Goal: Task Accomplishment & Management: Manage account settings

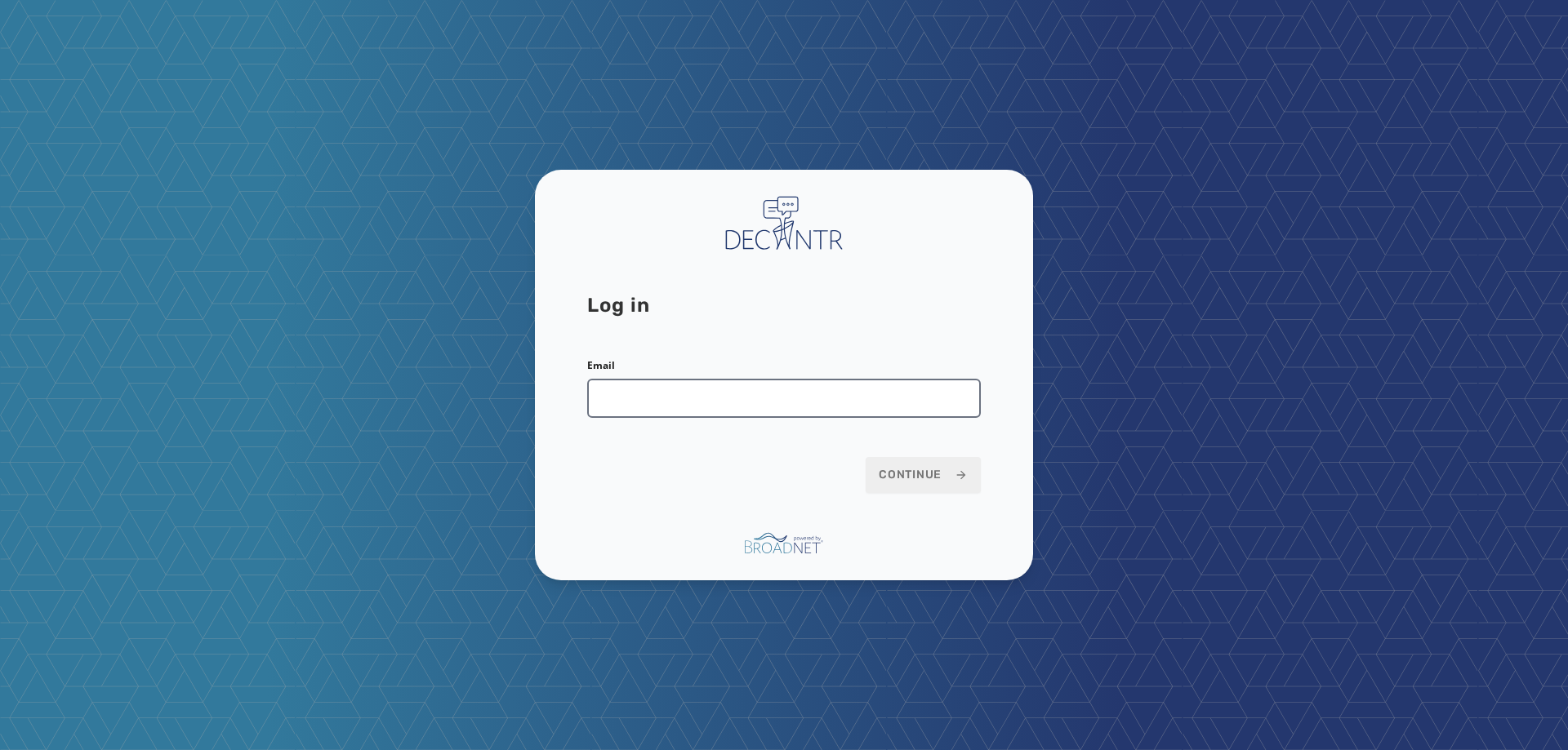
click at [731, 406] on input "Email" at bounding box center [784, 399] width 394 height 39
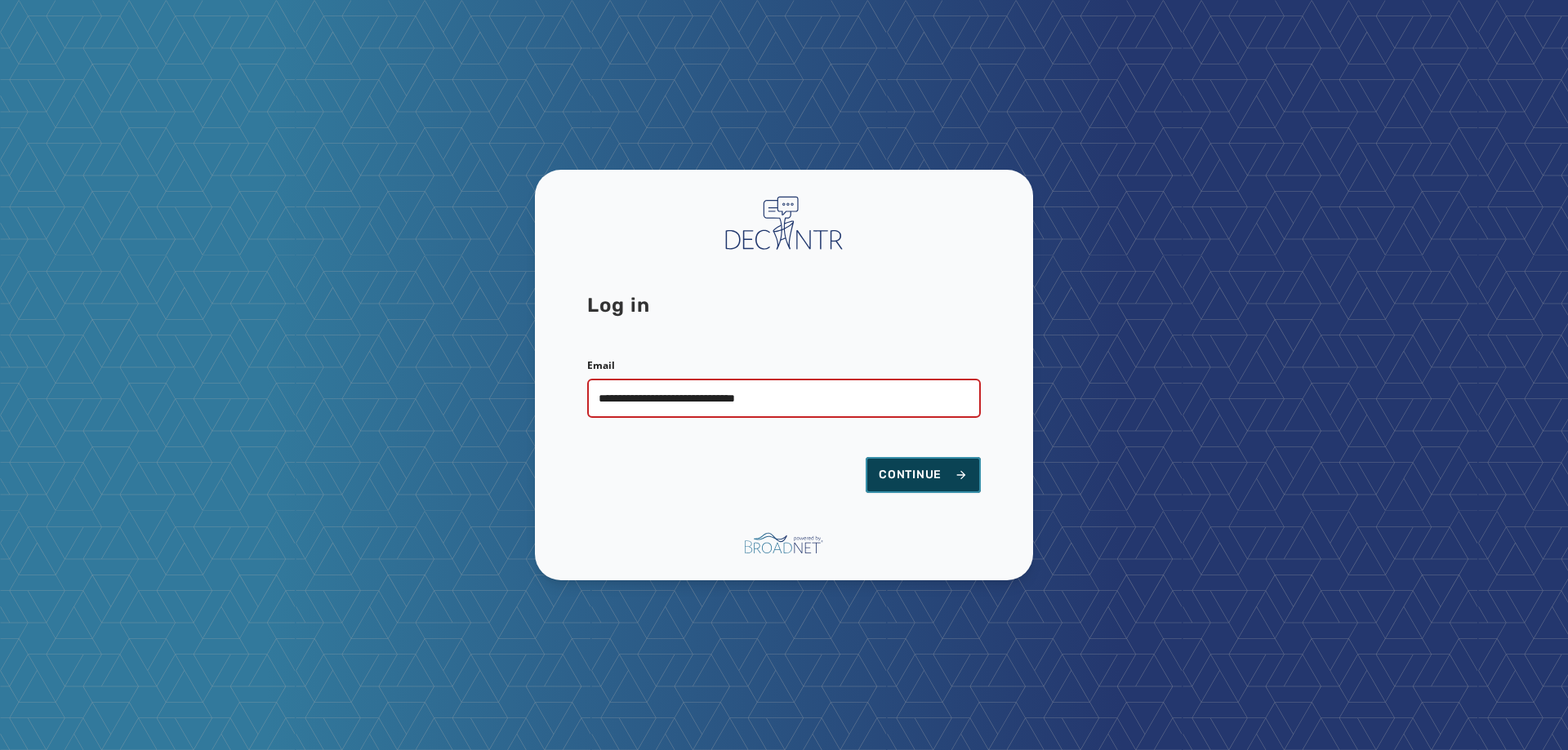
click at [921, 481] on span "Continue" at bounding box center [922, 474] width 89 height 16
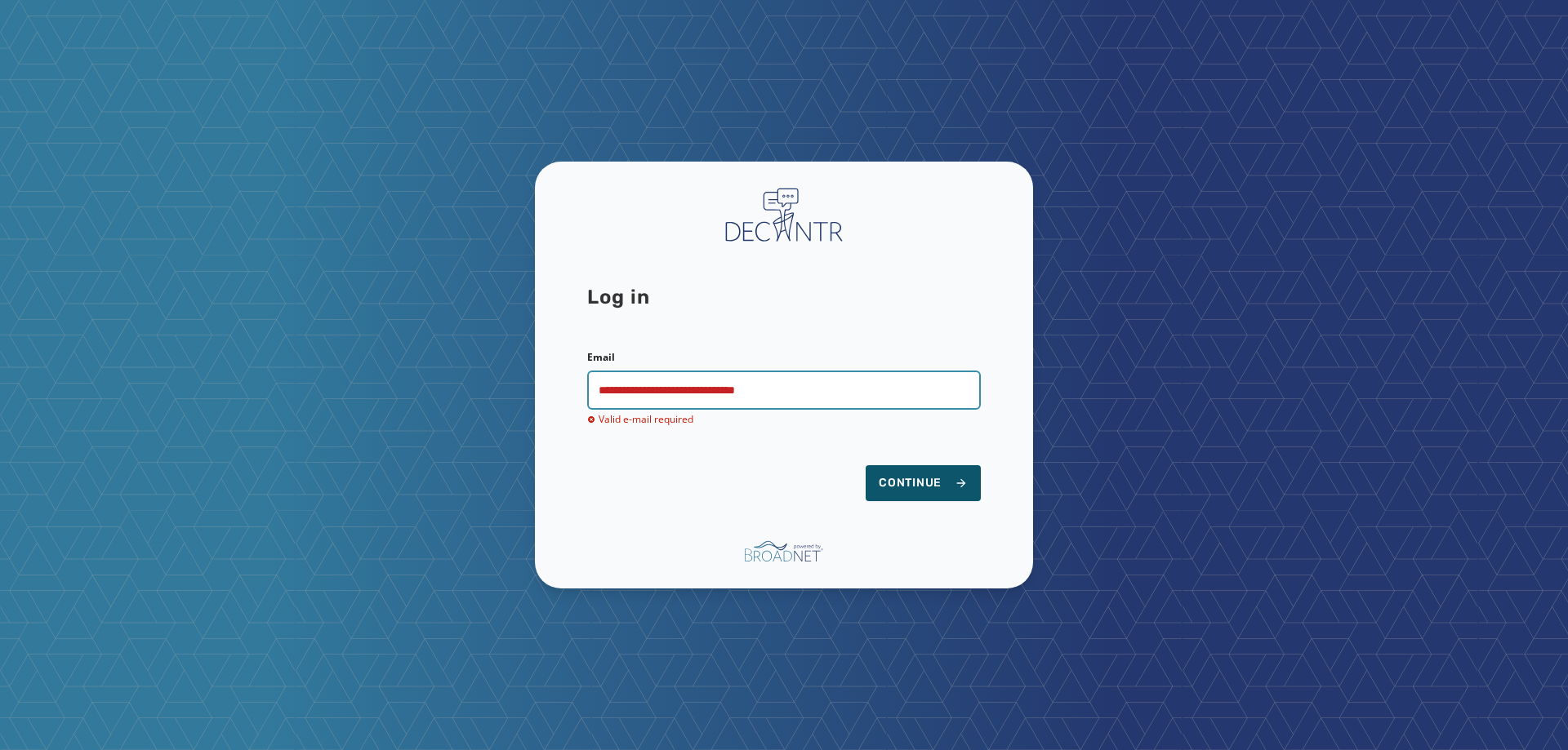
click at [664, 392] on input "**********" at bounding box center [784, 390] width 394 height 39
click at [818, 401] on input "**********" at bounding box center [784, 390] width 394 height 39
click at [781, 394] on input "**********" at bounding box center [784, 390] width 394 height 39
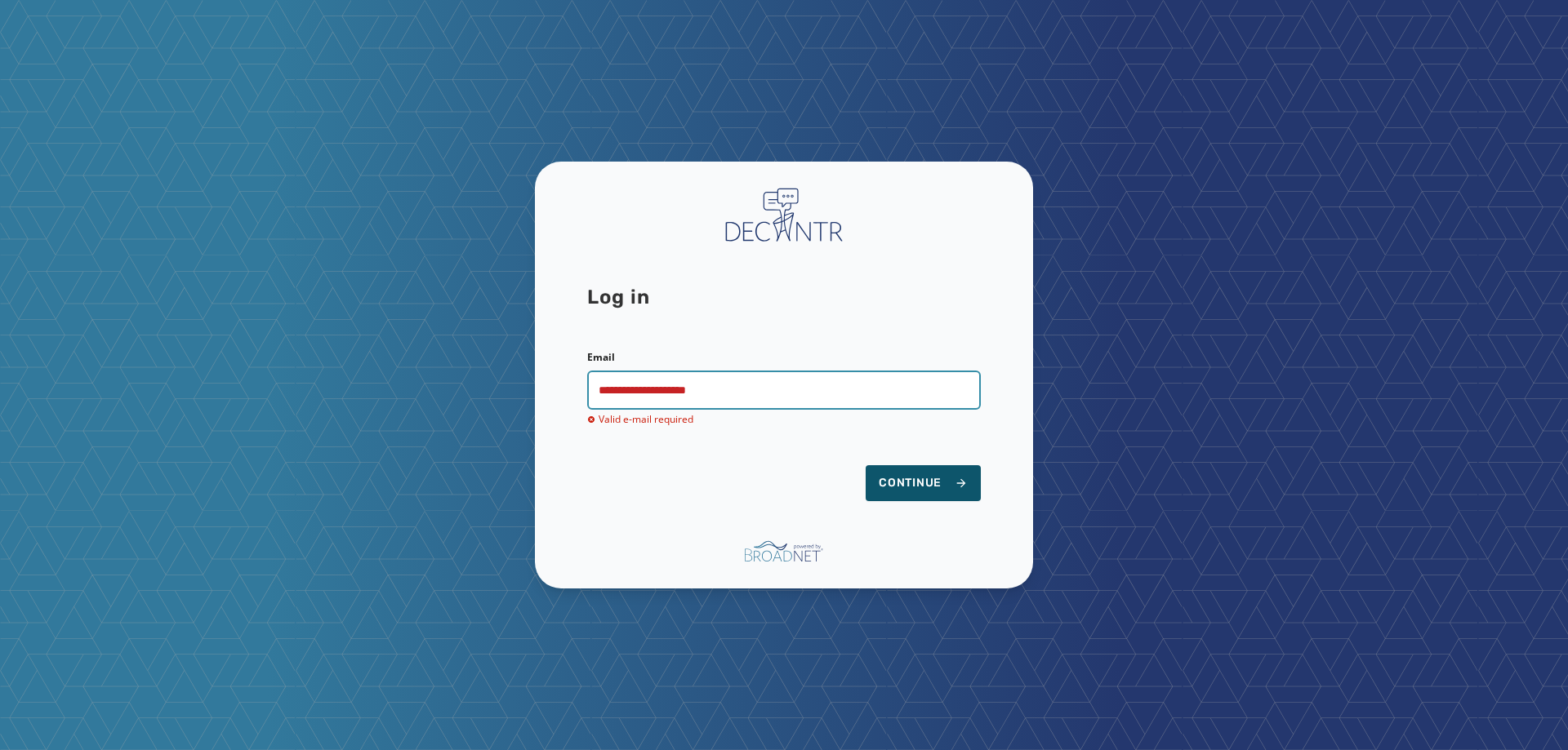
type input "**********"
click at [865, 466] on button "Continue" at bounding box center [923, 484] width 115 height 36
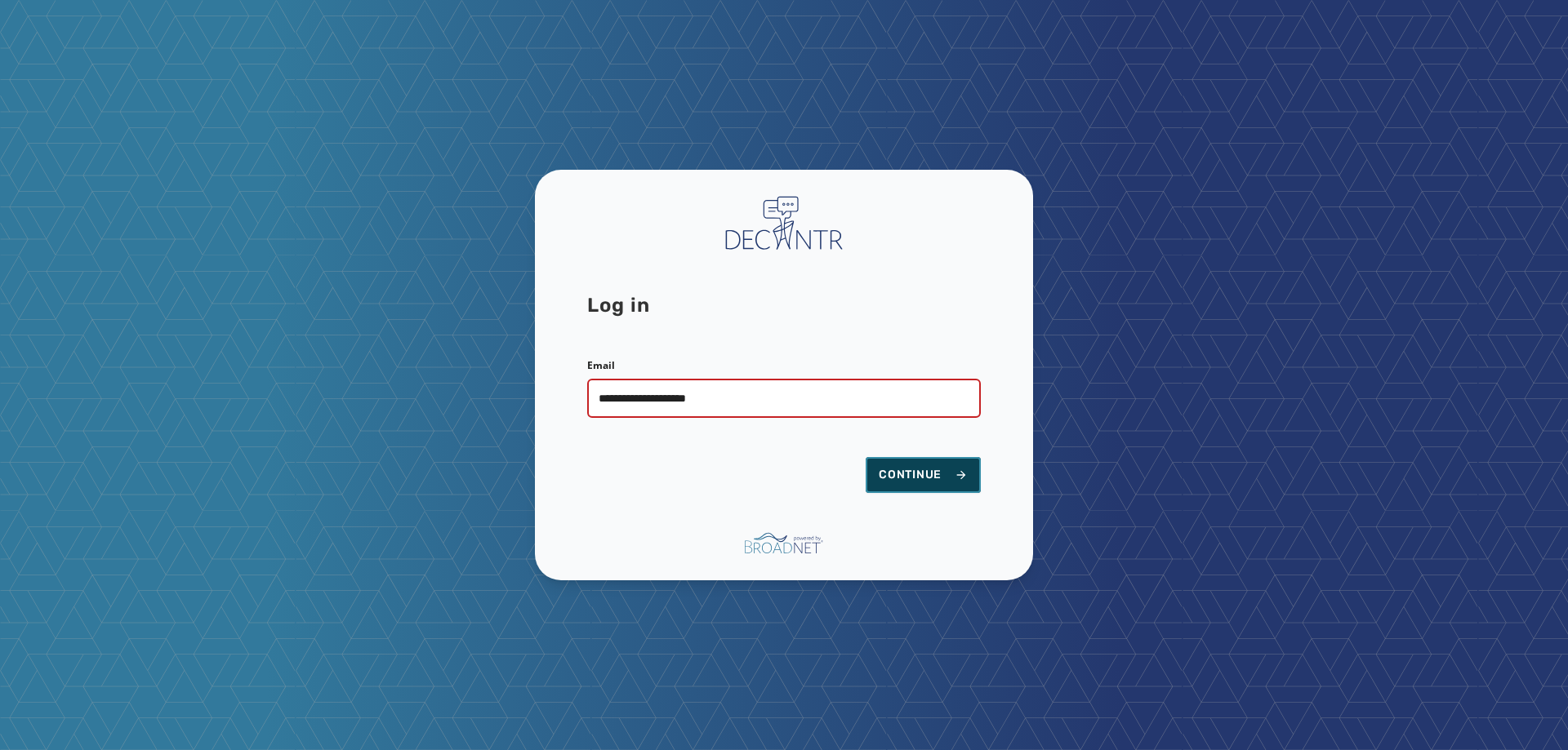
click at [911, 468] on span "Continue" at bounding box center [922, 474] width 89 height 16
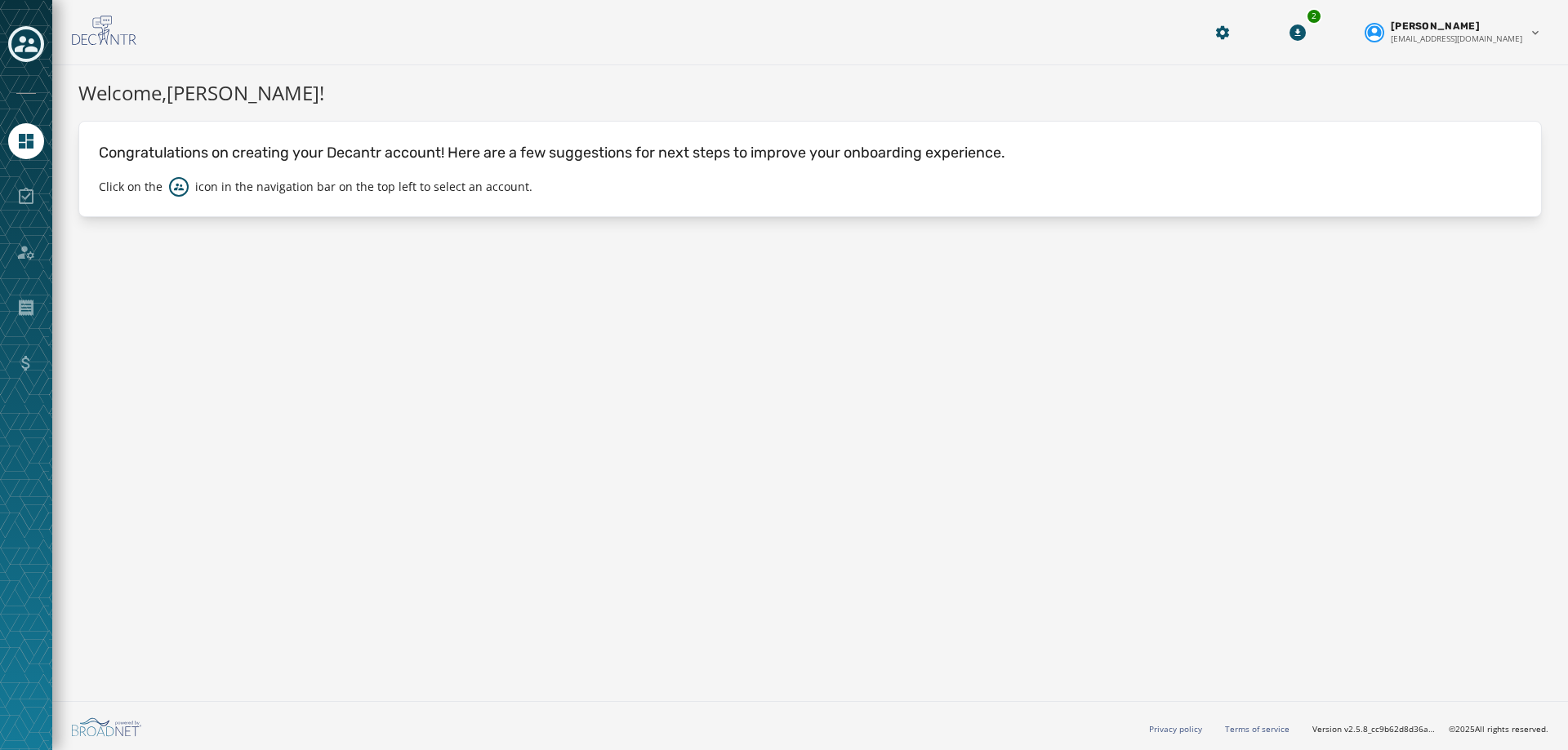
click at [36, 52] on icon "Toggle account select drawer" at bounding box center [25, 43] width 23 height 23
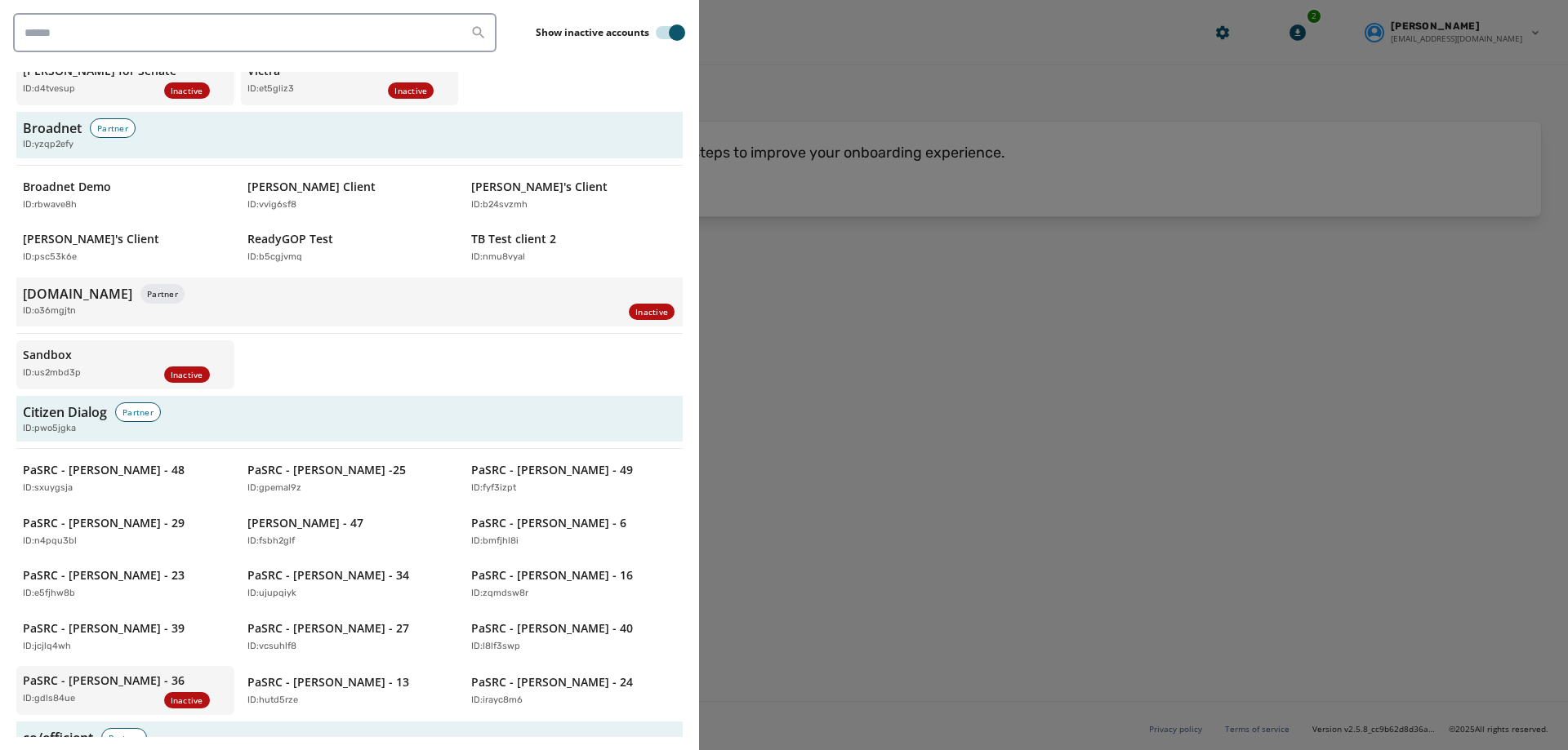
scroll to position [1388, 0]
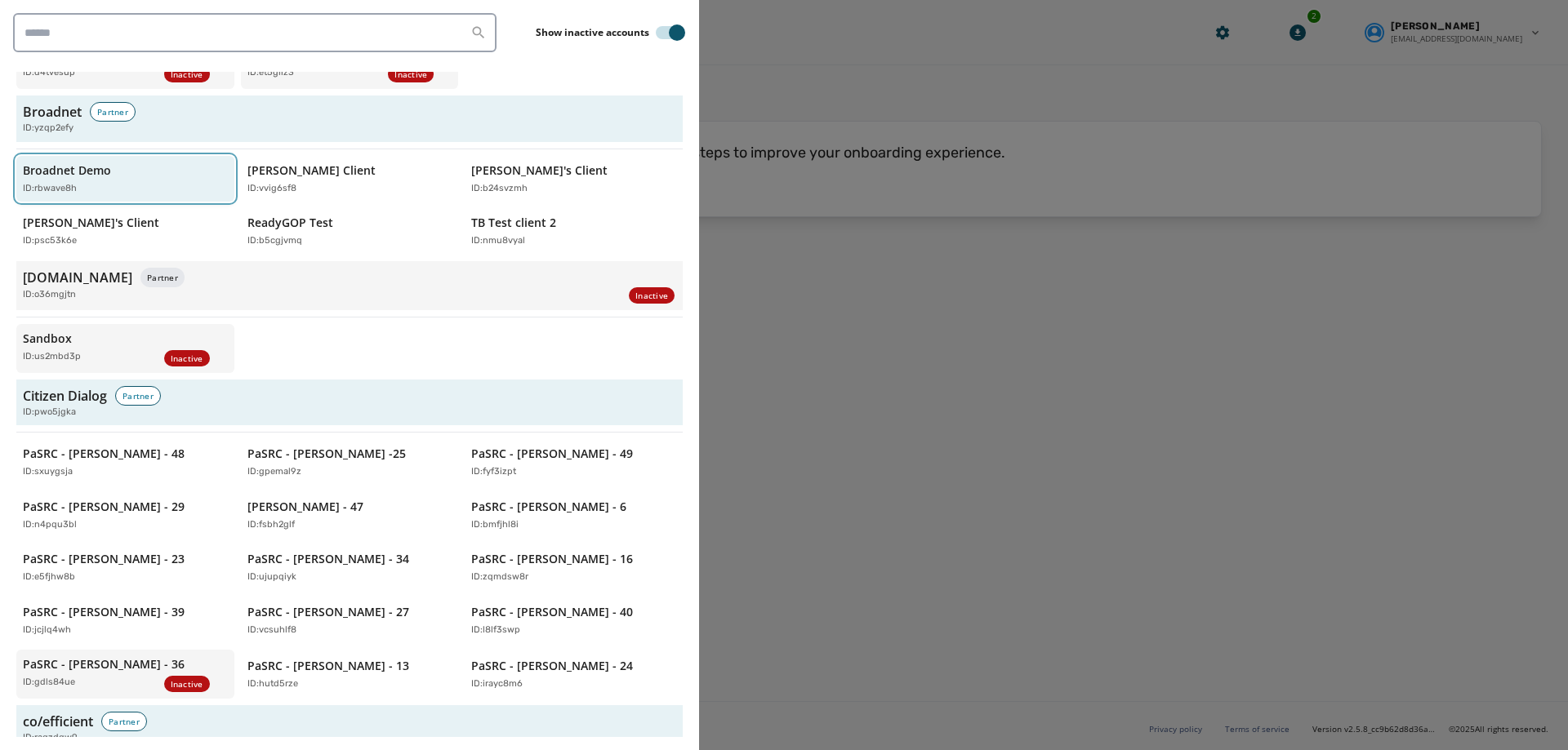
click at [124, 182] on div "ID: rbwave8h" at bounding box center [117, 189] width 188 height 14
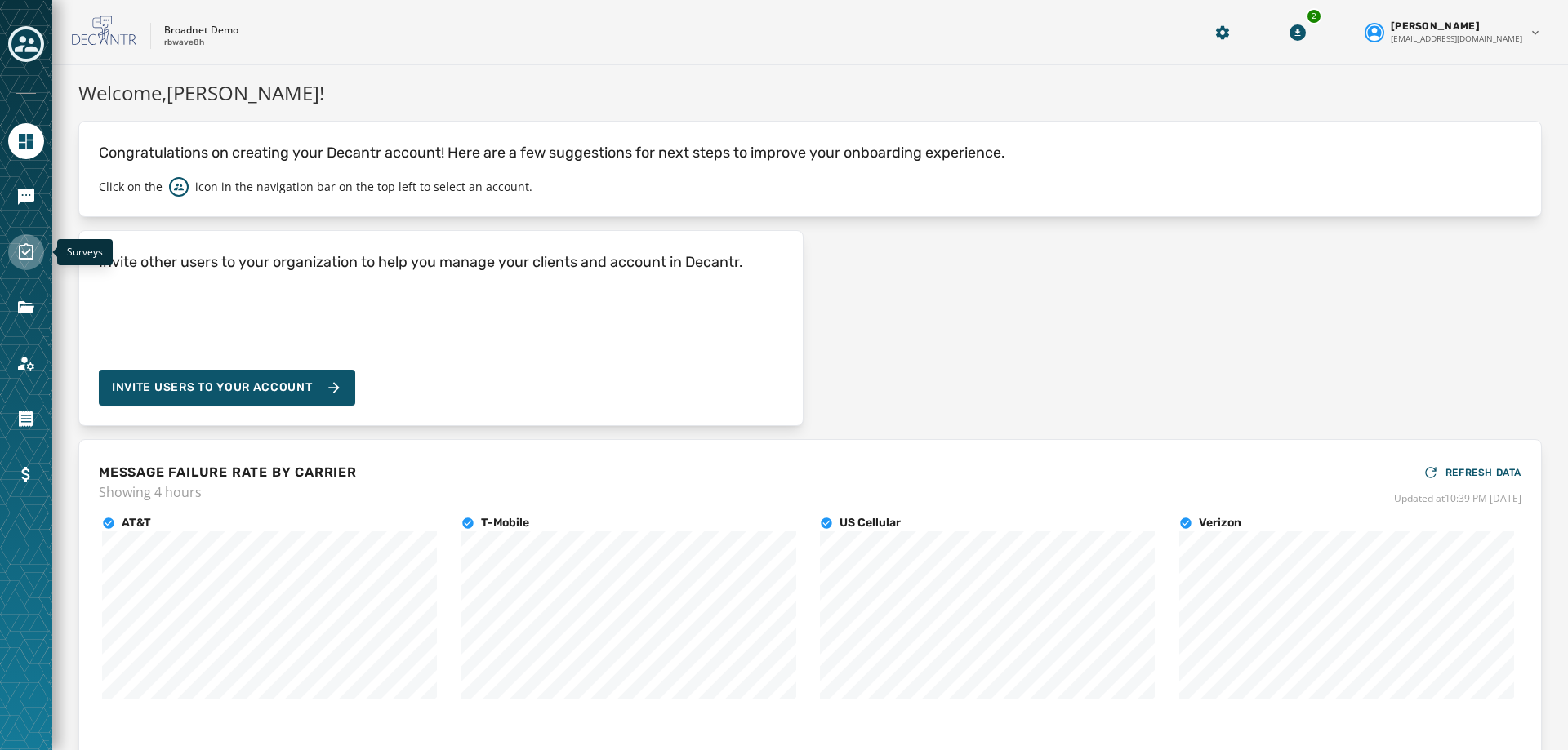
click at [20, 249] on icon "Navigate to Surveys" at bounding box center [25, 251] width 14 height 16
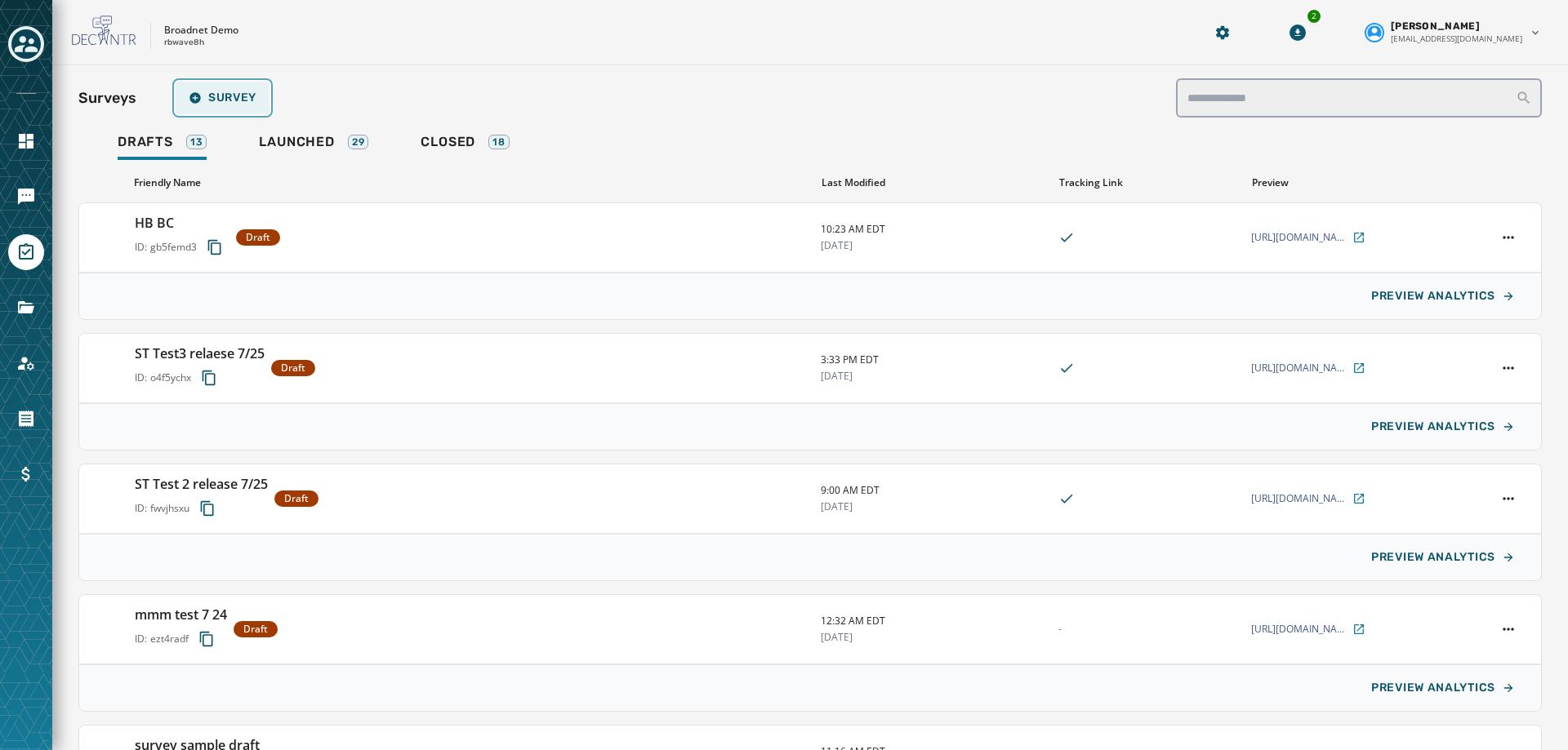
click at [266, 105] on button "Survey" at bounding box center [222, 98] width 94 height 32
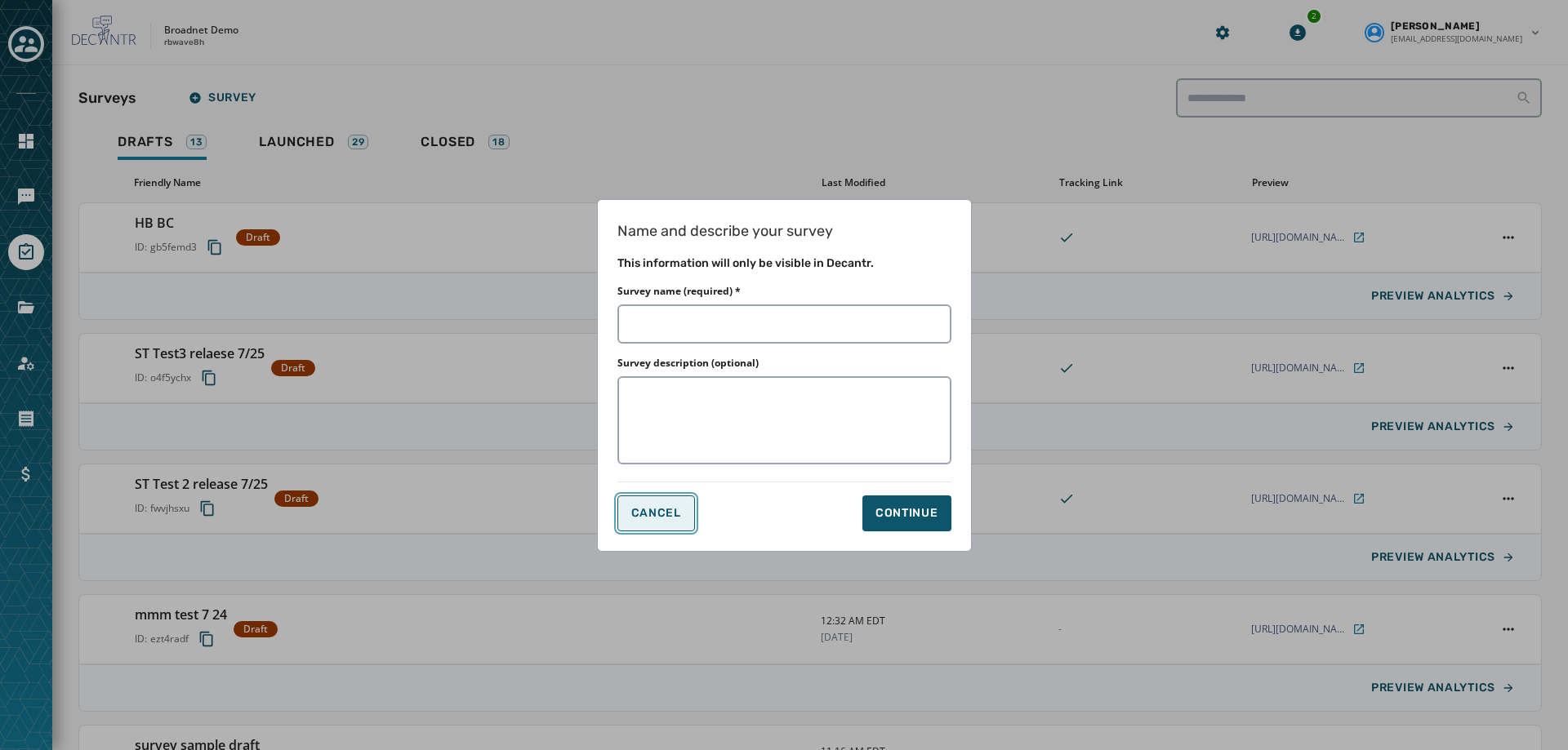
click at [652, 512] on span "Cancel" at bounding box center [656, 513] width 50 height 13
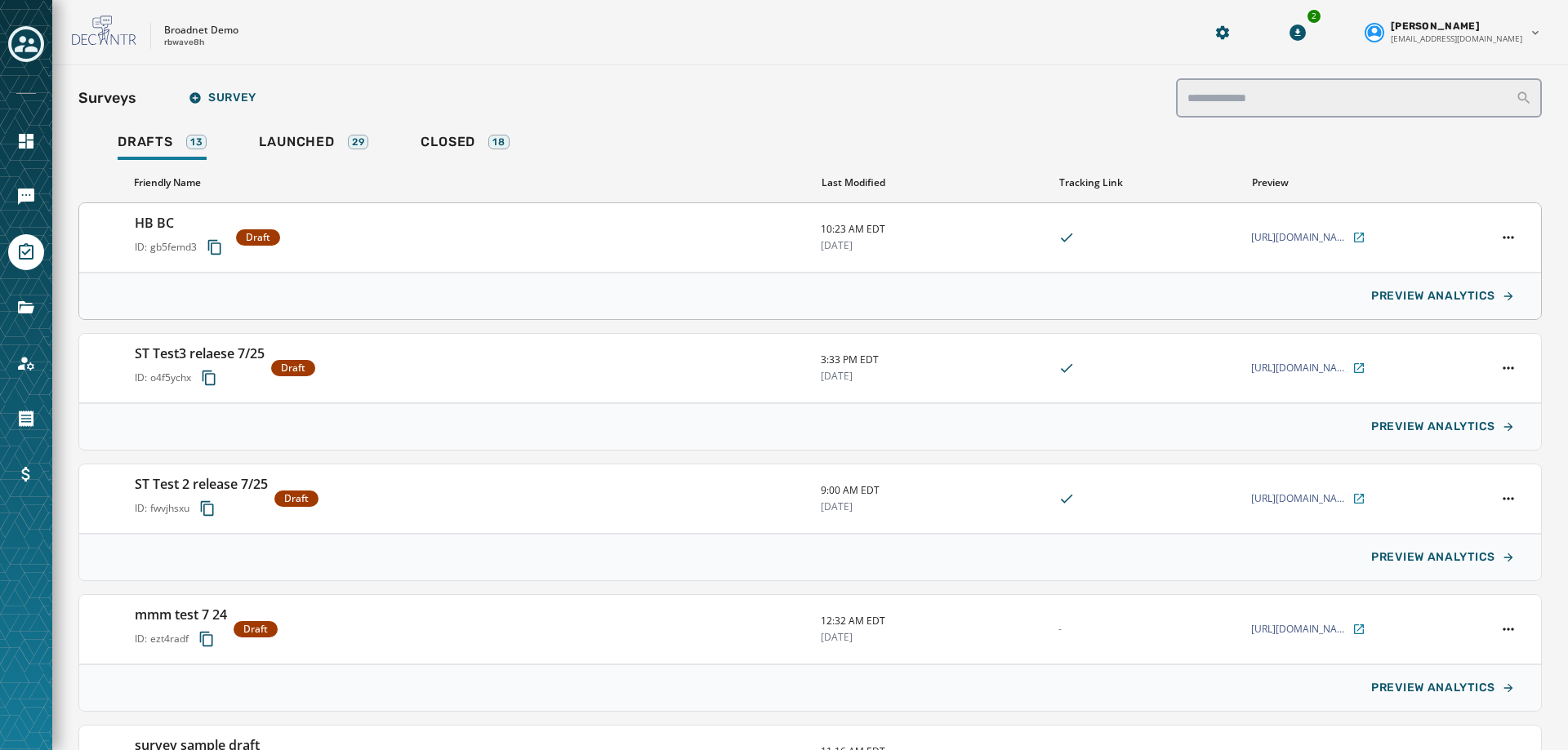
click at [381, 235] on div "HB BC ID: gb5femd3 Draft" at bounding box center [471, 238] width 673 height 49
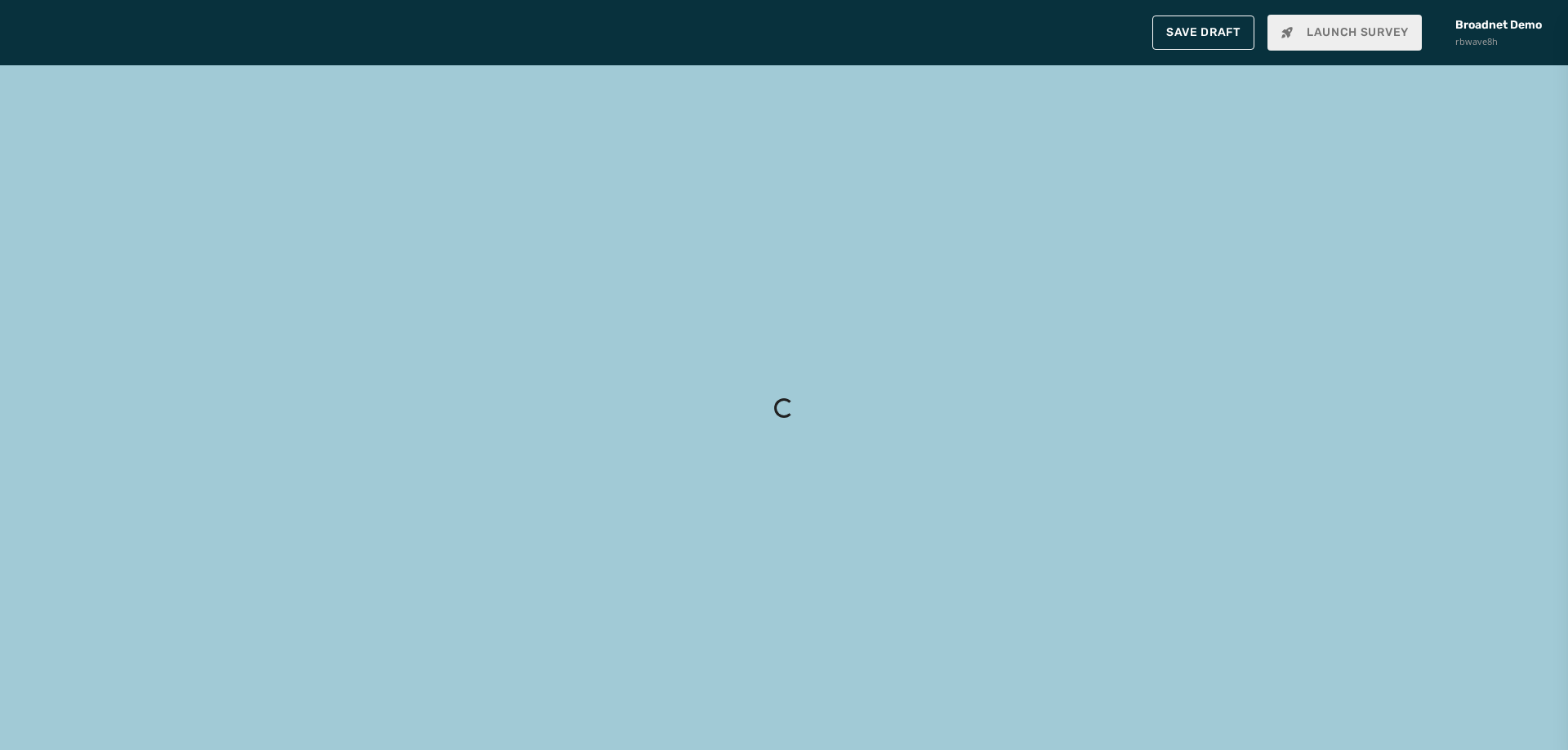
type input "*****"
type textarea "**********"
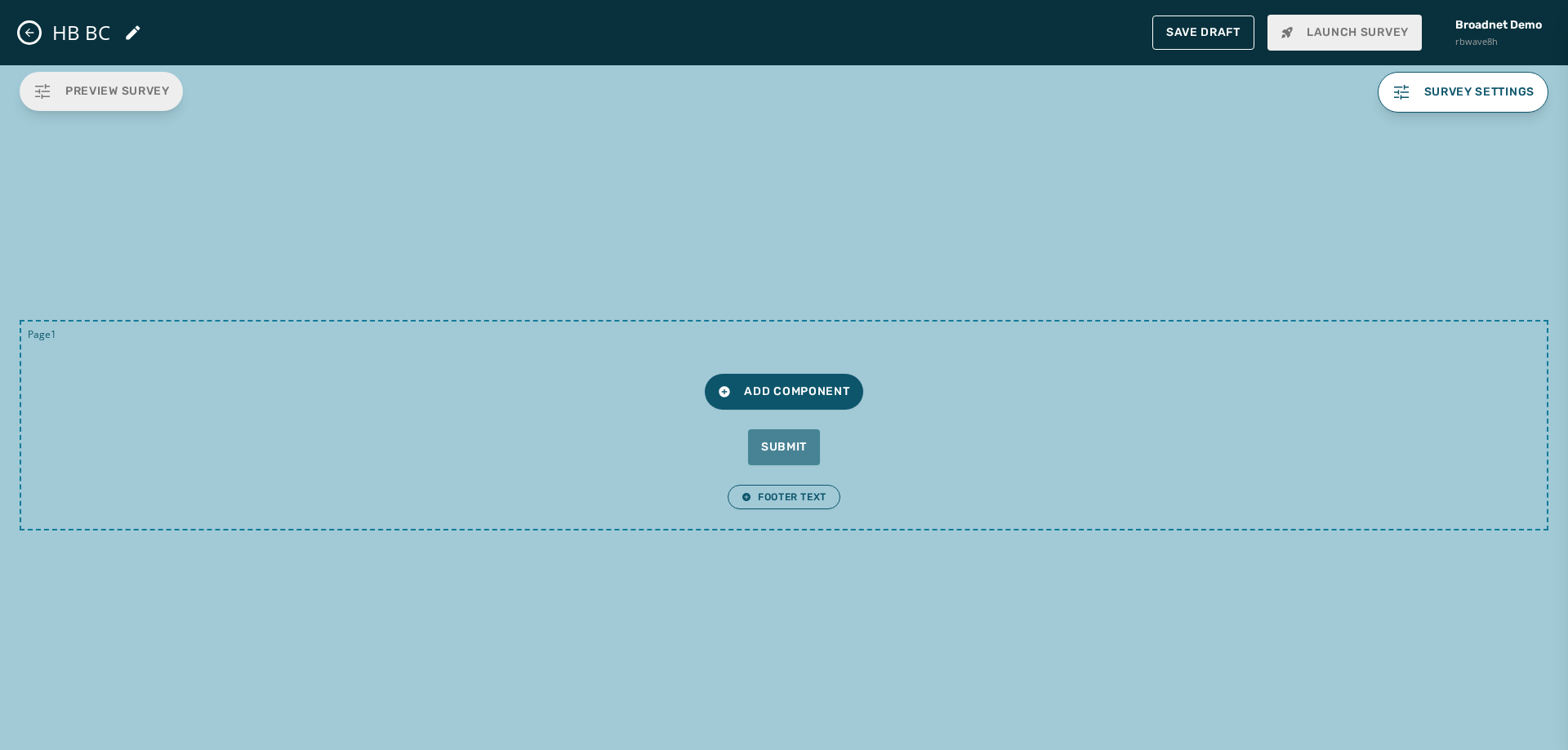
click at [32, 35] on icon "Close admin drawer" at bounding box center [29, 32] width 13 height 13
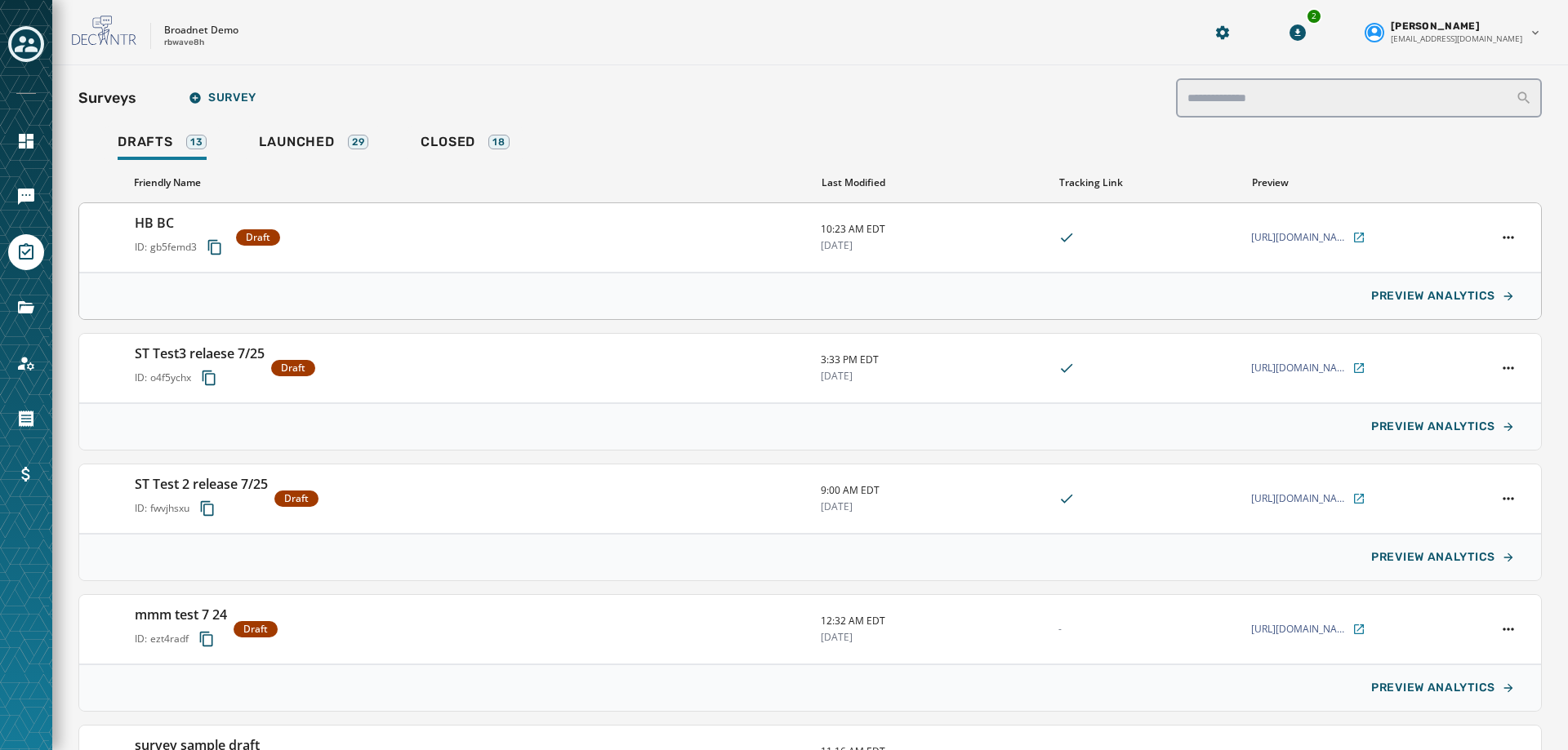
click at [397, 240] on div "HB BC ID: gb5femd3 Draft" at bounding box center [471, 238] width 673 height 49
type input "*****"
type textarea "**********"
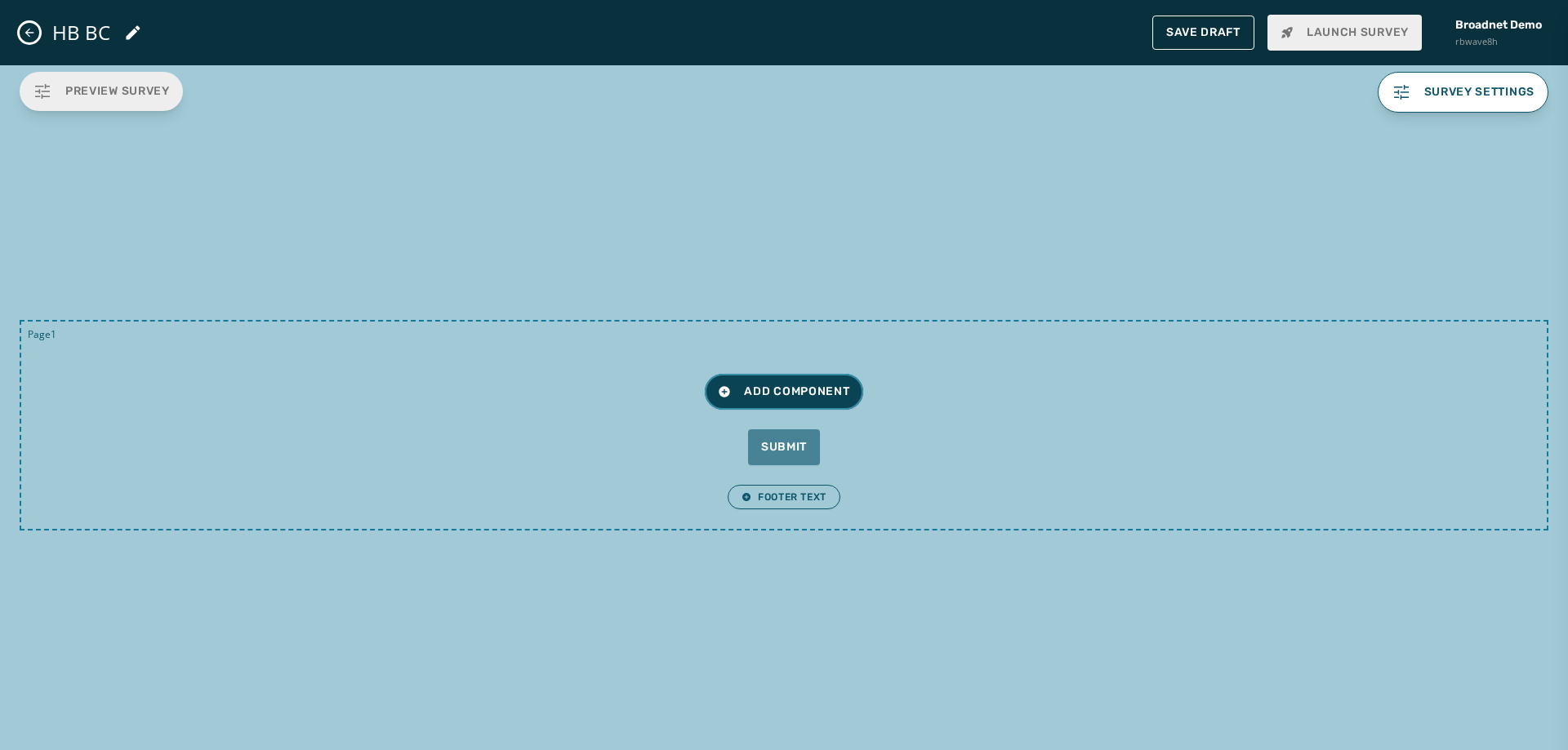
click at [777, 400] on button "Add Component" at bounding box center [784, 392] width 158 height 36
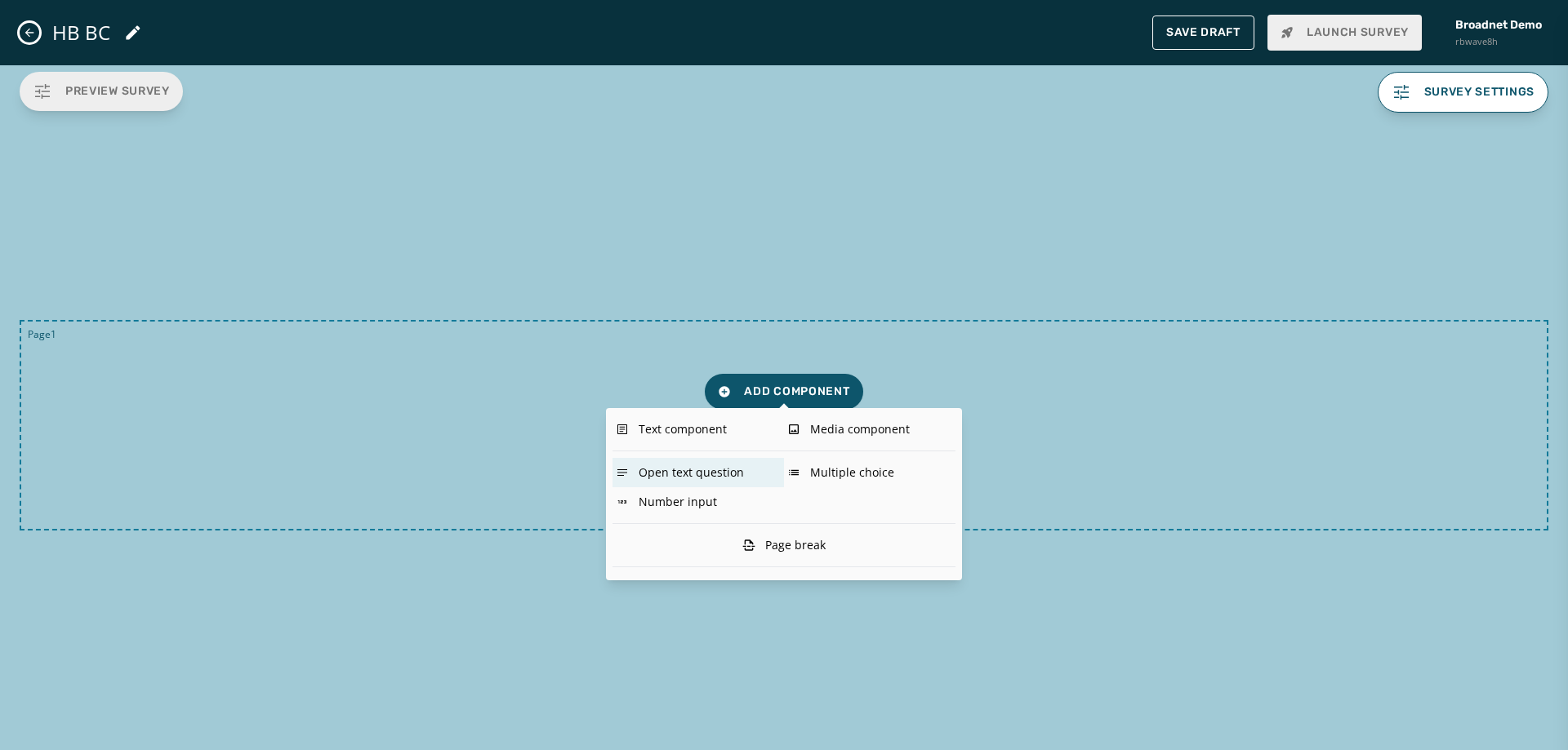
click at [691, 467] on div "Open text question" at bounding box center [698, 473] width 171 height 30
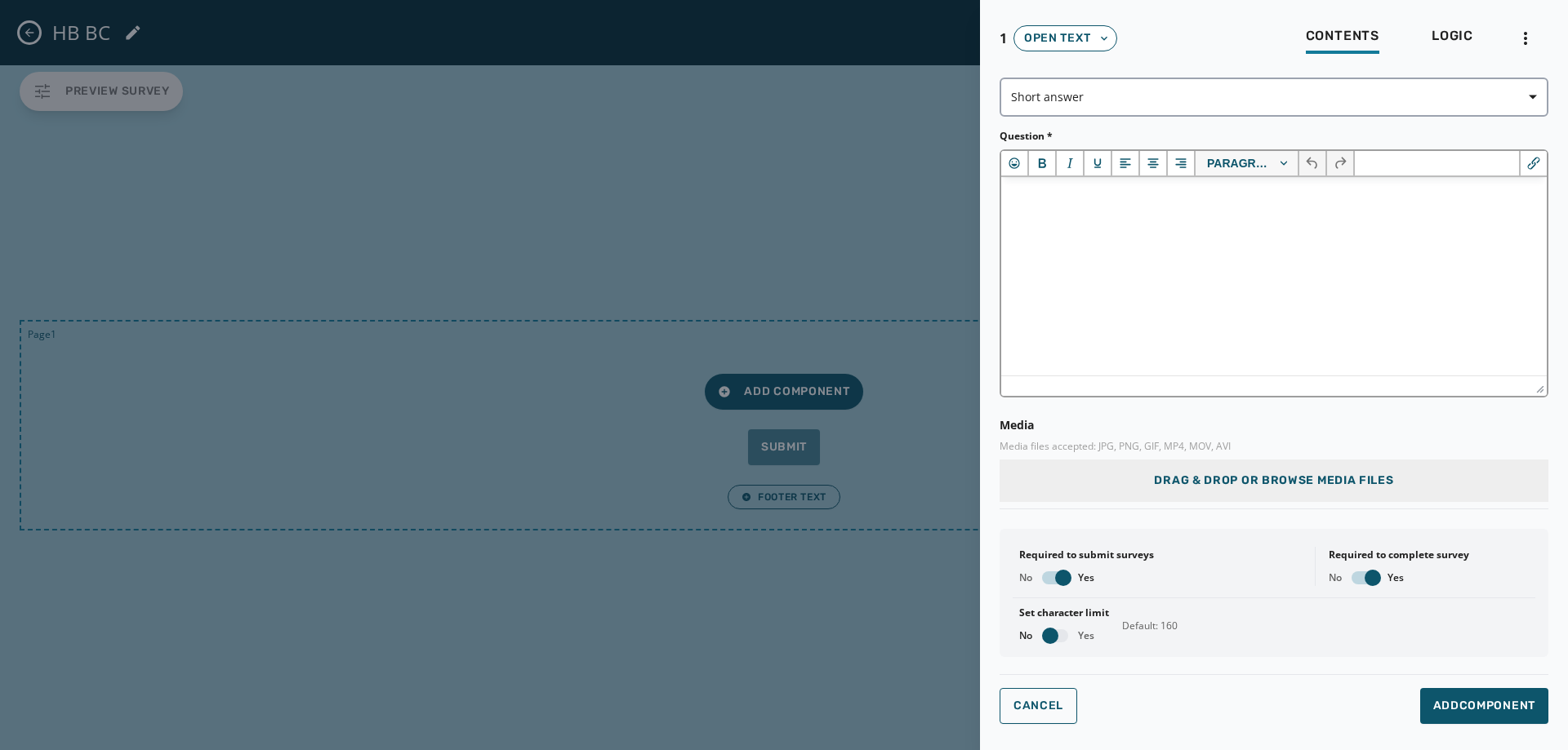
click at [1166, 211] on html at bounding box center [1274, 199] width 546 height 44
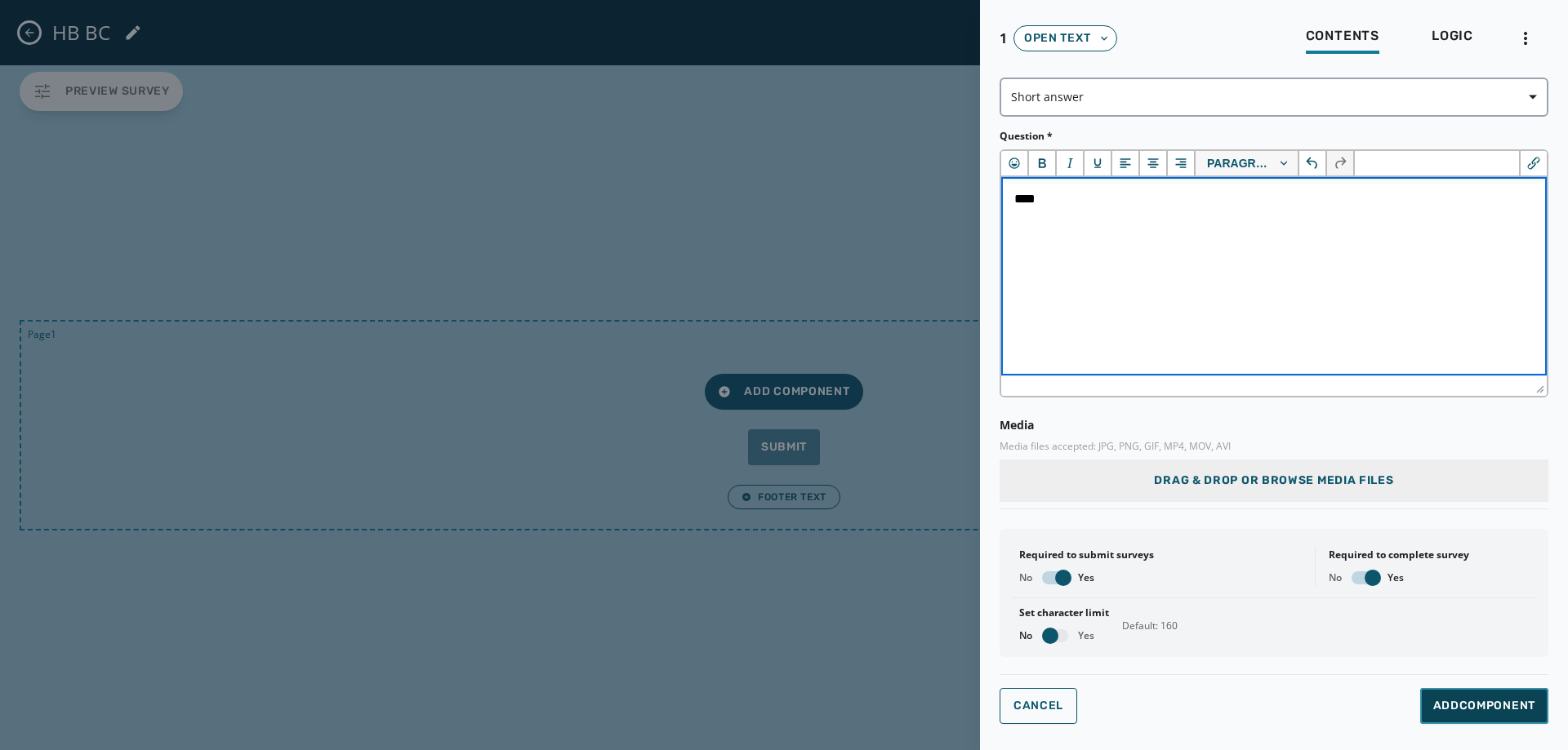
click at [1509, 712] on span "Add Component" at bounding box center [1484, 706] width 102 height 16
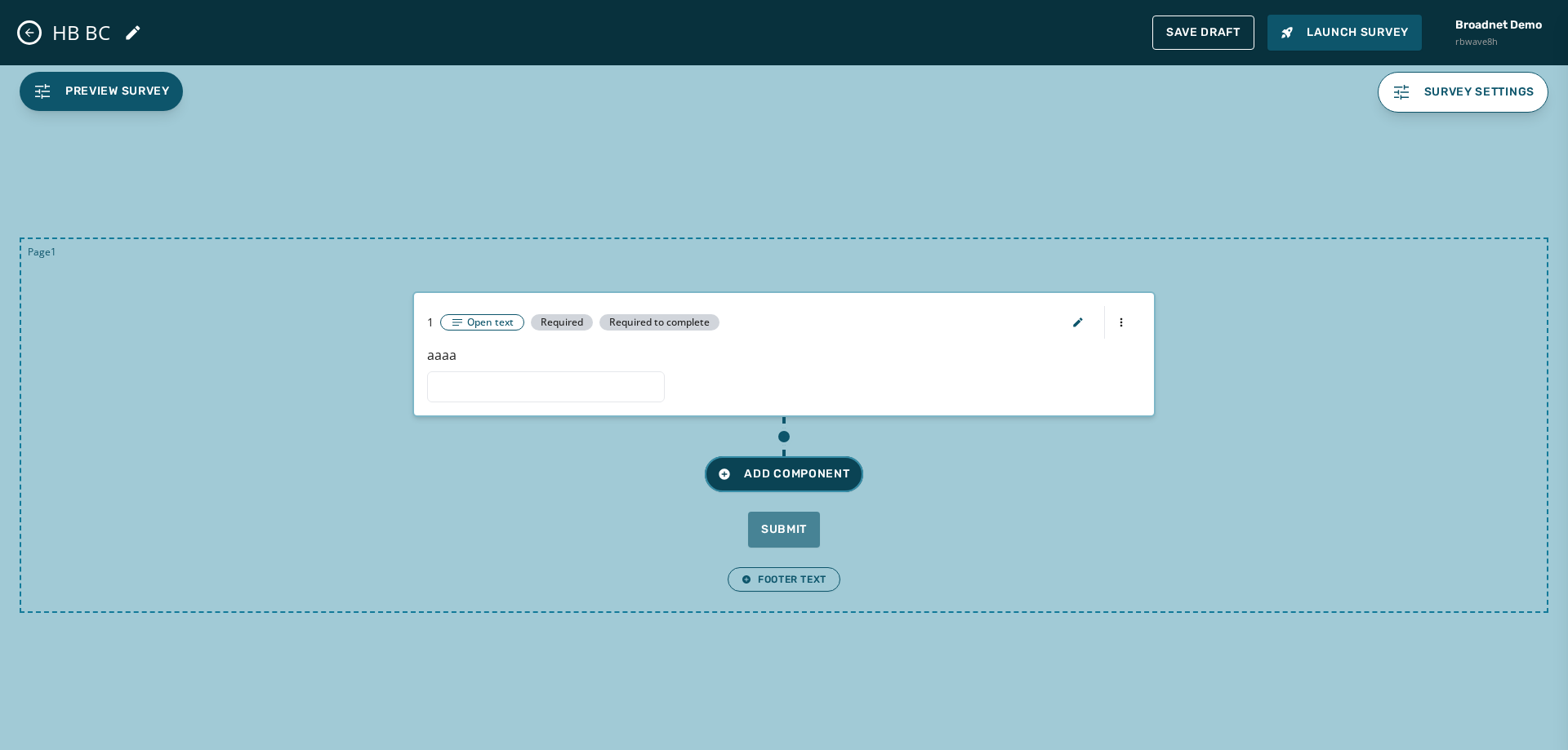
click at [826, 464] on button "Add Component" at bounding box center [784, 474] width 158 height 36
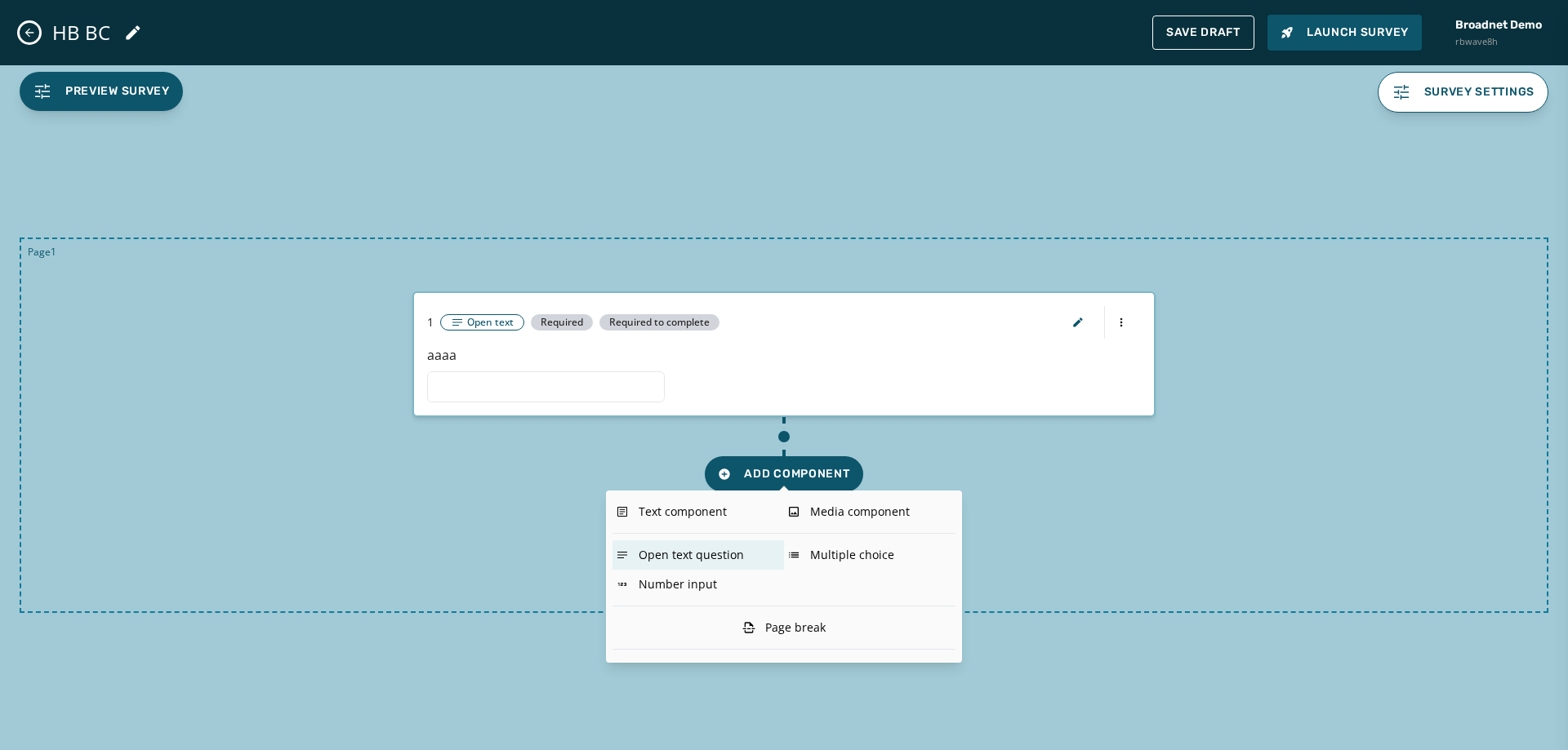
click at [726, 563] on div "Open text question" at bounding box center [698, 555] width 171 height 30
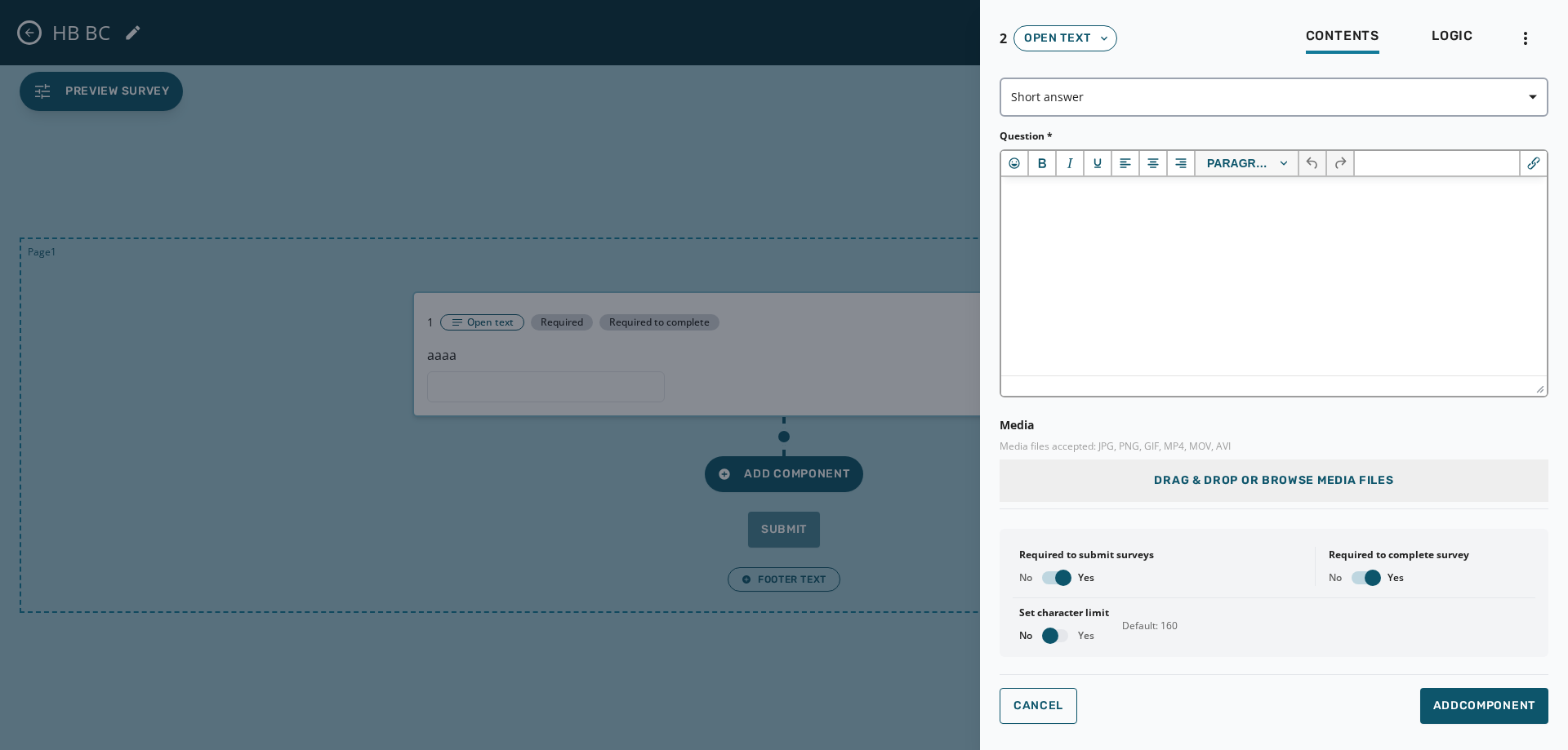
drag, startPoint x: 1134, startPoint y: 312, endPoint x: 1137, endPoint y: 303, distance: 9.5
click at [1135, 221] on html at bounding box center [1274, 199] width 546 height 44
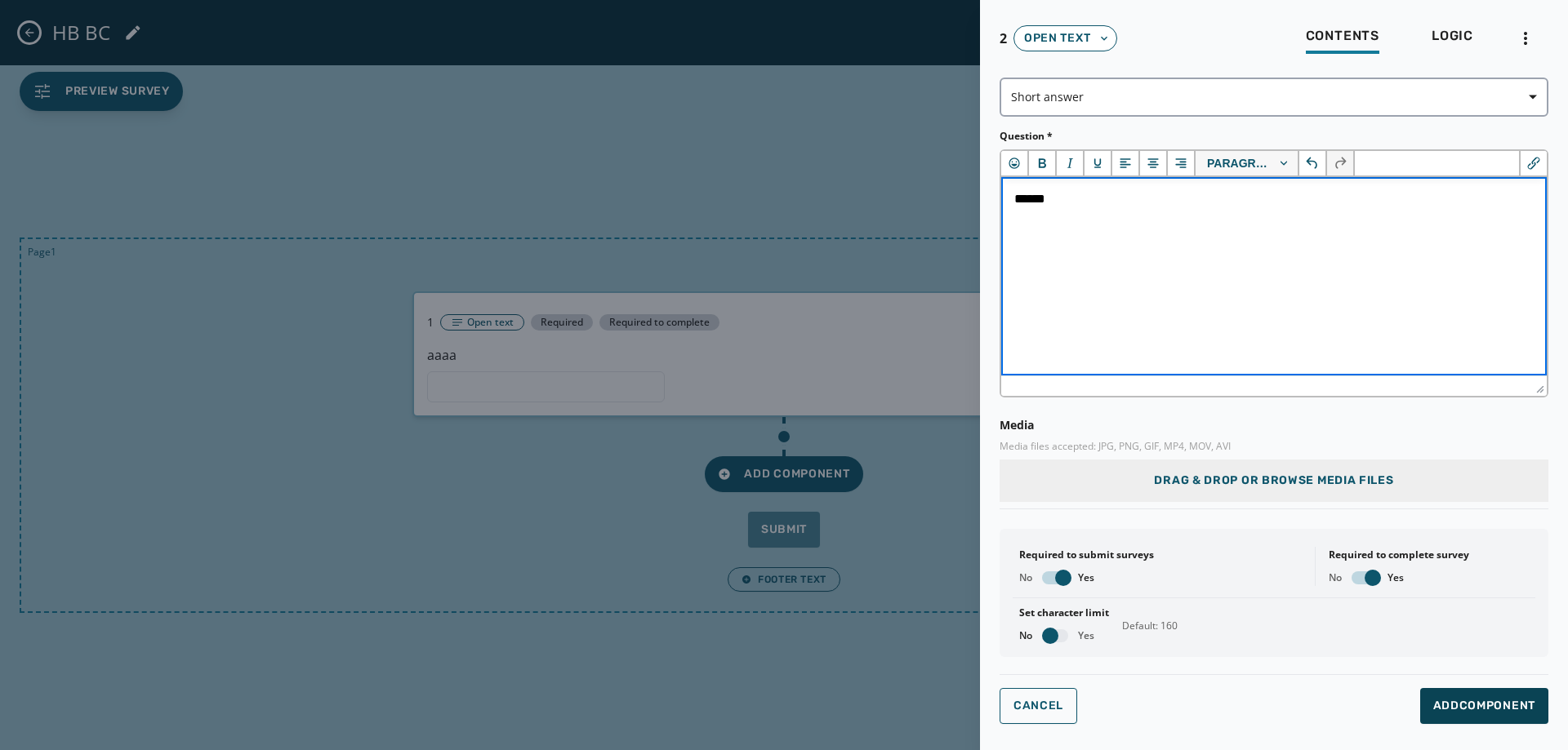
click at [1487, 714] on span "Add Component" at bounding box center [1484, 706] width 102 height 16
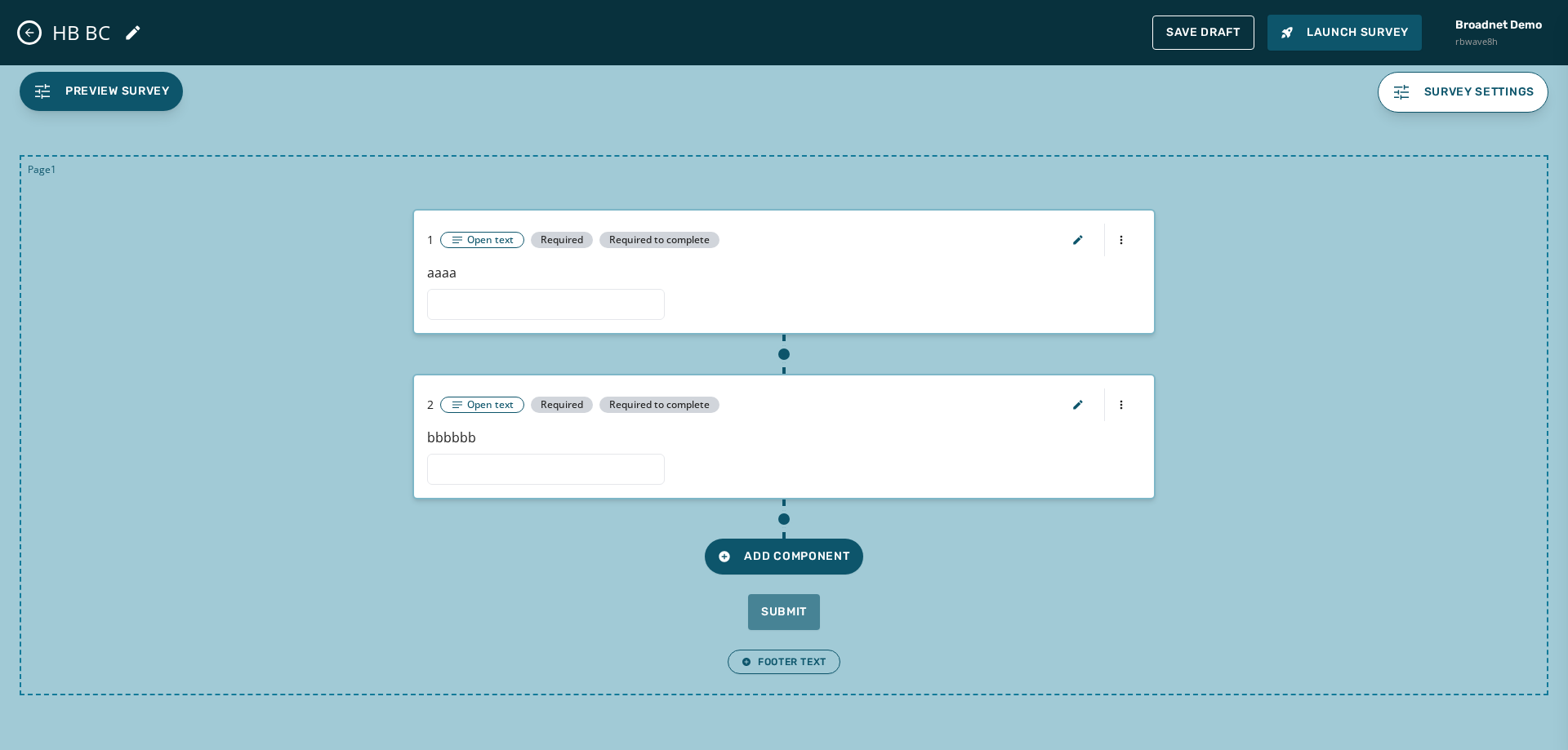
click at [694, 532] on div "Add Component" at bounding box center [783, 537] width 1486 height 76
click at [764, 564] on span "Add Component" at bounding box center [783, 557] width 132 height 16
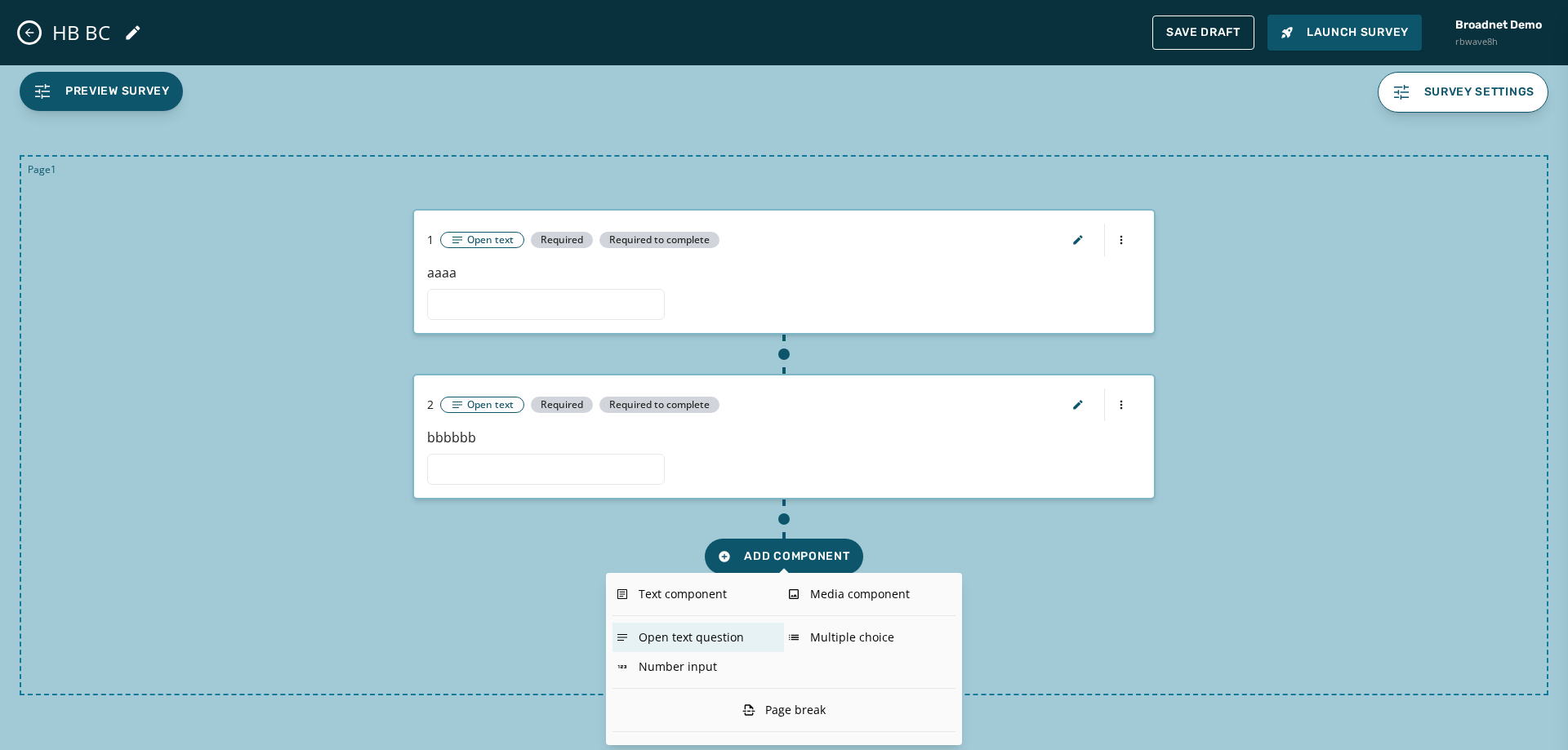
click at [703, 642] on div "Open text question" at bounding box center [698, 637] width 171 height 30
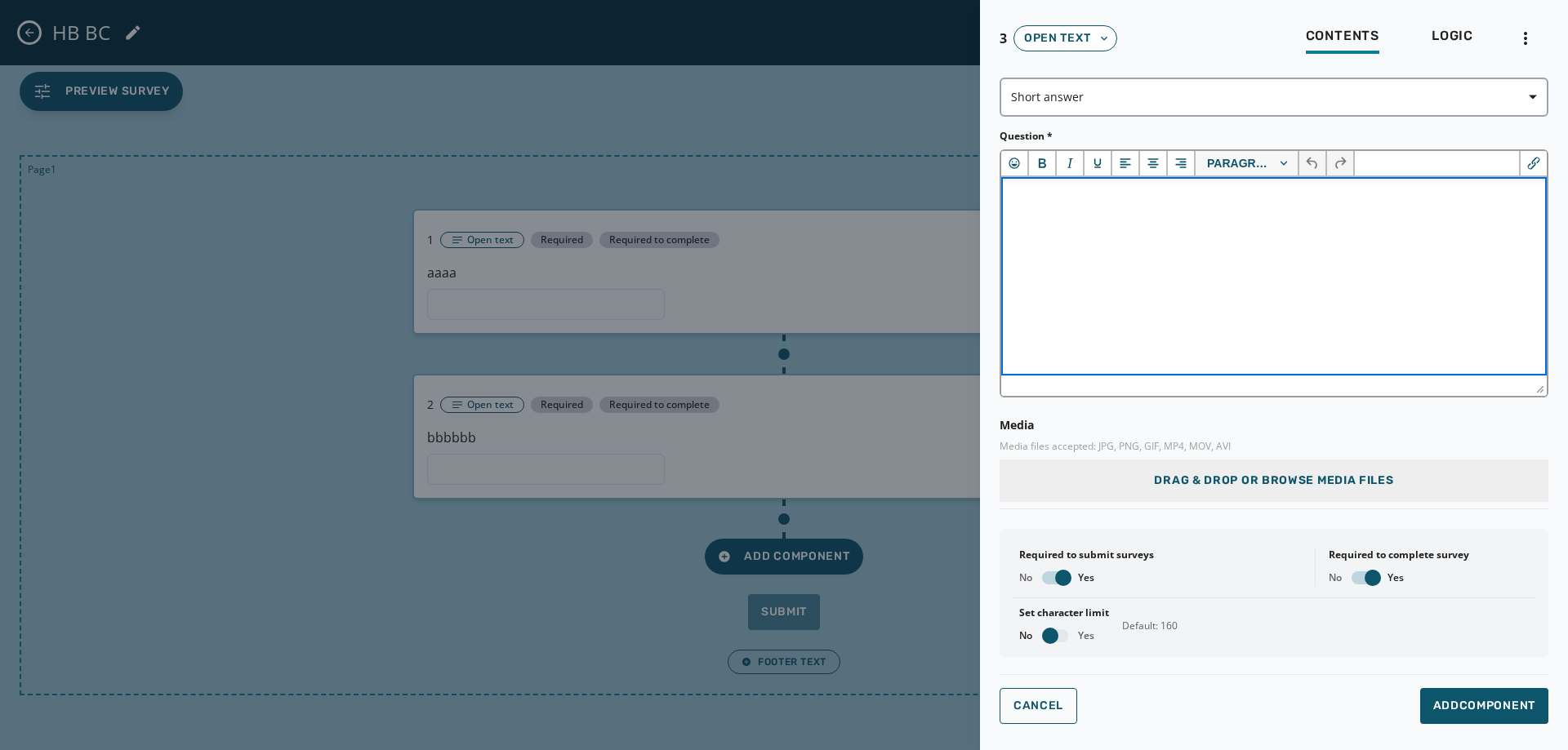
click at [1158, 190] on p "Rich Text Area" at bounding box center [1274, 199] width 519 height 18
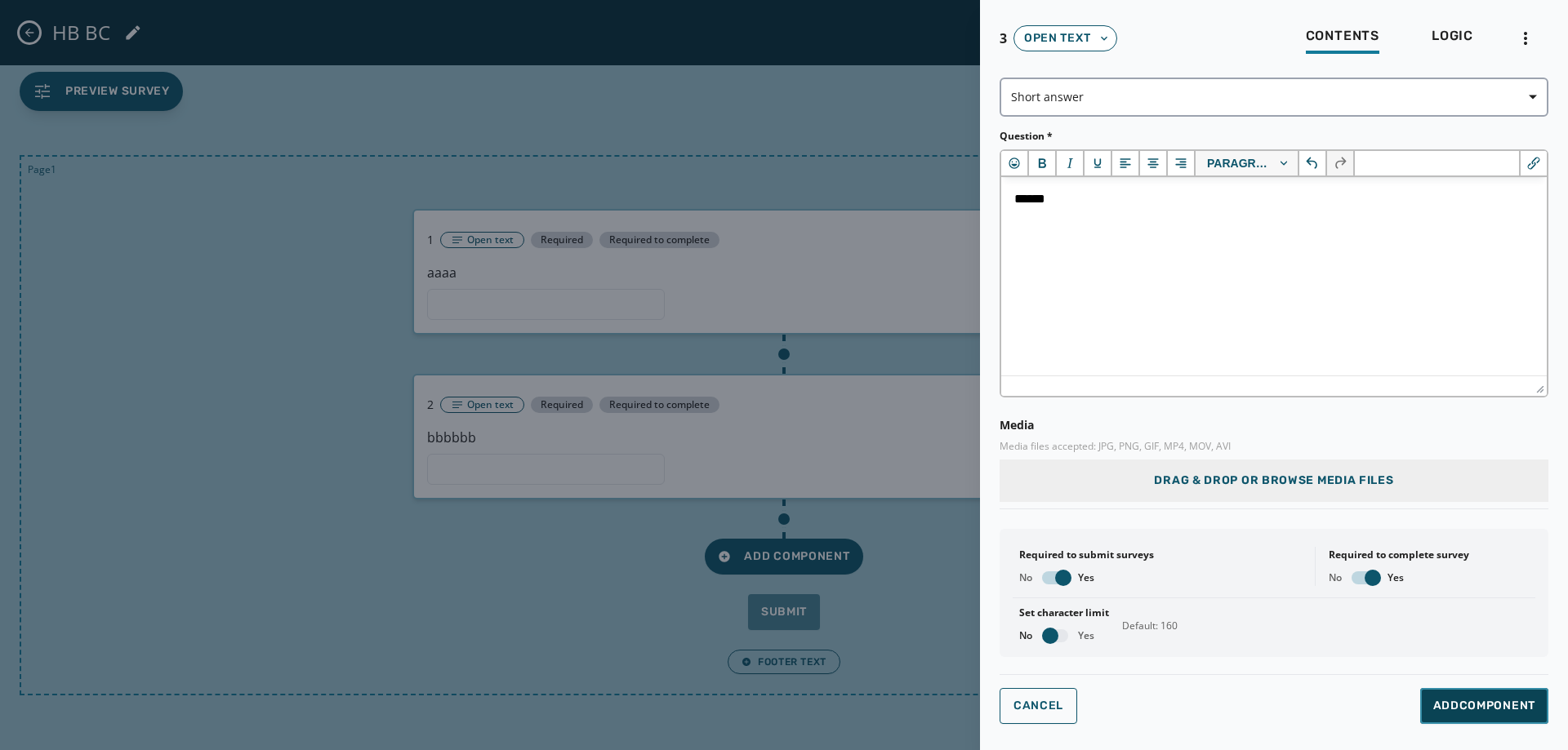
click at [1480, 705] on span "Add Component" at bounding box center [1484, 706] width 102 height 16
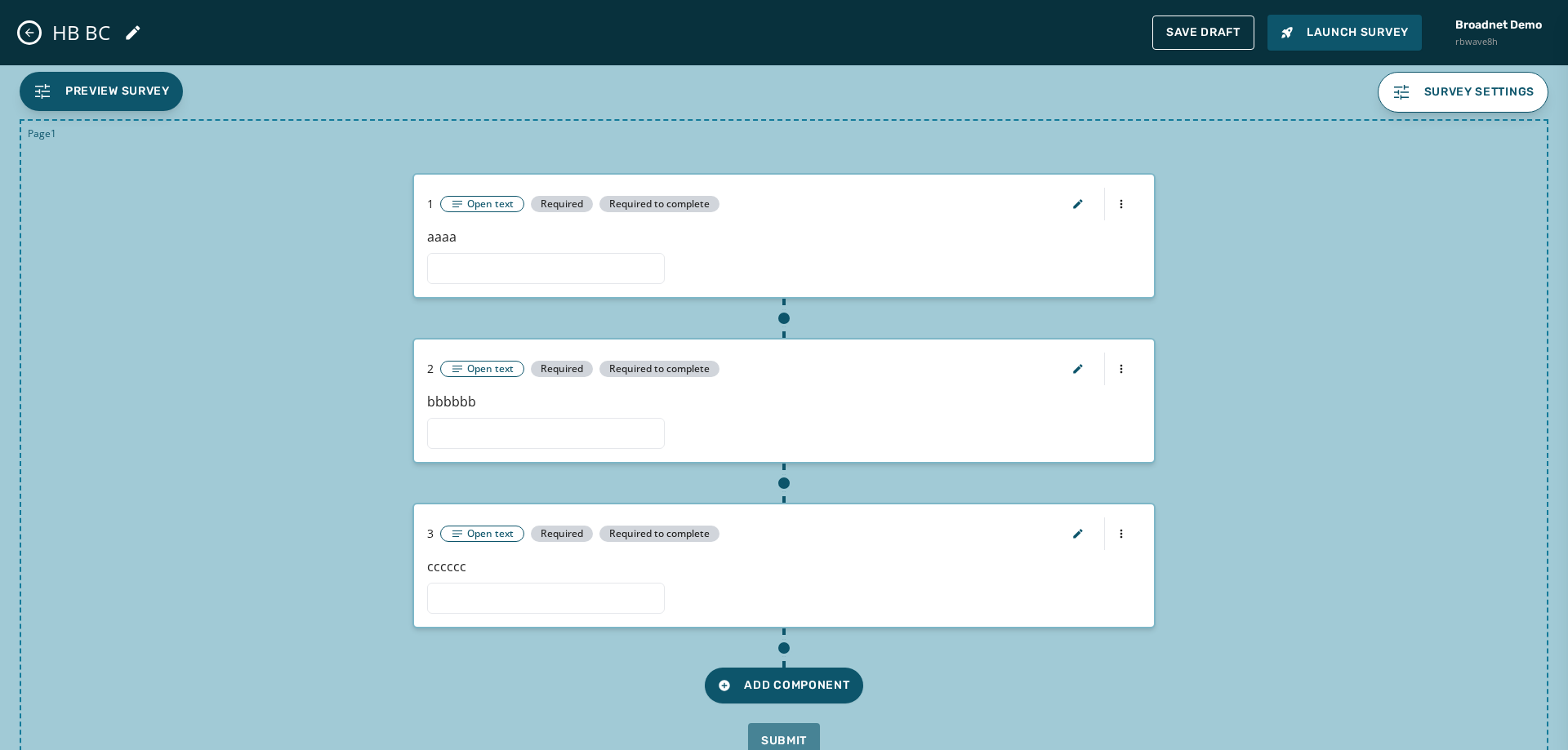
click at [1116, 185] on div "1 Open text Required Required to complete aaaa" at bounding box center [784, 236] width 740 height 122
click at [1117, 204] on html "Skip To Main Content Broadnet Demo rbwave8h 2 [PERSON_NAME] [EMAIL_ADDRESS][DOM…" at bounding box center [784, 375] width 1568 height 750
click at [1066, 203] on html "Skip To Main Content Broadnet Demo rbwave8h 2 [PERSON_NAME] [EMAIL_ADDRESS][DOM…" at bounding box center [784, 375] width 1568 height 750
click at [1072, 203] on icon "button" at bounding box center [1078, 204] width 13 height 13
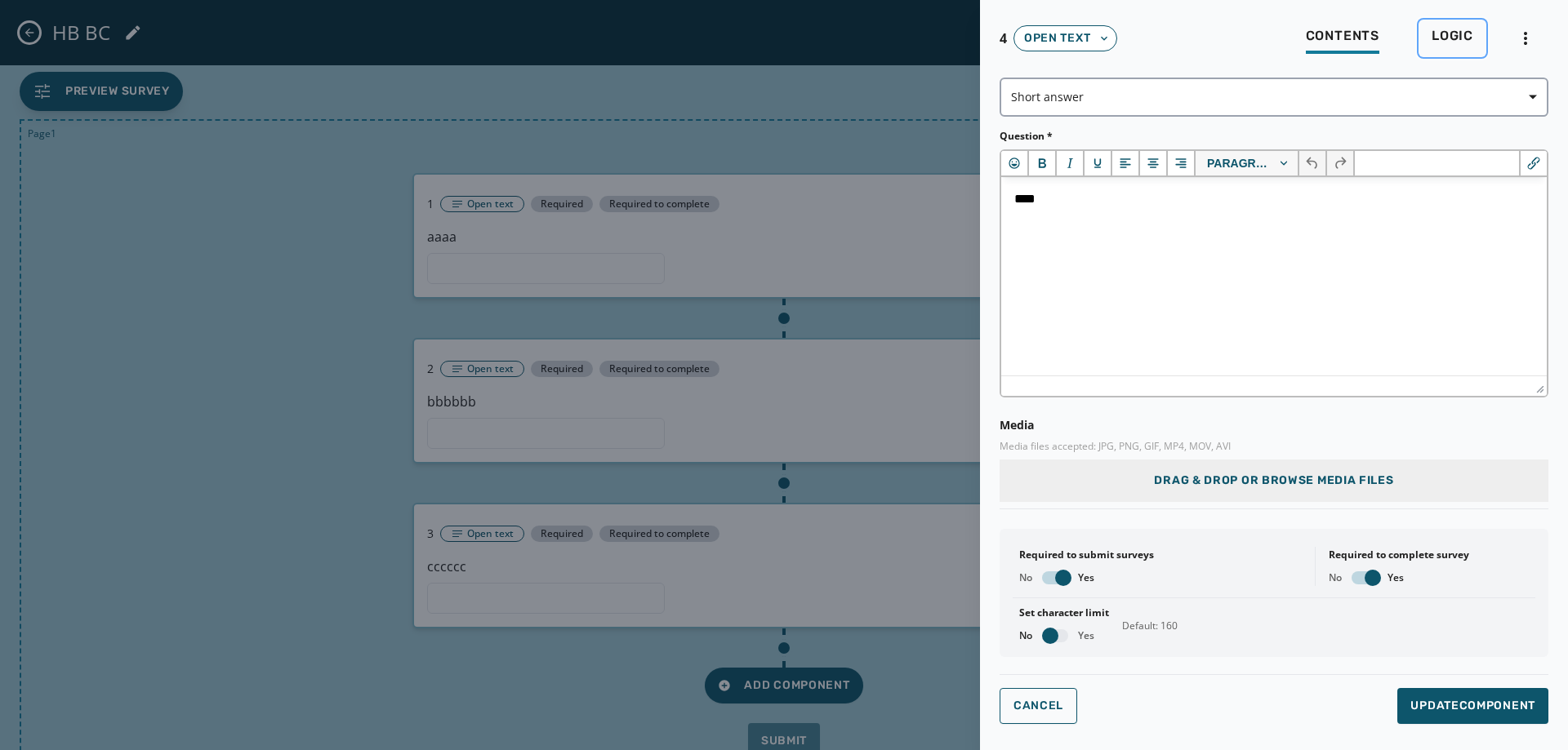
click at [1441, 44] on div "Logic" at bounding box center [1452, 41] width 42 height 26
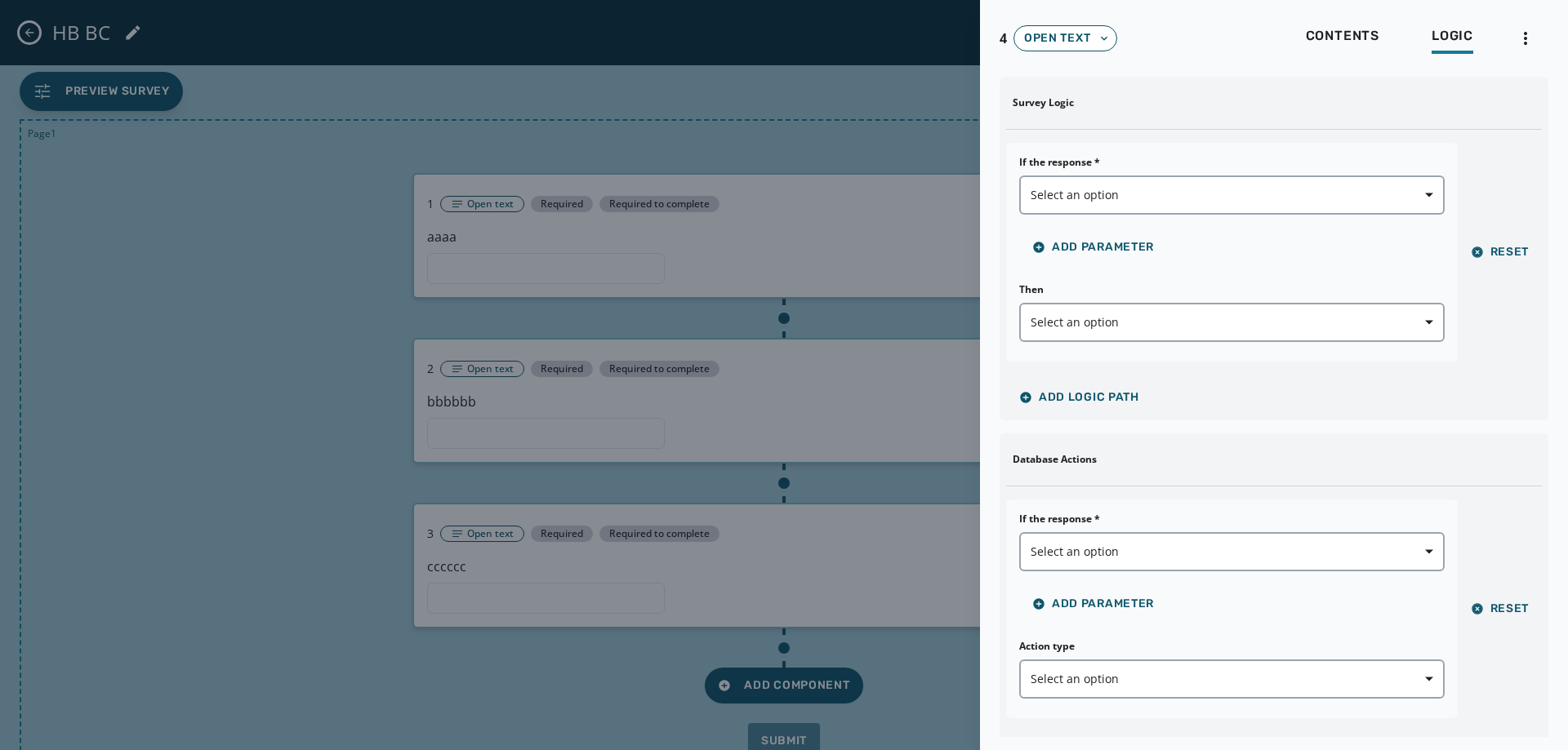
click at [1109, 215] on div "If the response * Select an option Add Parameter" at bounding box center [1231, 210] width 425 height 108
click at [1112, 196] on span "Select an option" at bounding box center [1231, 194] width 402 height 16
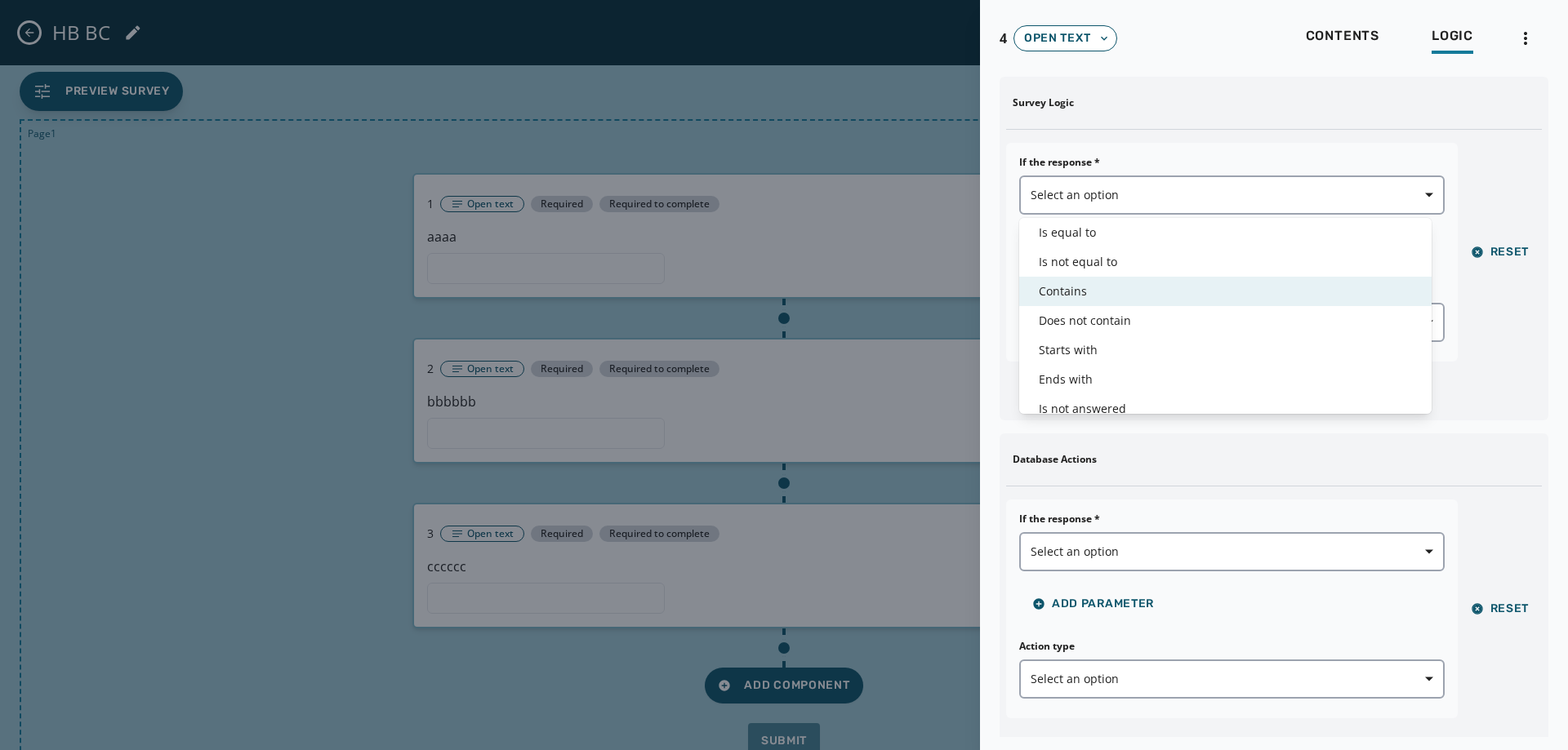
click at [1055, 301] on div "Contains" at bounding box center [1225, 291] width 412 height 30
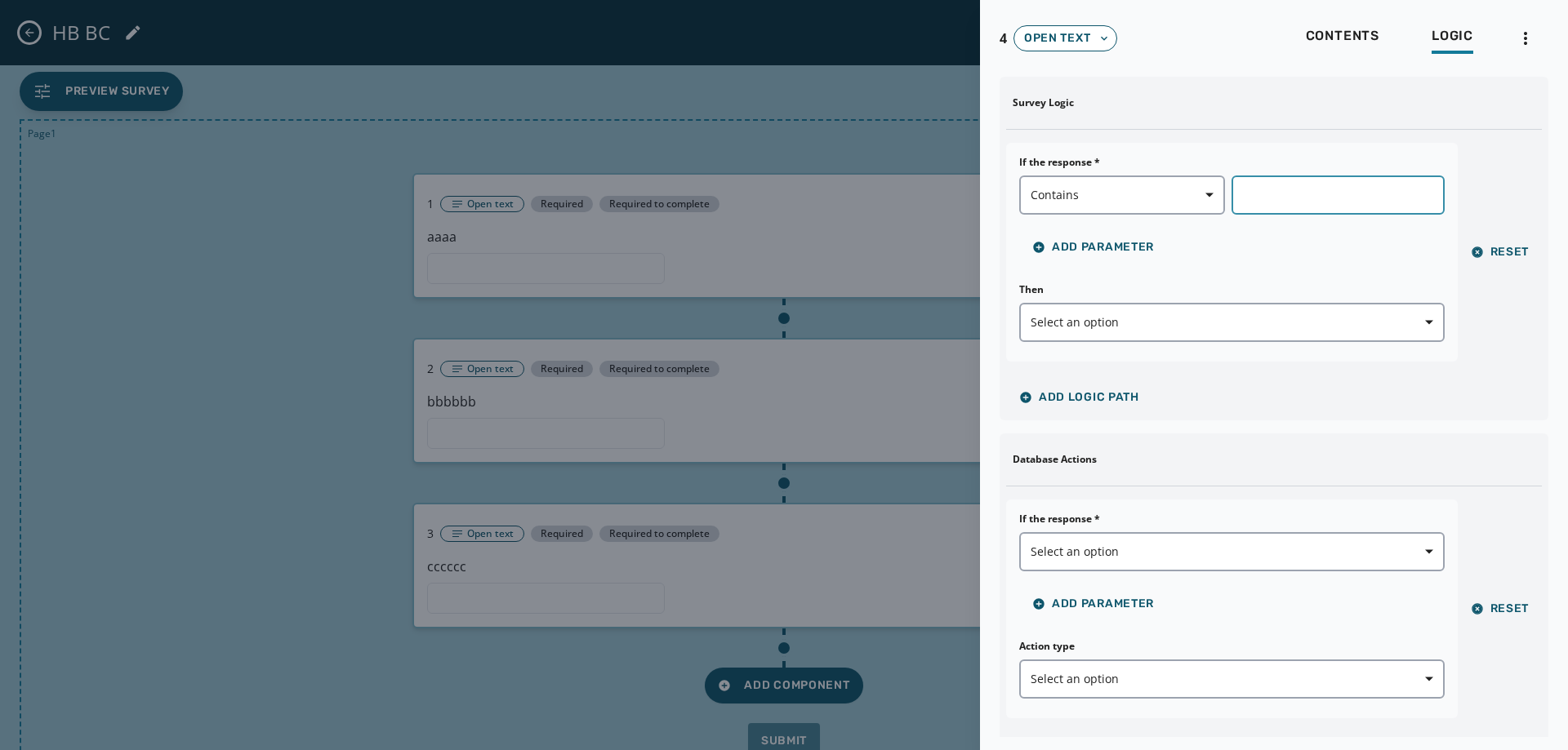
click at [1278, 203] on input "text" at bounding box center [1337, 195] width 212 height 39
type input "*"
click at [1172, 327] on span "Select an option" at bounding box center [1231, 322] width 402 height 16
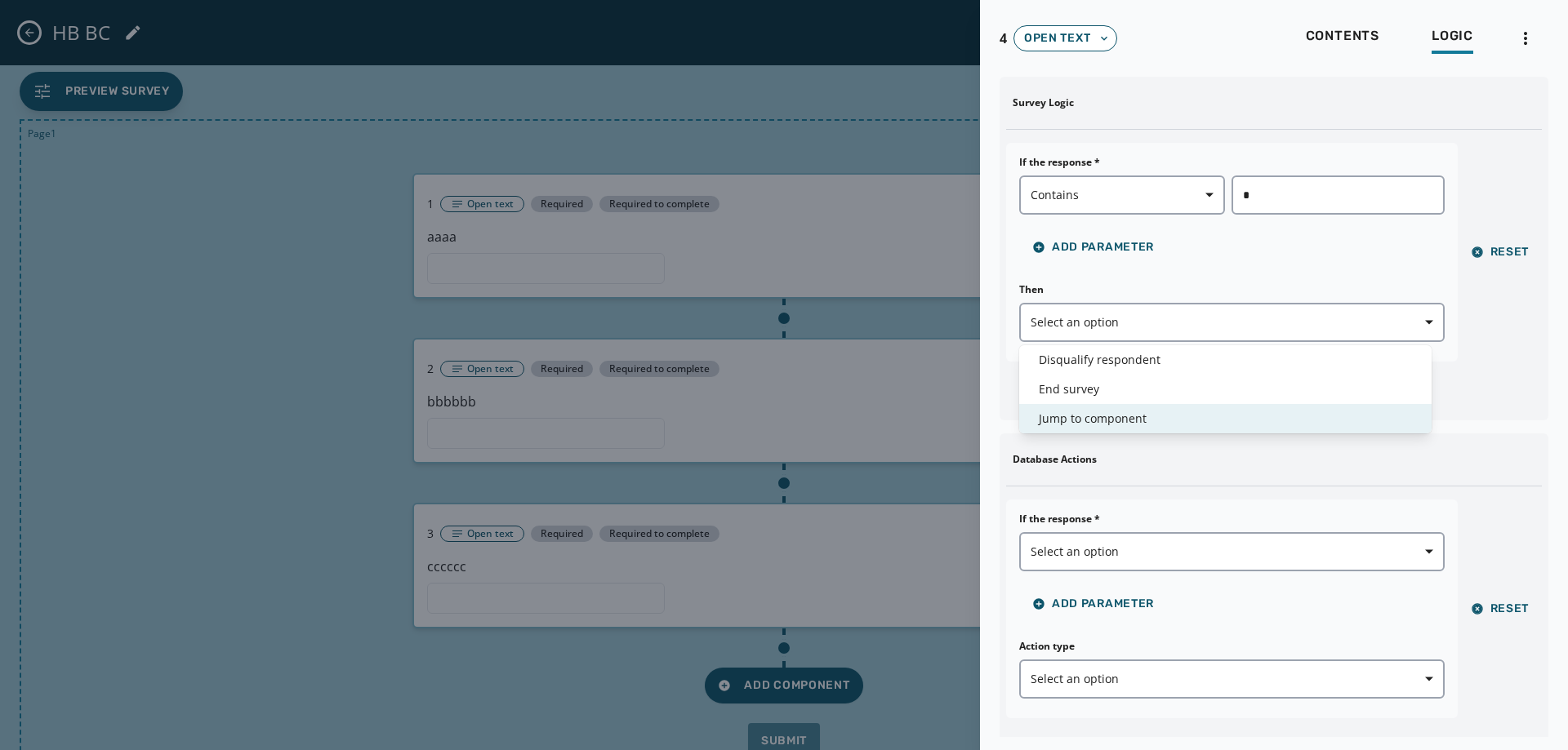
click at [1079, 409] on div "Jump to component" at bounding box center [1225, 418] width 412 height 30
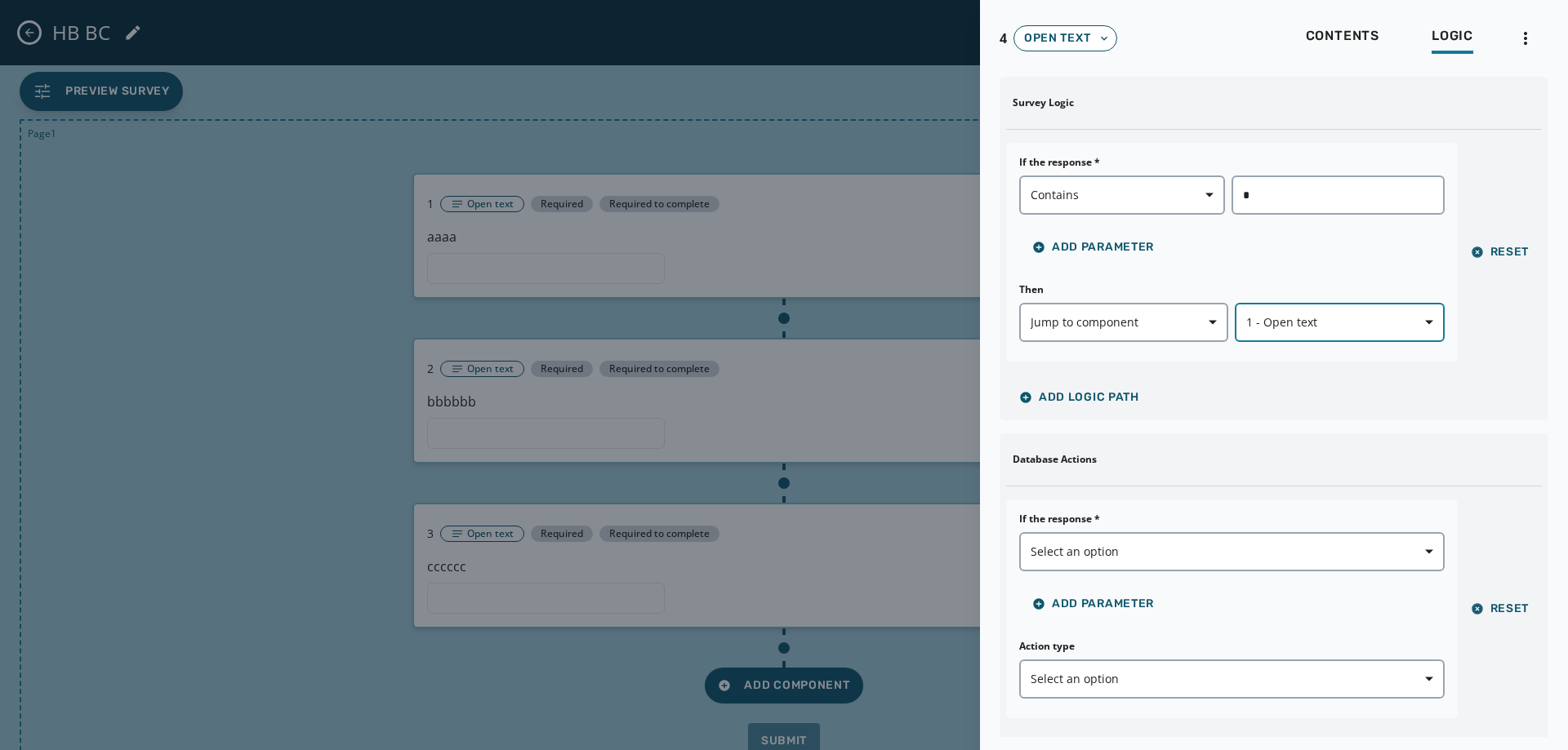
click at [1238, 306] on button "1 - Open text" at bounding box center [1339, 322] width 209 height 39
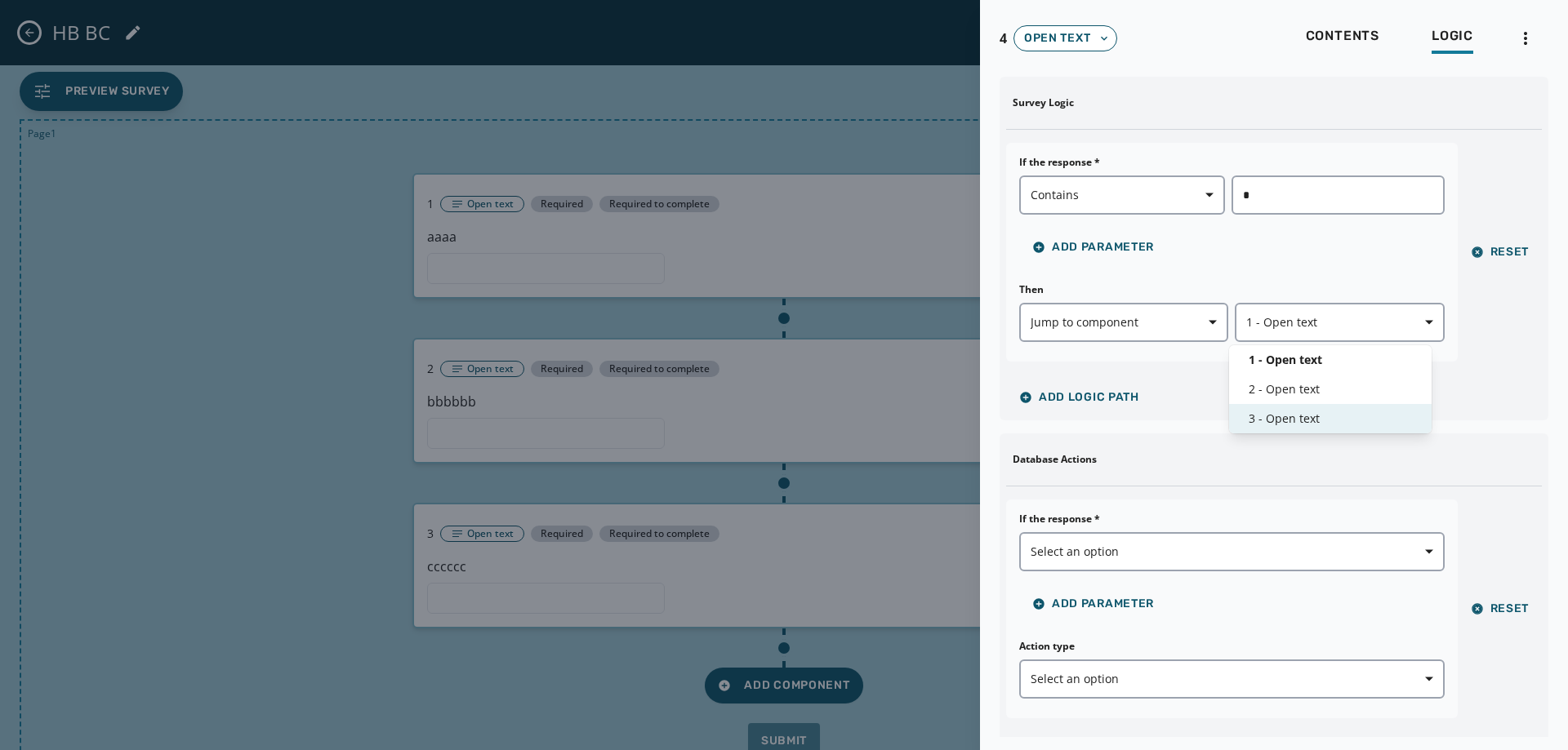
click at [1277, 405] on div "3 - Open text" at bounding box center [1330, 418] width 204 height 30
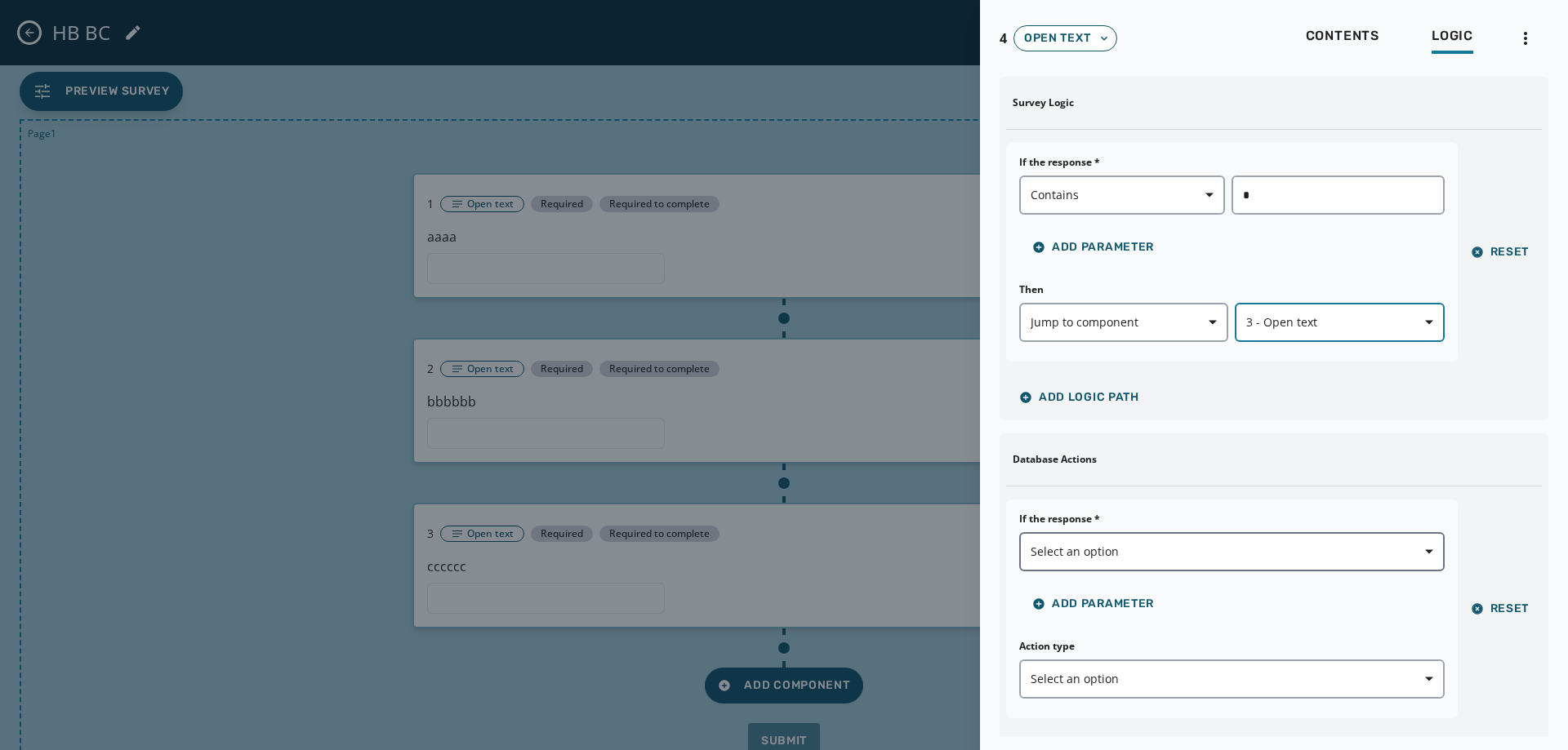
scroll to position [117, 0]
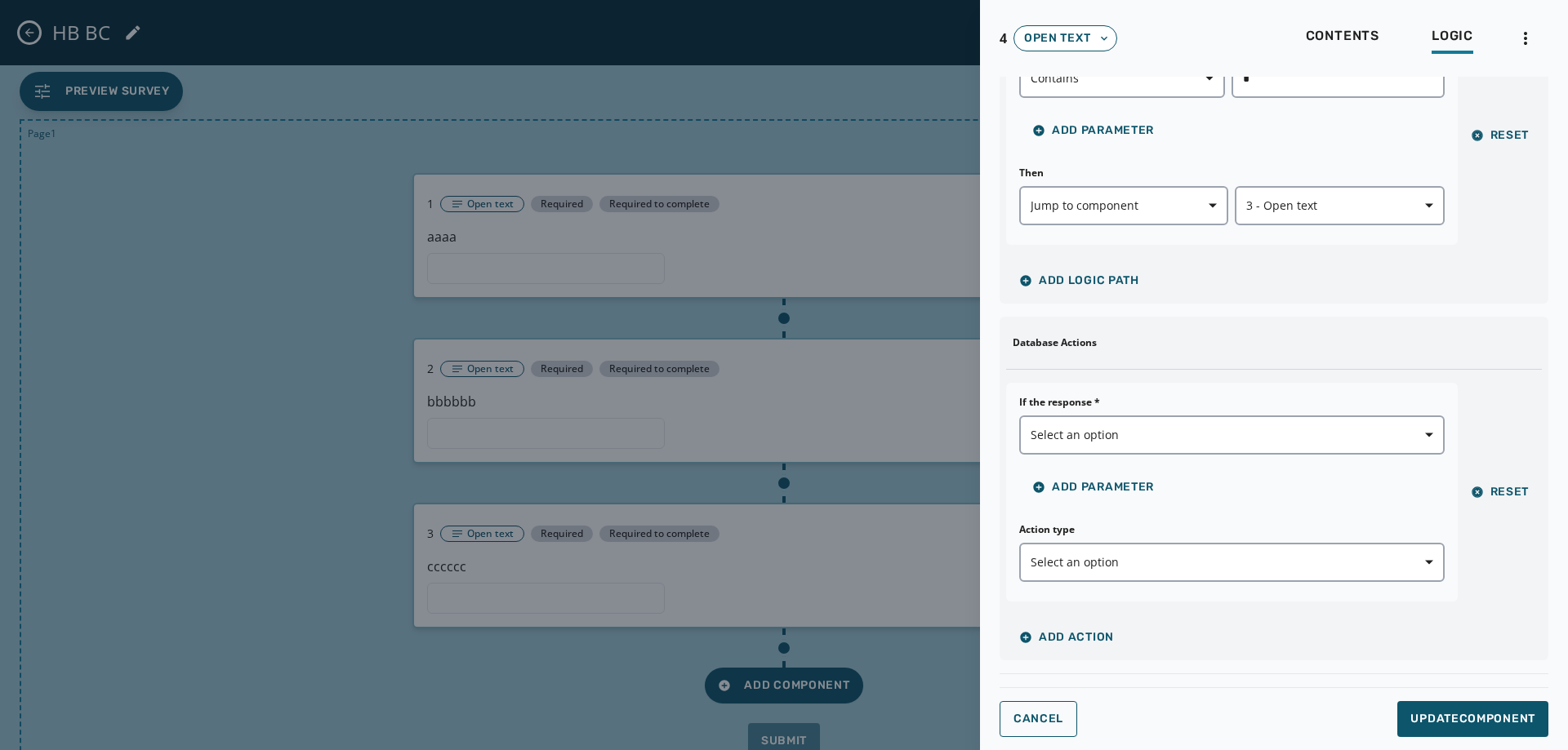
click at [1440, 696] on div "Cancel Update Component" at bounding box center [1274, 712] width 549 height 50
click at [1452, 714] on span "Update Component" at bounding box center [1472, 719] width 125 height 16
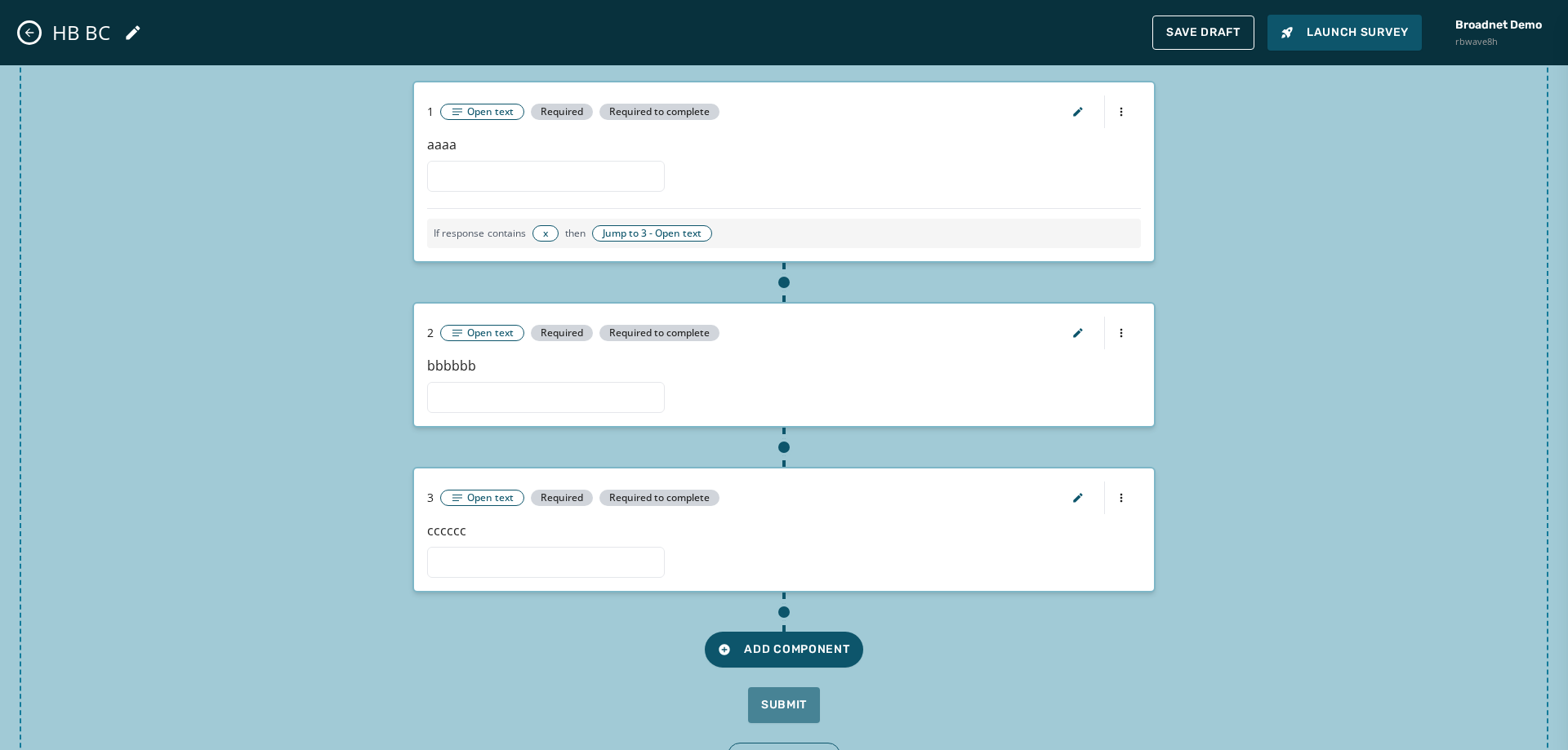
scroll to position [150, 0]
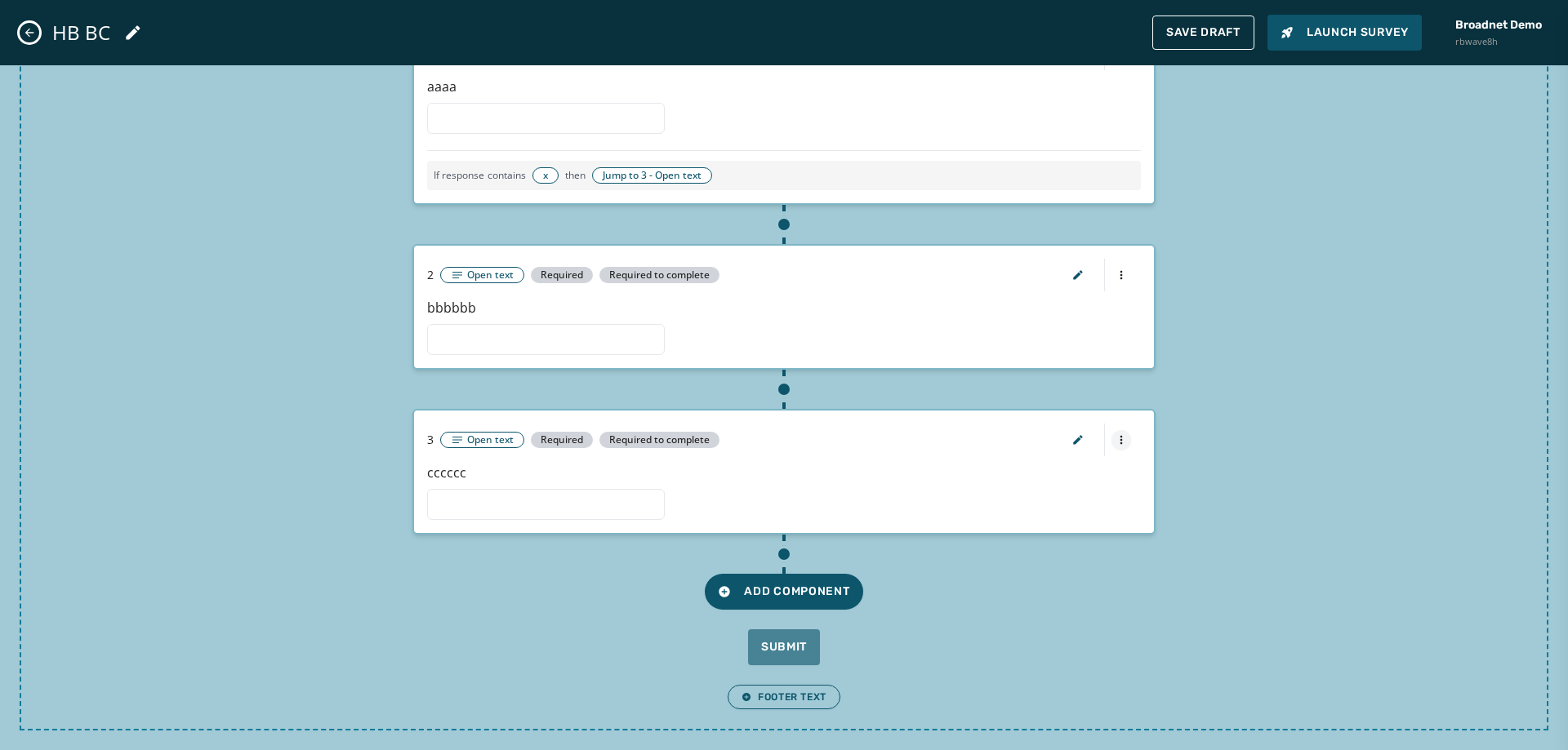
click at [1116, 438] on html "Skip To Main Content Broadnet Demo rbwave8h 2 [PERSON_NAME] [EMAIL_ADDRESS][DOM…" at bounding box center [784, 375] width 1568 height 750
click at [1110, 490] on div "Delete component" at bounding box center [1111, 495] width 157 height 26
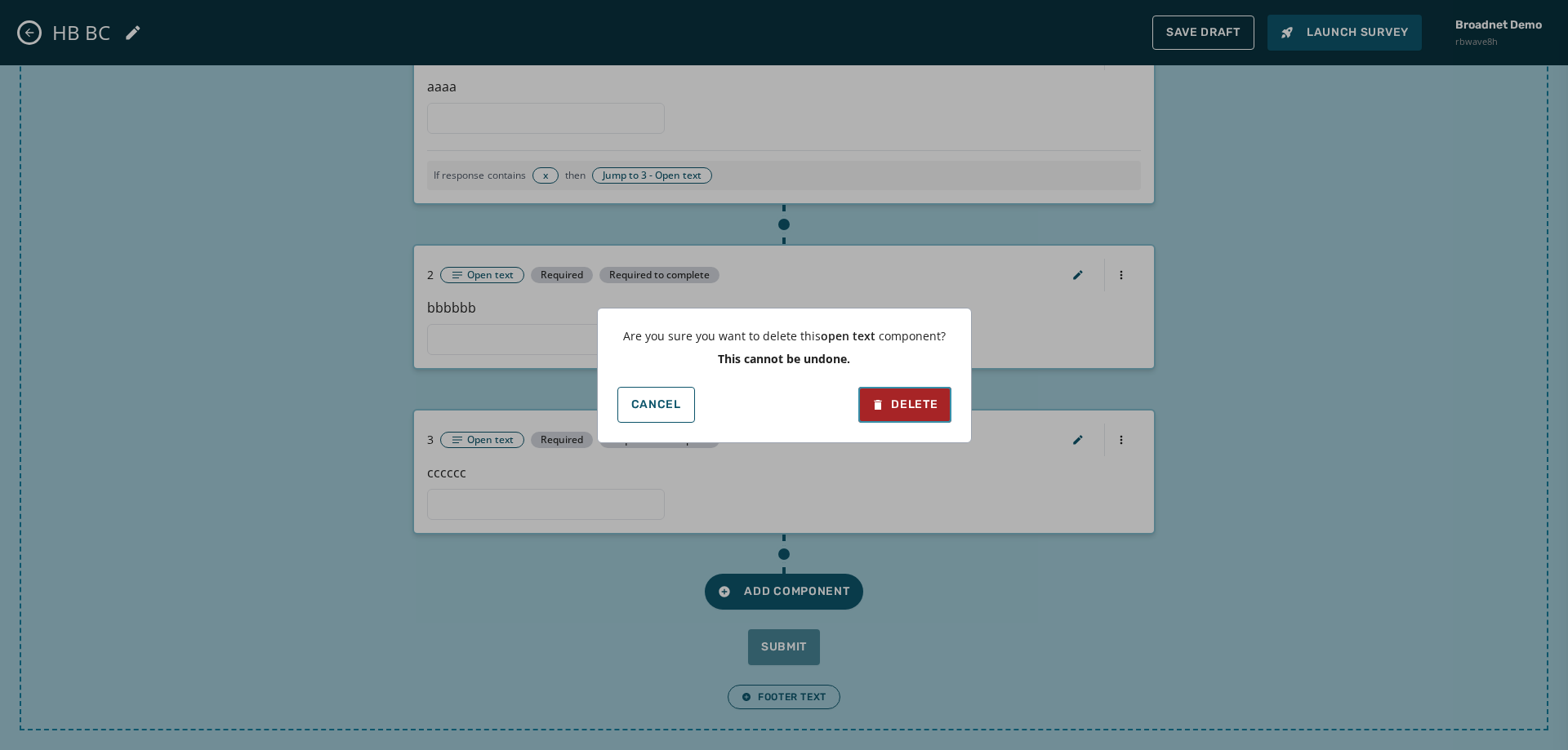
click at [910, 406] on div "Delete" at bounding box center [904, 405] width 66 height 16
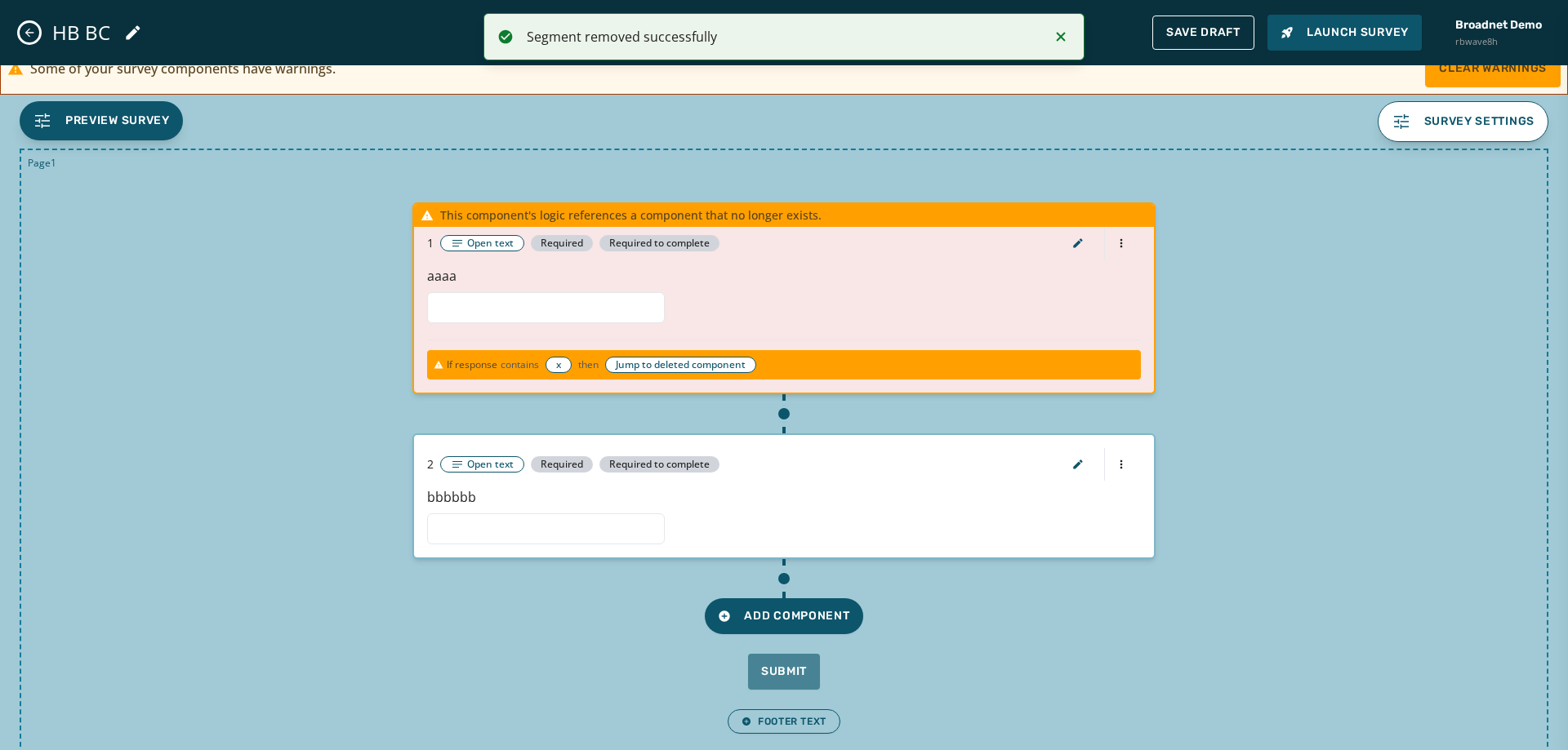
scroll to position [0, 0]
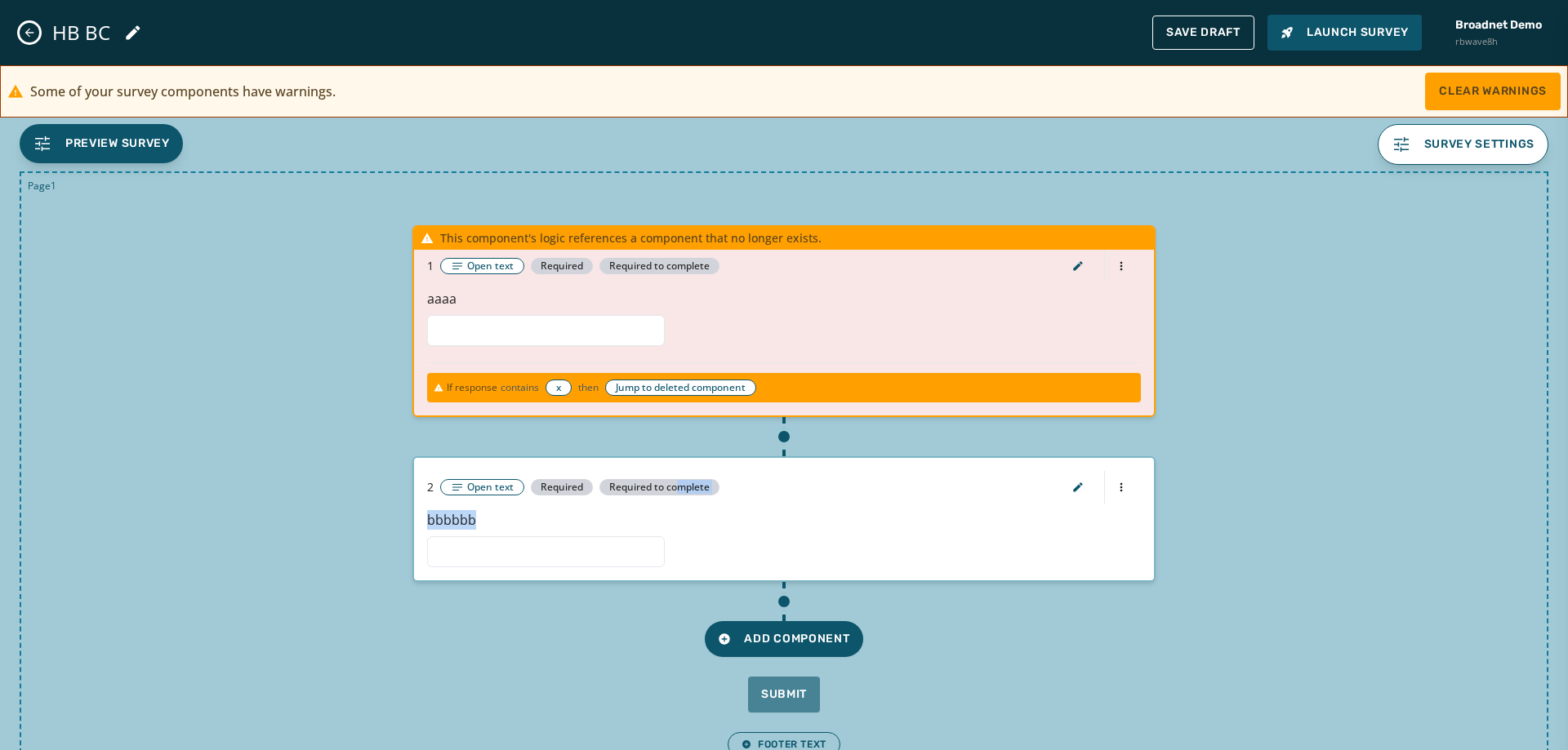
drag, startPoint x: 868, startPoint y: 554, endPoint x: 1030, endPoint y: 568, distance: 162.6
click at [1027, 611] on div "Page 1 This component's logic references a component that no longer exists. 1 O…" at bounding box center [784, 474] width 1529 height 607
click at [1278, 300] on div "Page 1 This component's logic references a component that no longer exists. 1 O…" at bounding box center [784, 474] width 1529 height 607
click at [1456, 86] on span "Clear Warnings" at bounding box center [1492, 91] width 108 height 16
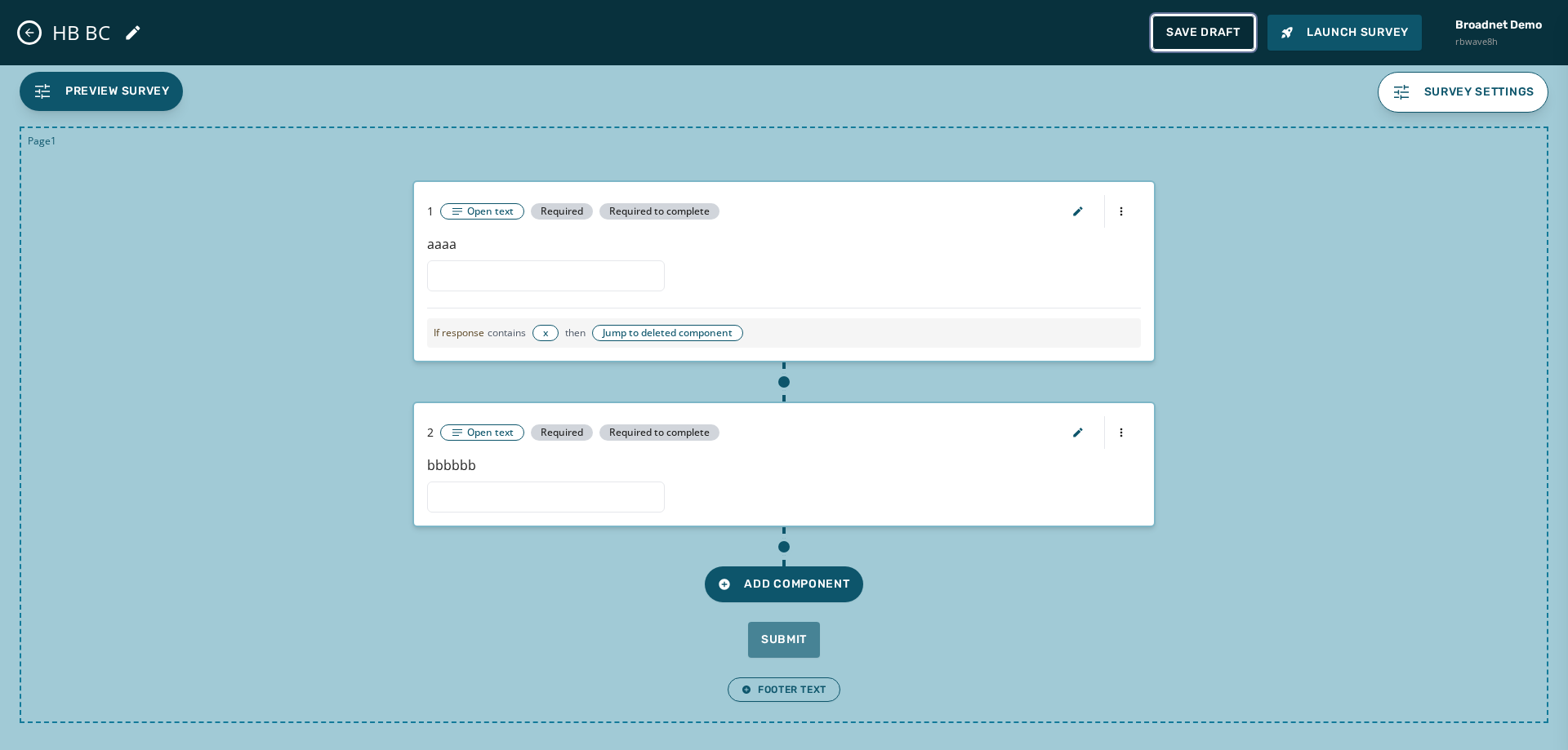
click at [1201, 26] on span "Save Draft" at bounding box center [1203, 32] width 75 height 13
click at [1218, 27] on span "Save Draft" at bounding box center [1203, 32] width 75 height 13
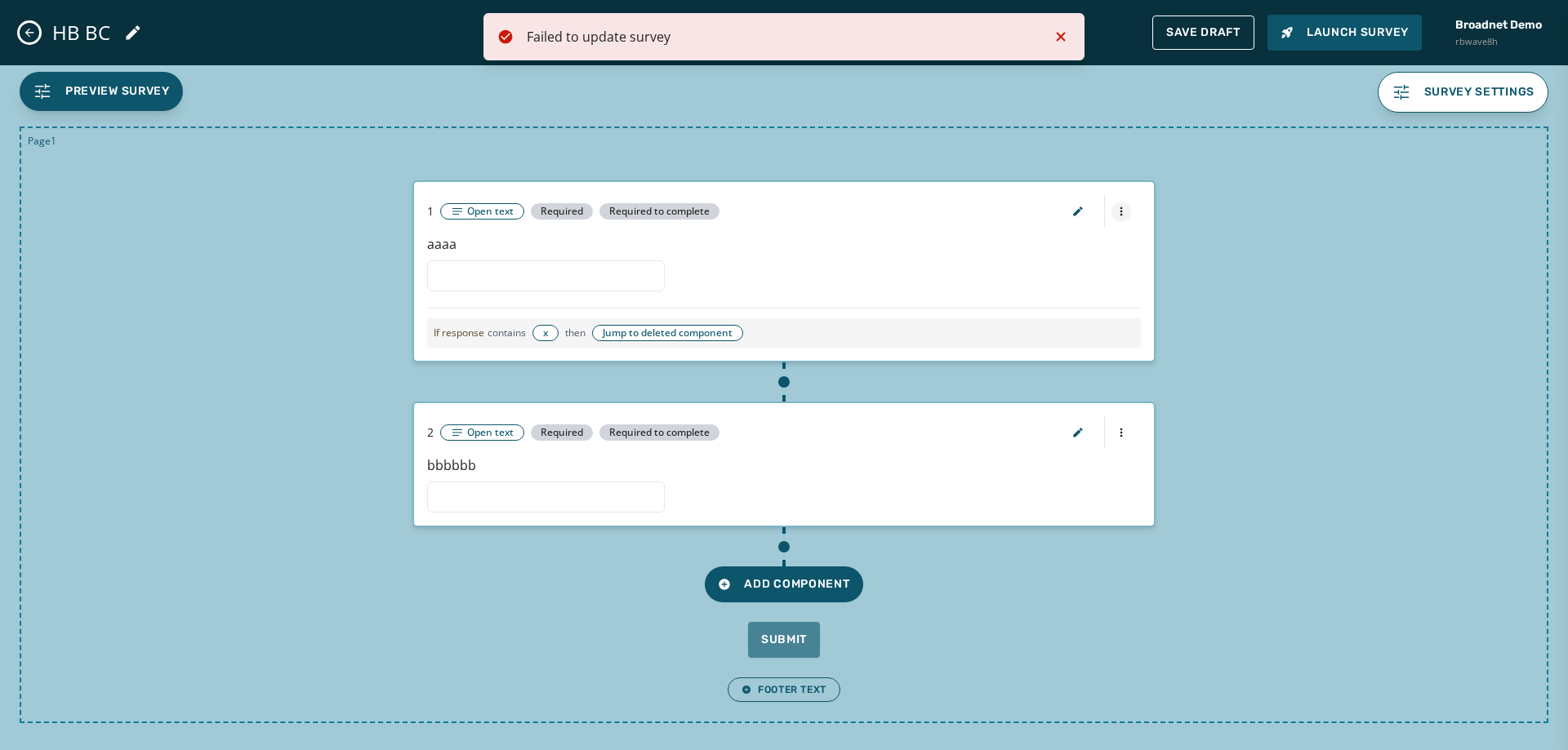
click at [1123, 218] on html "Failed to update survey Skip To Main Content Broadnet Demo rbwave8h 2 [PERSON_N…" at bounding box center [784, 375] width 1568 height 750
click at [976, 256] on html "Failed to update survey Skip To Main Content Broadnet Demo rbwave8h 2 [PERSON_N…" at bounding box center [784, 375] width 1568 height 750
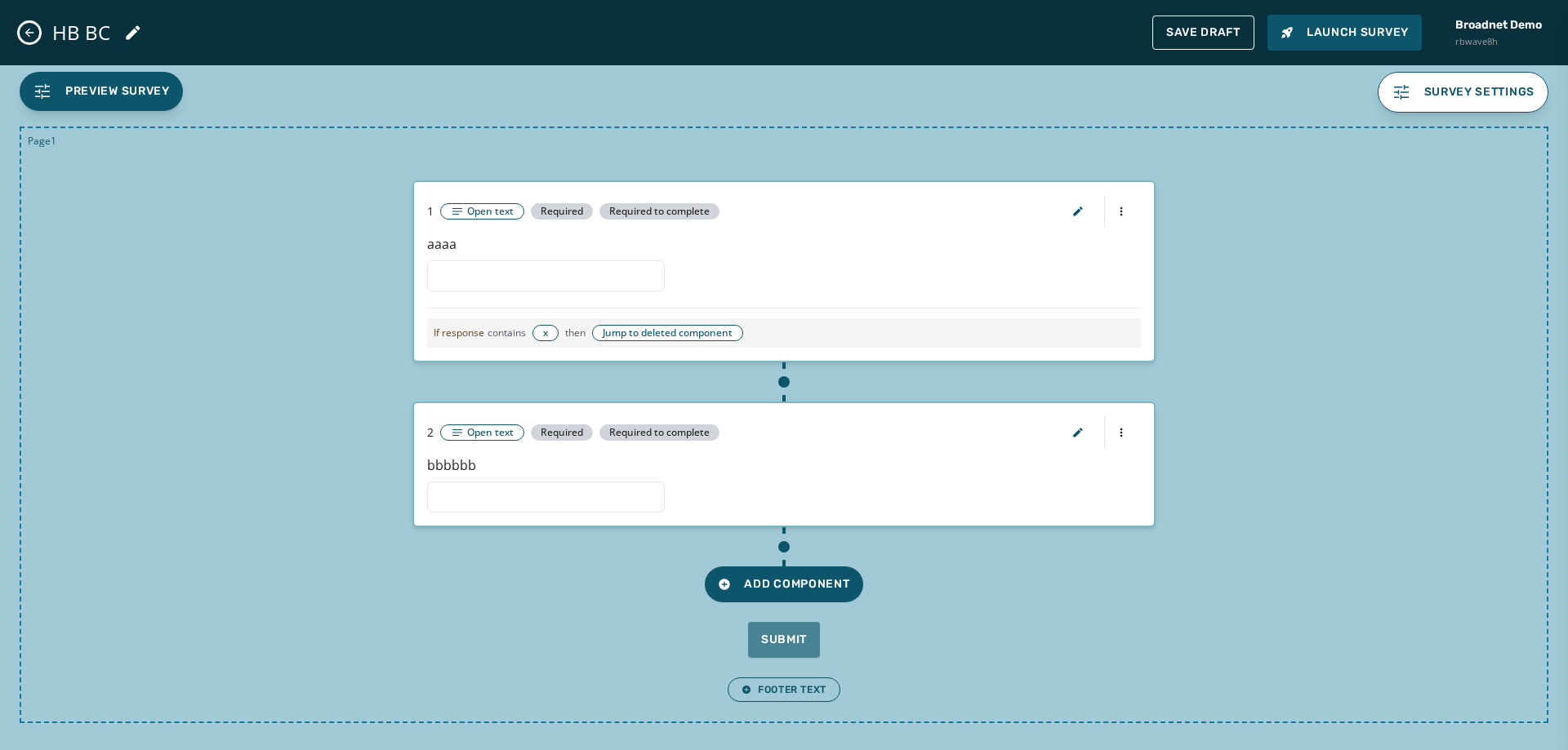
click at [823, 566] on div "Add Component" at bounding box center [783, 565] width 1486 height 76
click at [813, 582] on span "Add Component" at bounding box center [783, 584] width 132 height 16
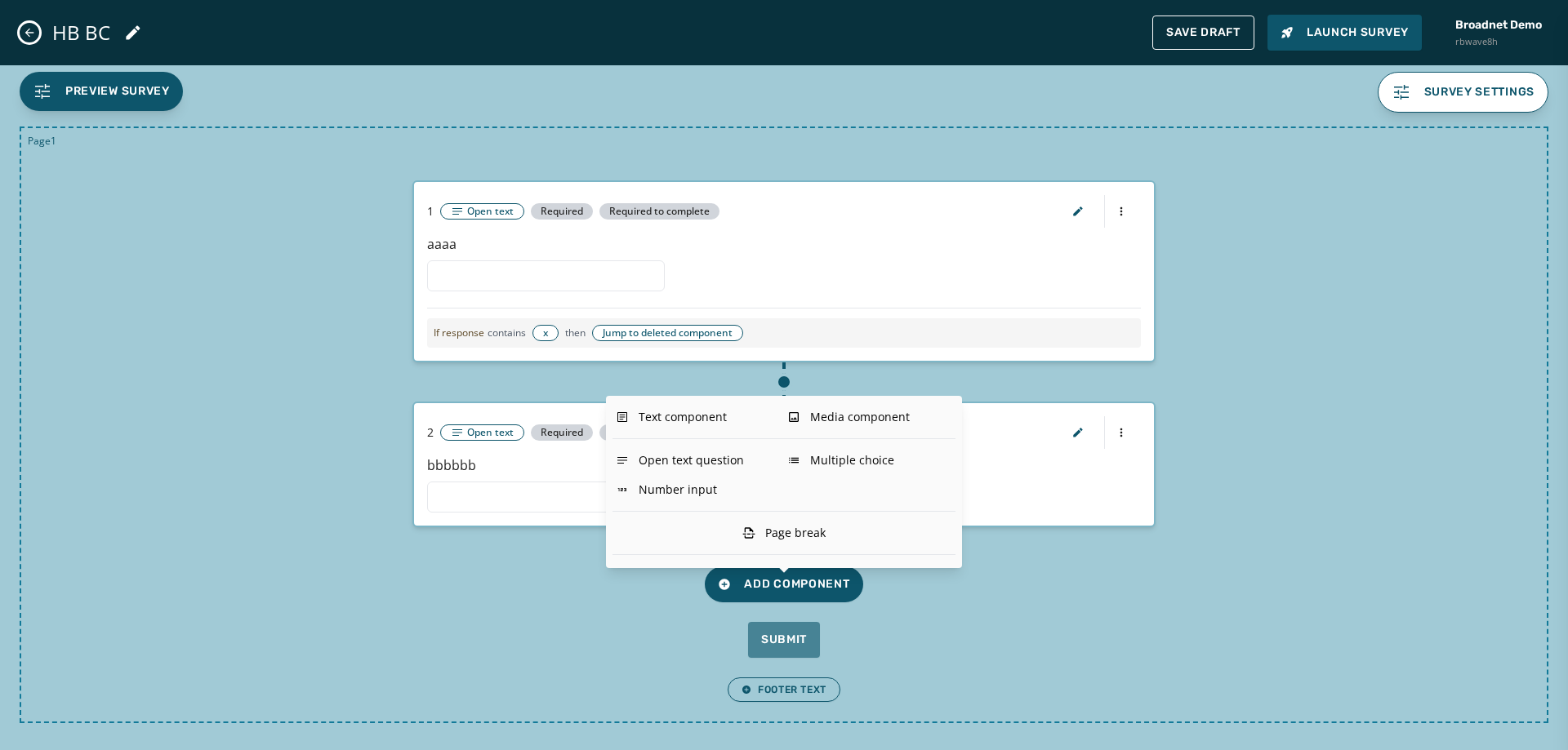
click at [692, 451] on div "Open text question" at bounding box center [698, 460] width 171 height 30
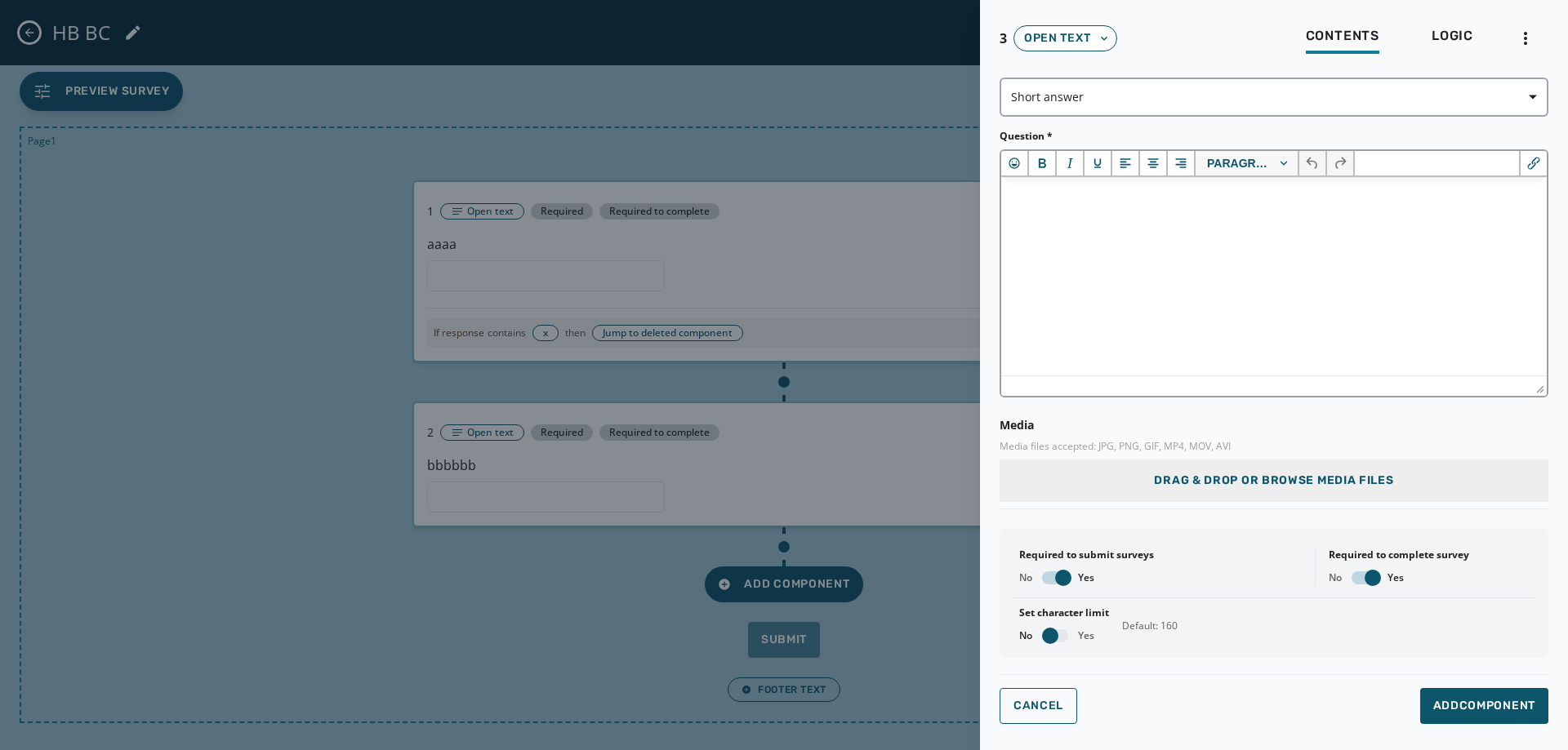
click at [1147, 221] on html at bounding box center [1274, 199] width 546 height 44
click at [1507, 695] on button "Add Component" at bounding box center [1484, 706] width 128 height 36
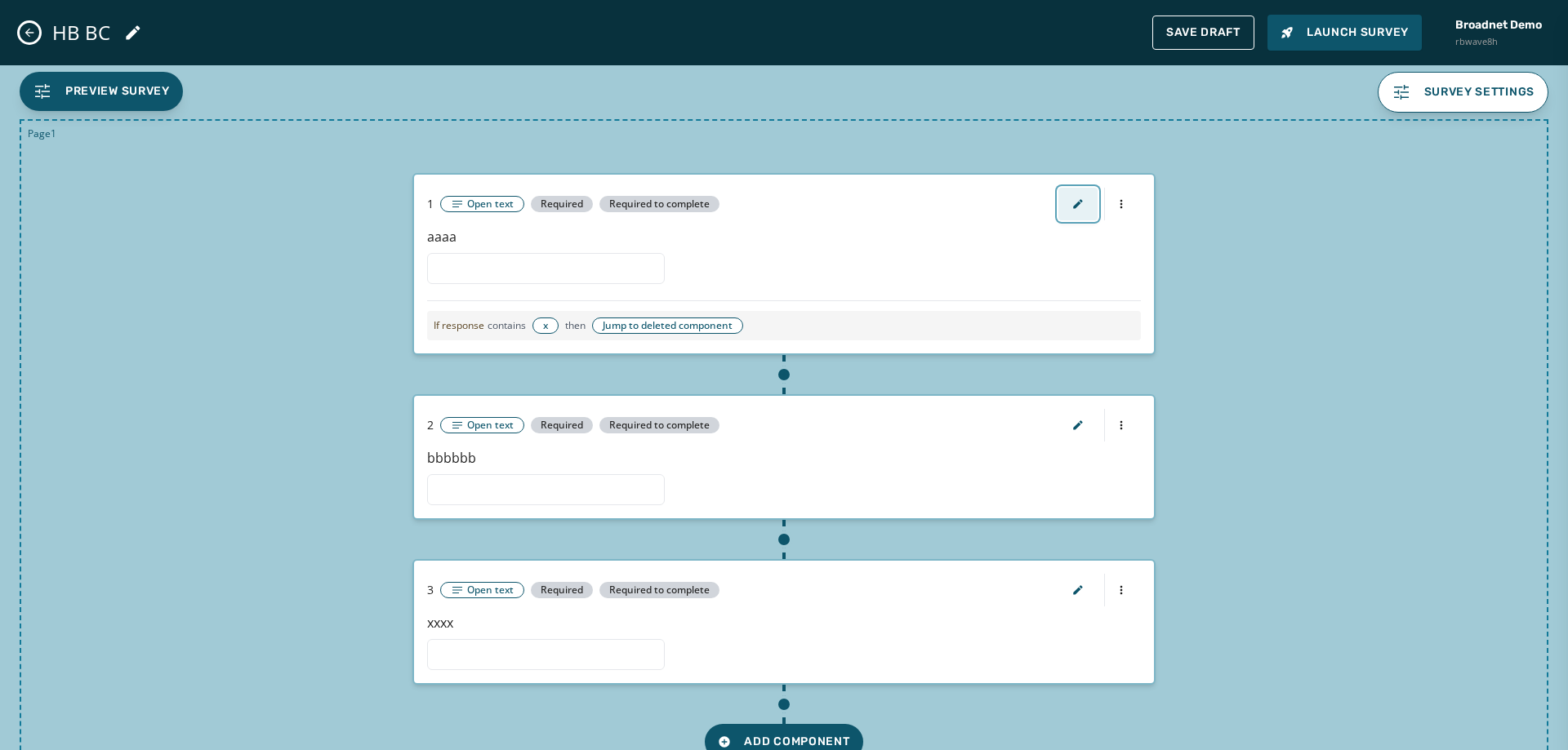
click at [1081, 208] on button "button" at bounding box center [1078, 204] width 39 height 32
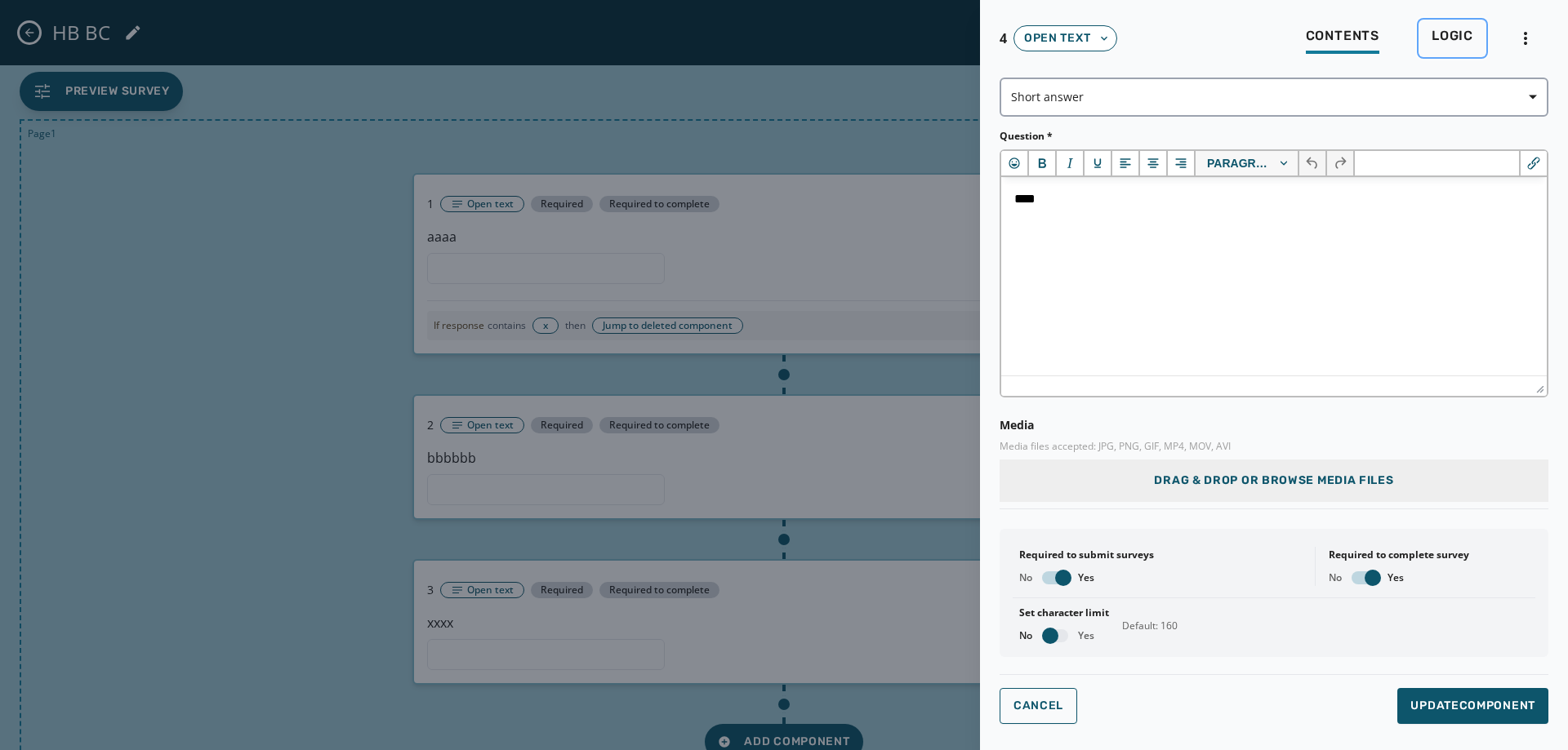
click at [1420, 35] on button "Logic" at bounding box center [1453, 38] width 68 height 37
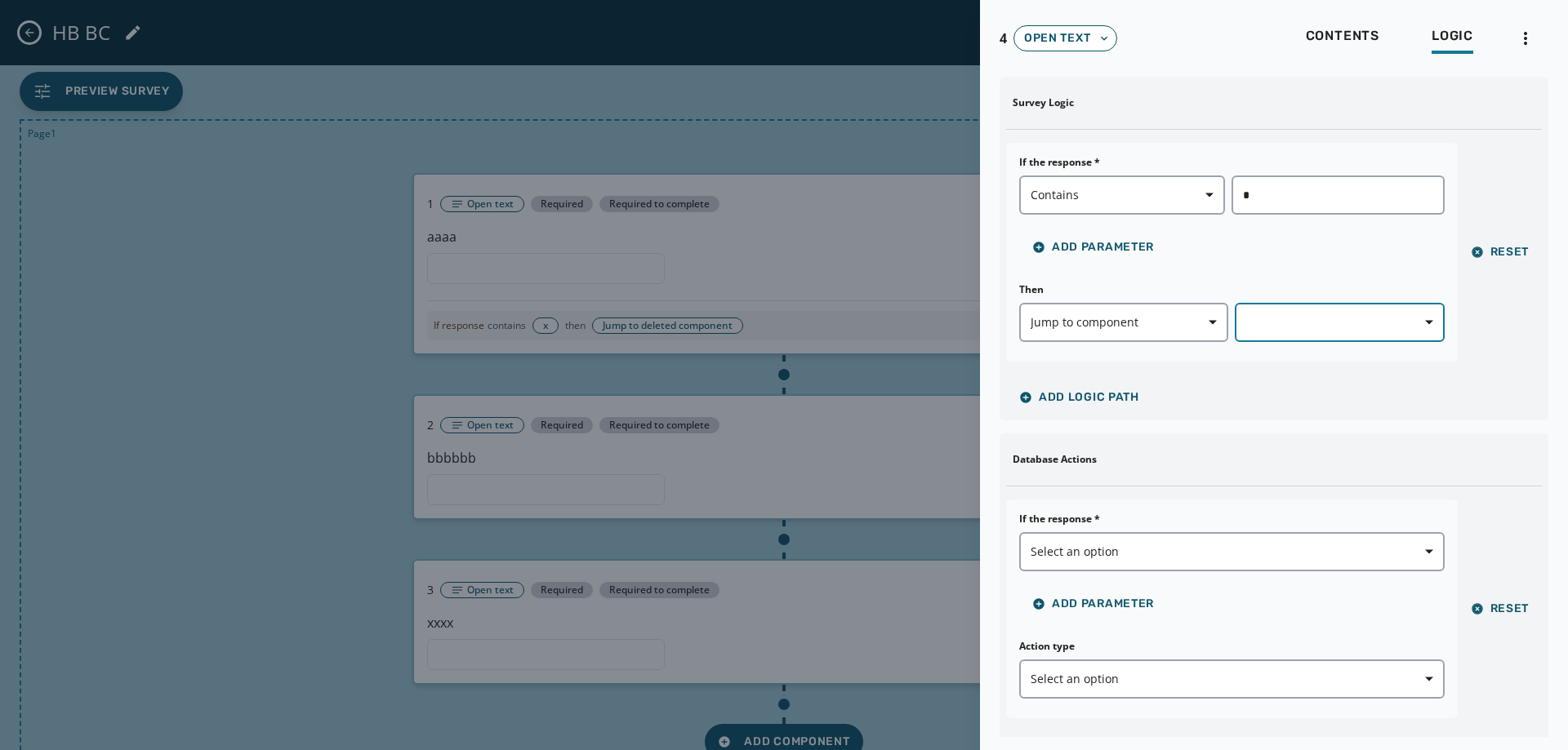
click at [1294, 309] on button "button" at bounding box center [1339, 322] width 209 height 39
click at [1271, 420] on span "3 - Open text" at bounding box center [1330, 418] width 164 height 16
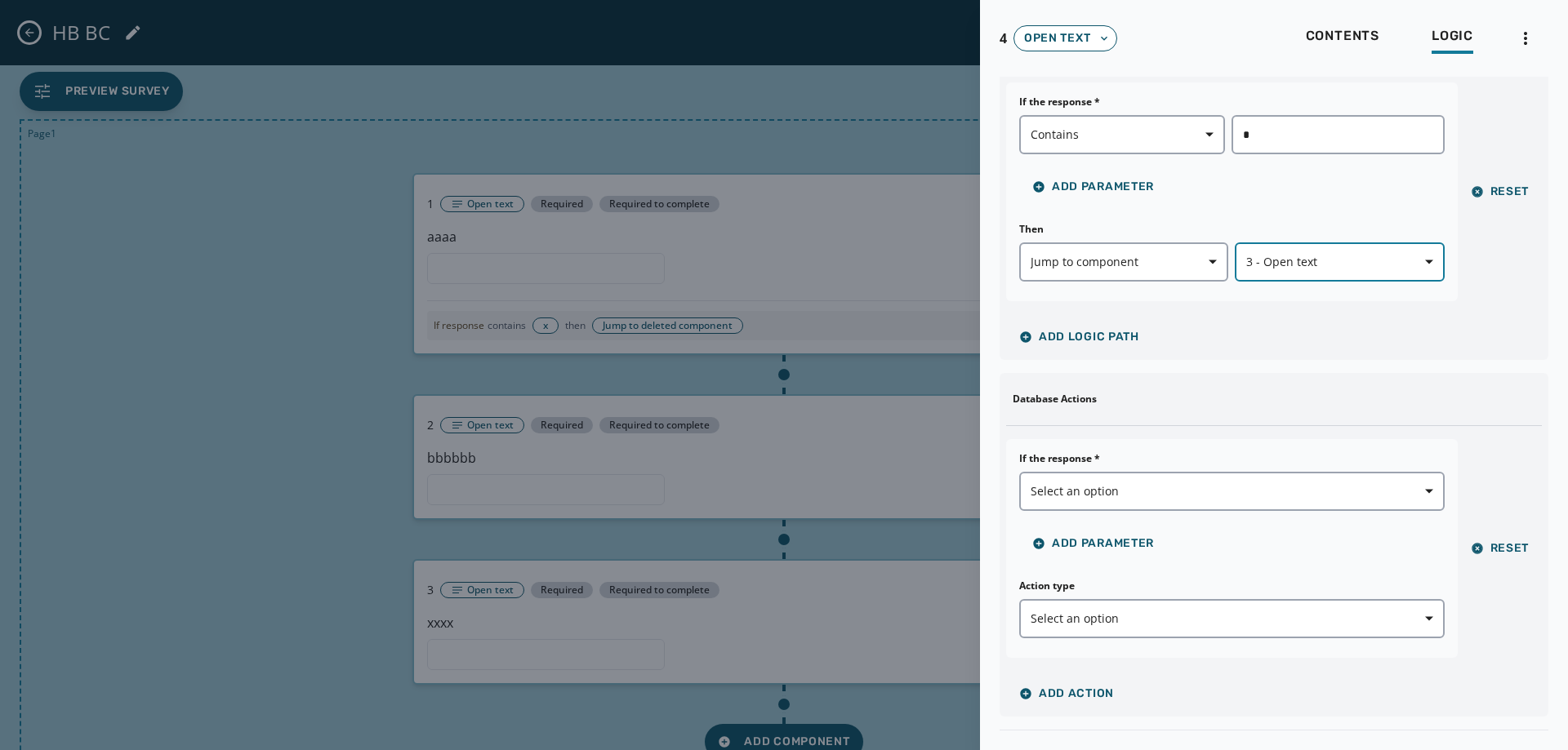
scroll to position [117, 0]
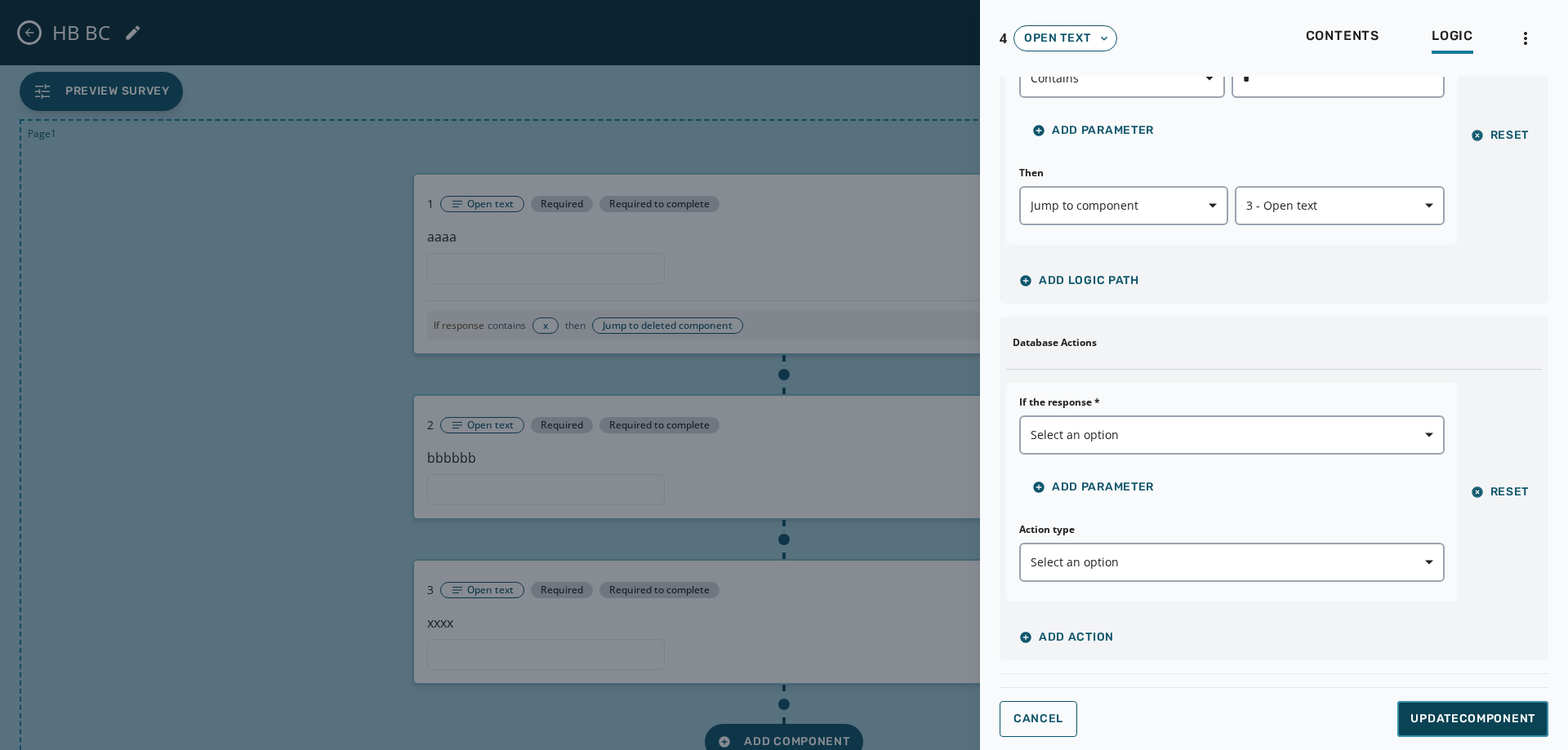
click at [1442, 702] on button "Update Component" at bounding box center [1473, 719] width 151 height 36
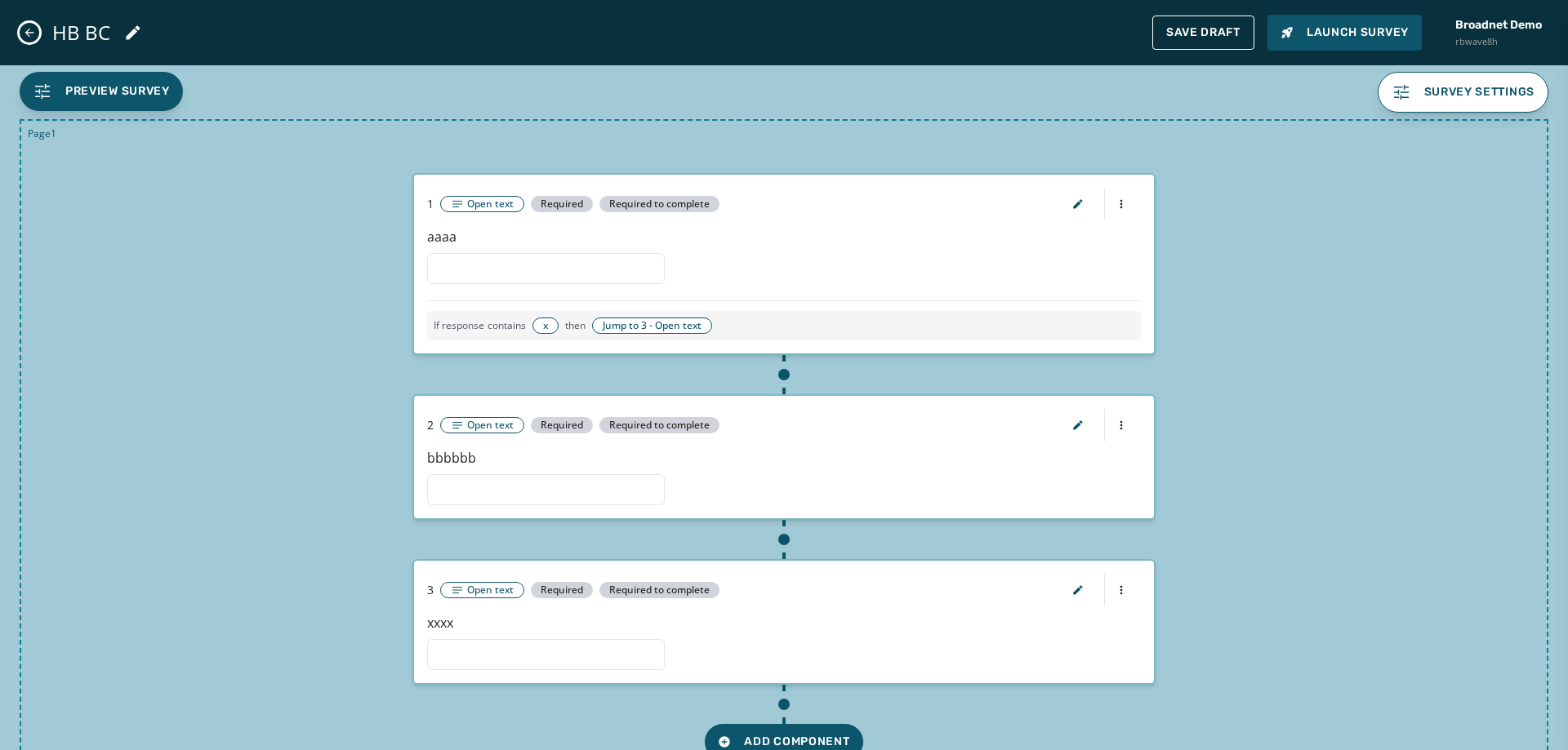
scroll to position [0, 0]
click at [1120, 595] on html "Skip To Main Content Broadnet Demo rbwave8h 2 [PERSON_NAME] [EMAIL_ADDRESS][DOM…" at bounding box center [784, 375] width 1568 height 750
click at [1118, 644] on div "Delete component" at bounding box center [1111, 646] width 157 height 26
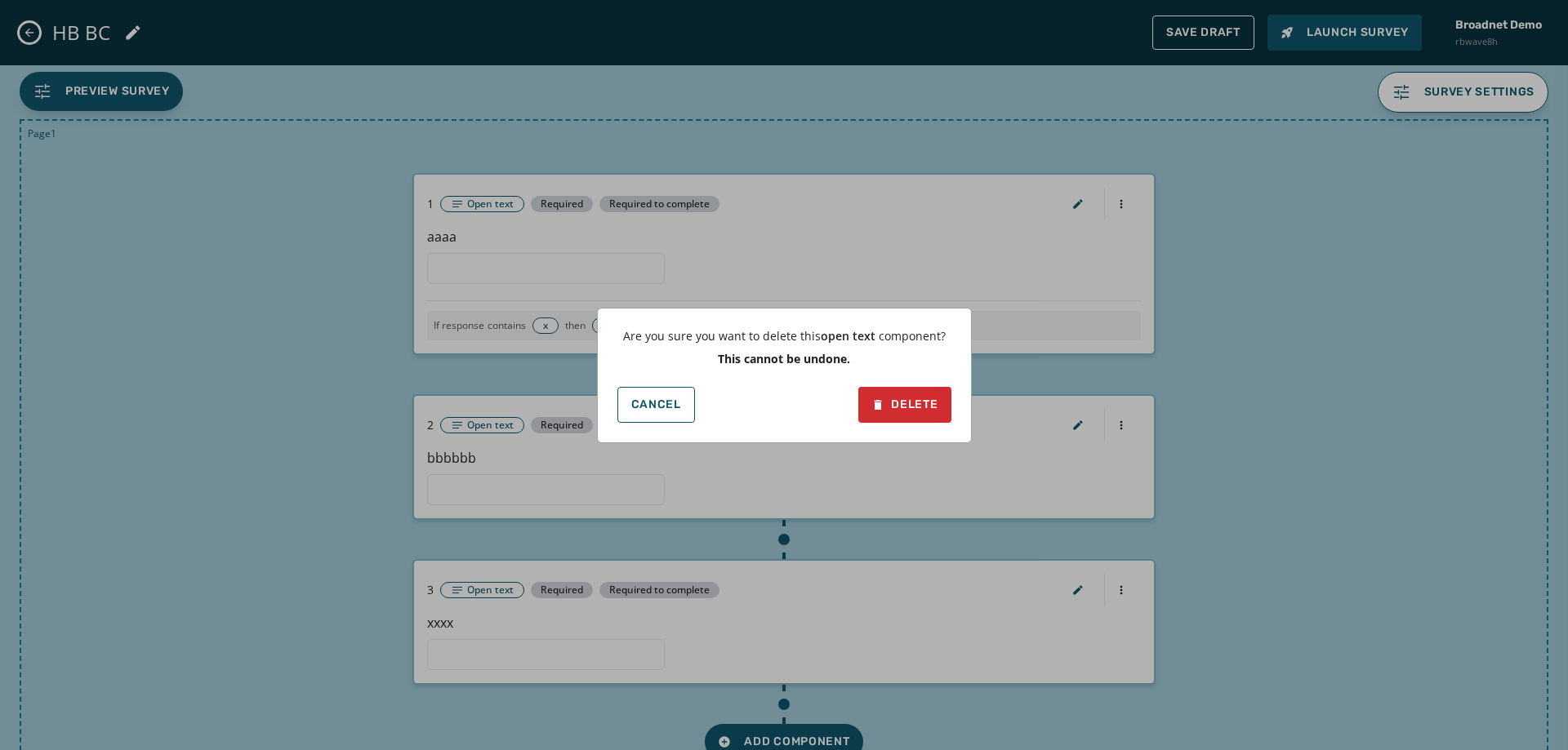
click at [903, 381] on div "Are you sure you want to delete this open text component ? This cannot be undon…" at bounding box center [784, 376] width 375 height 136
click at [909, 389] on button "Delete" at bounding box center [904, 405] width 92 height 36
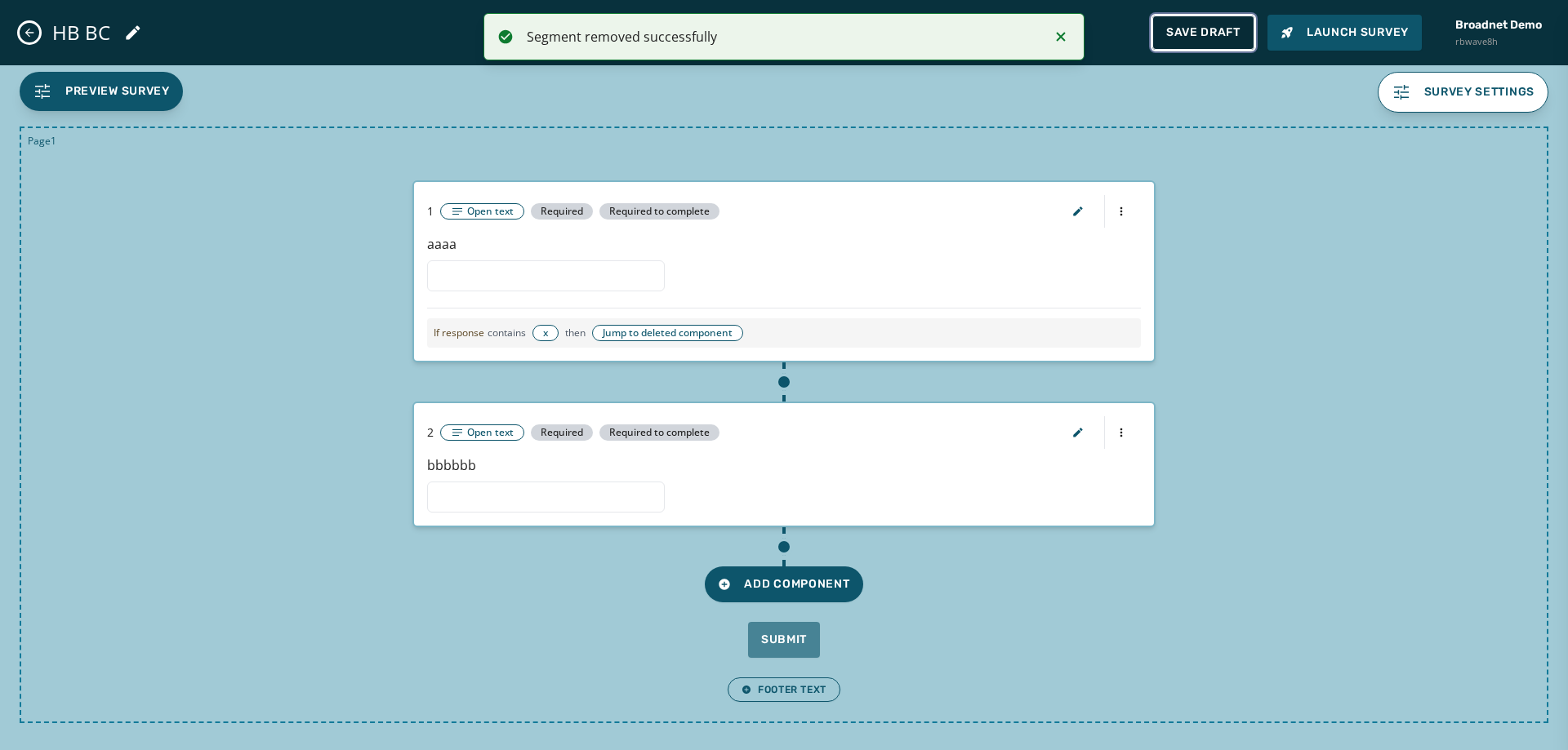
click at [1190, 28] on span "Save Draft" at bounding box center [1203, 32] width 75 height 13
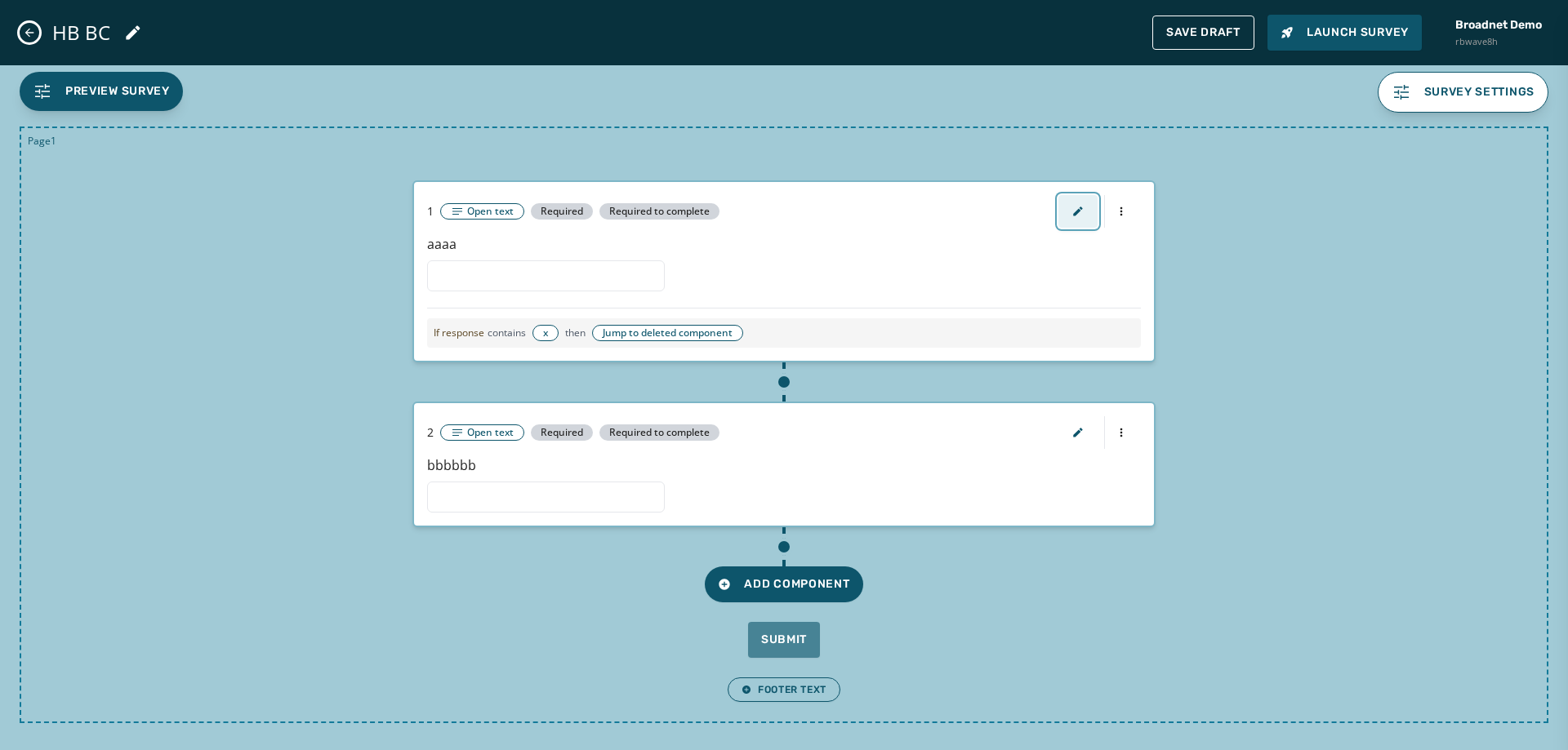
click at [1077, 210] on icon "button" at bounding box center [1078, 210] width 9 height 9
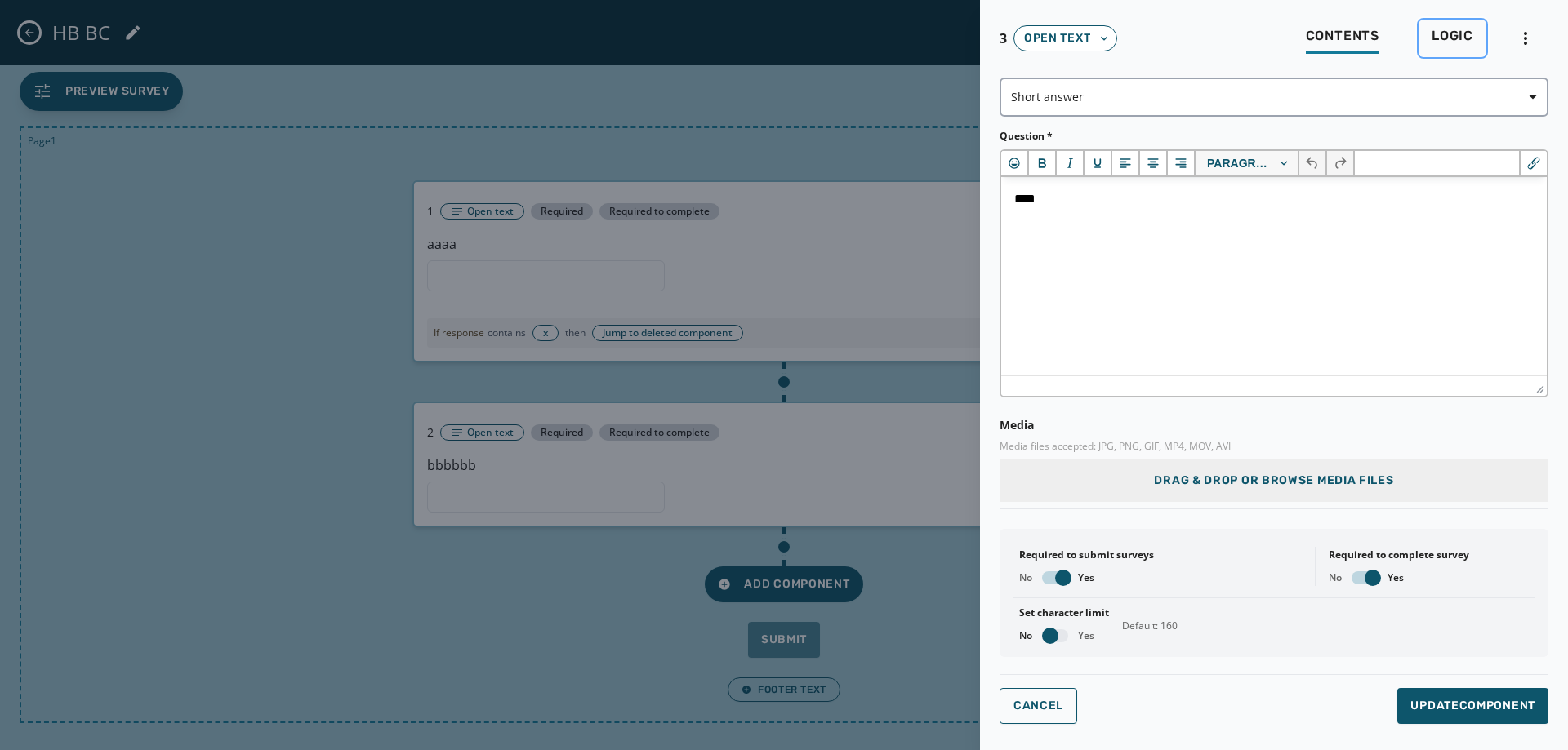
click at [1443, 41] on span "Logic" at bounding box center [1452, 36] width 42 height 16
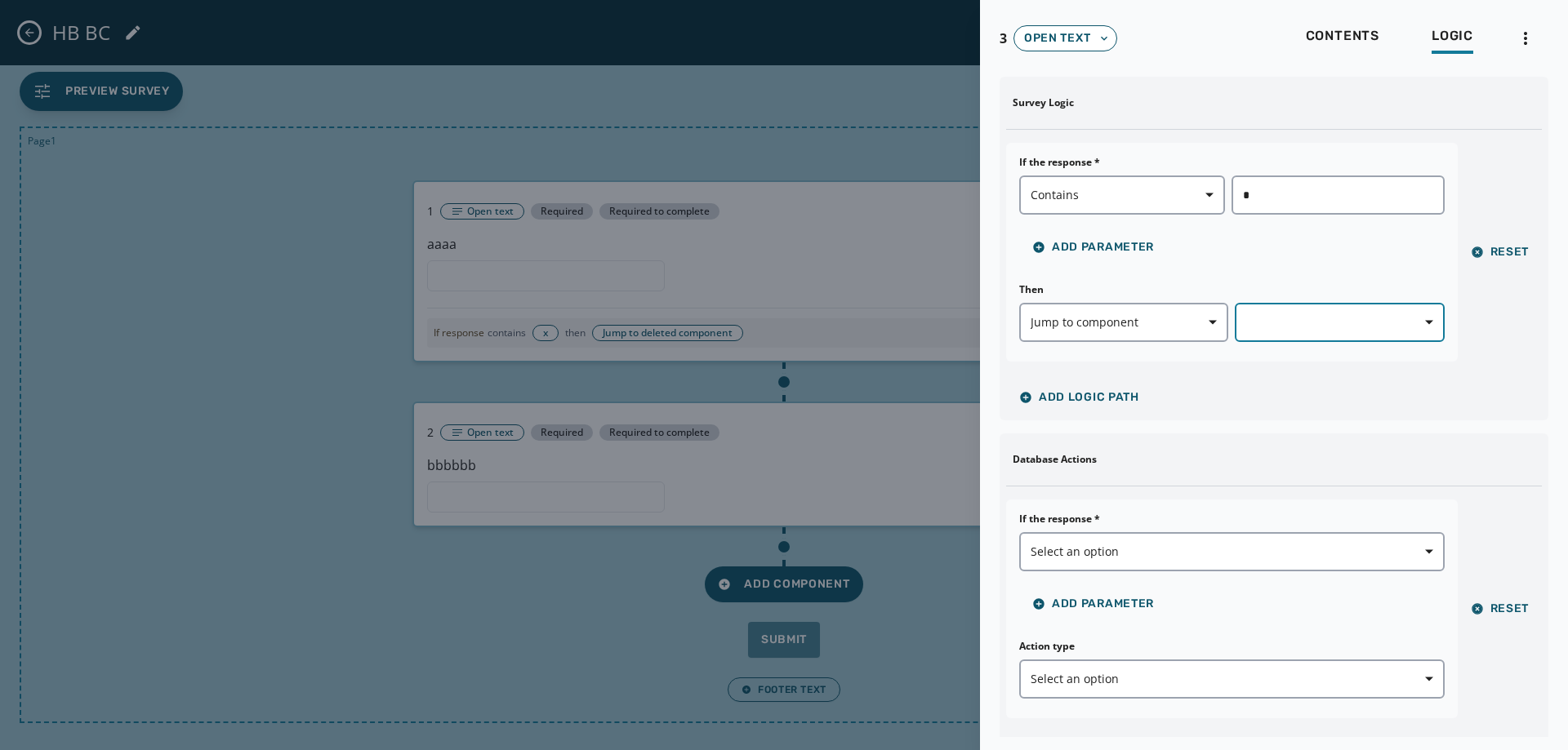
click at [1330, 333] on button "button" at bounding box center [1339, 322] width 209 height 39
click at [1270, 393] on span "2 - Open text" at bounding box center [1330, 389] width 164 height 16
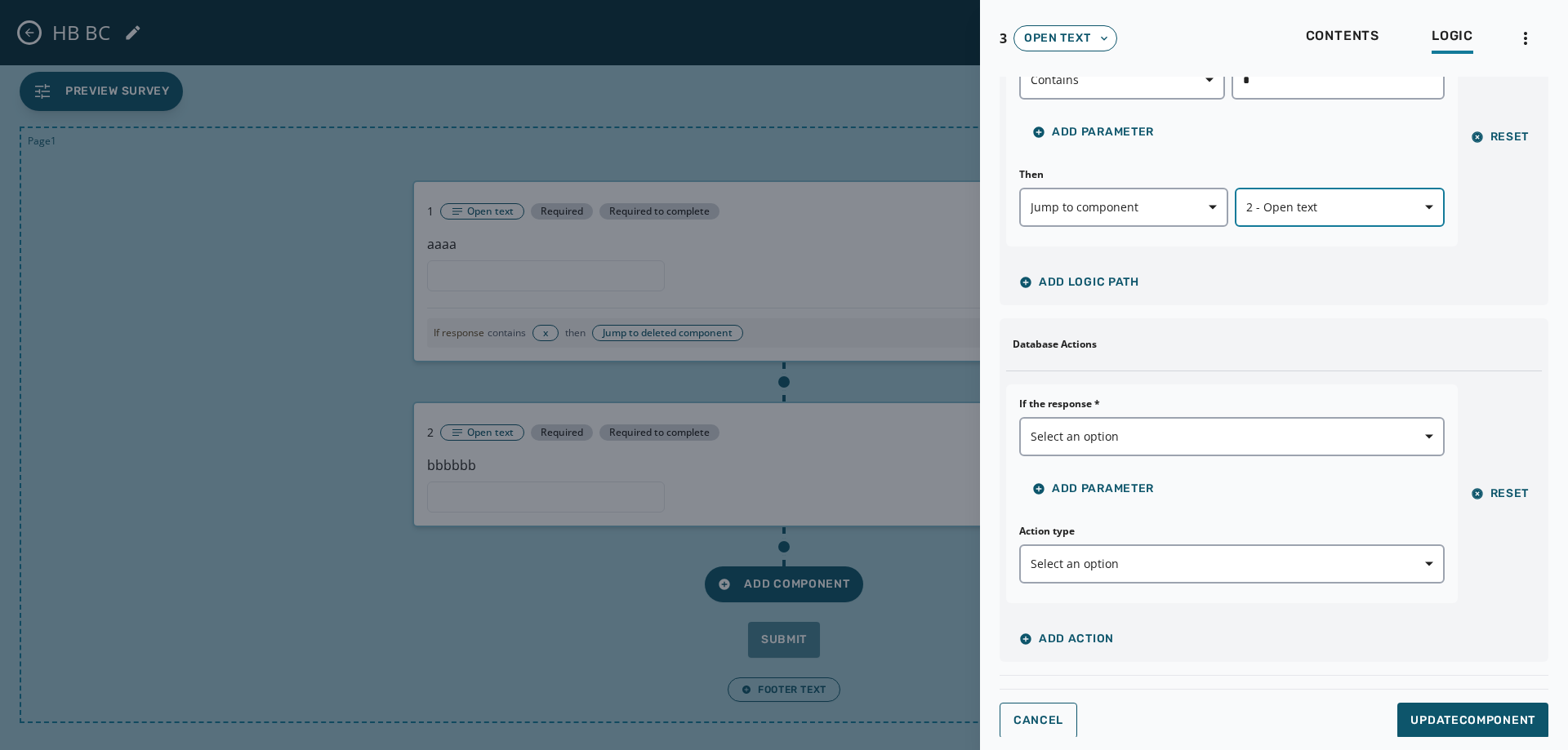
scroll to position [117, 0]
click at [1466, 702] on button "Update Component" at bounding box center [1473, 719] width 151 height 36
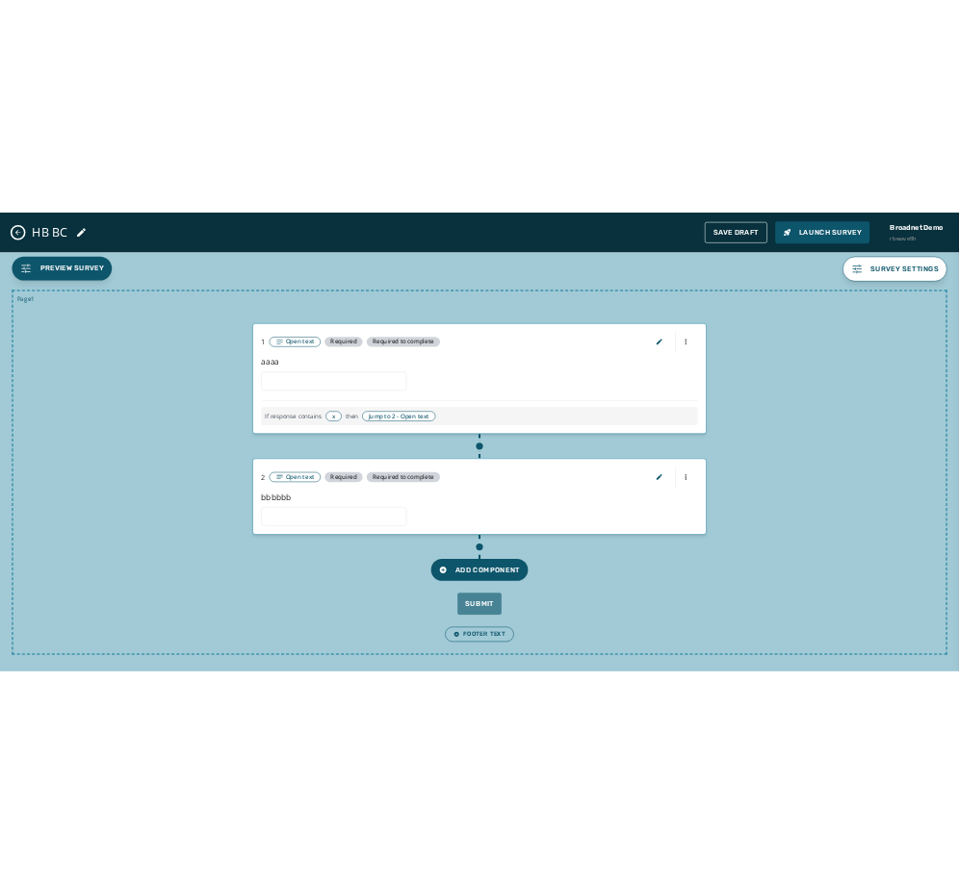
scroll to position [0, 0]
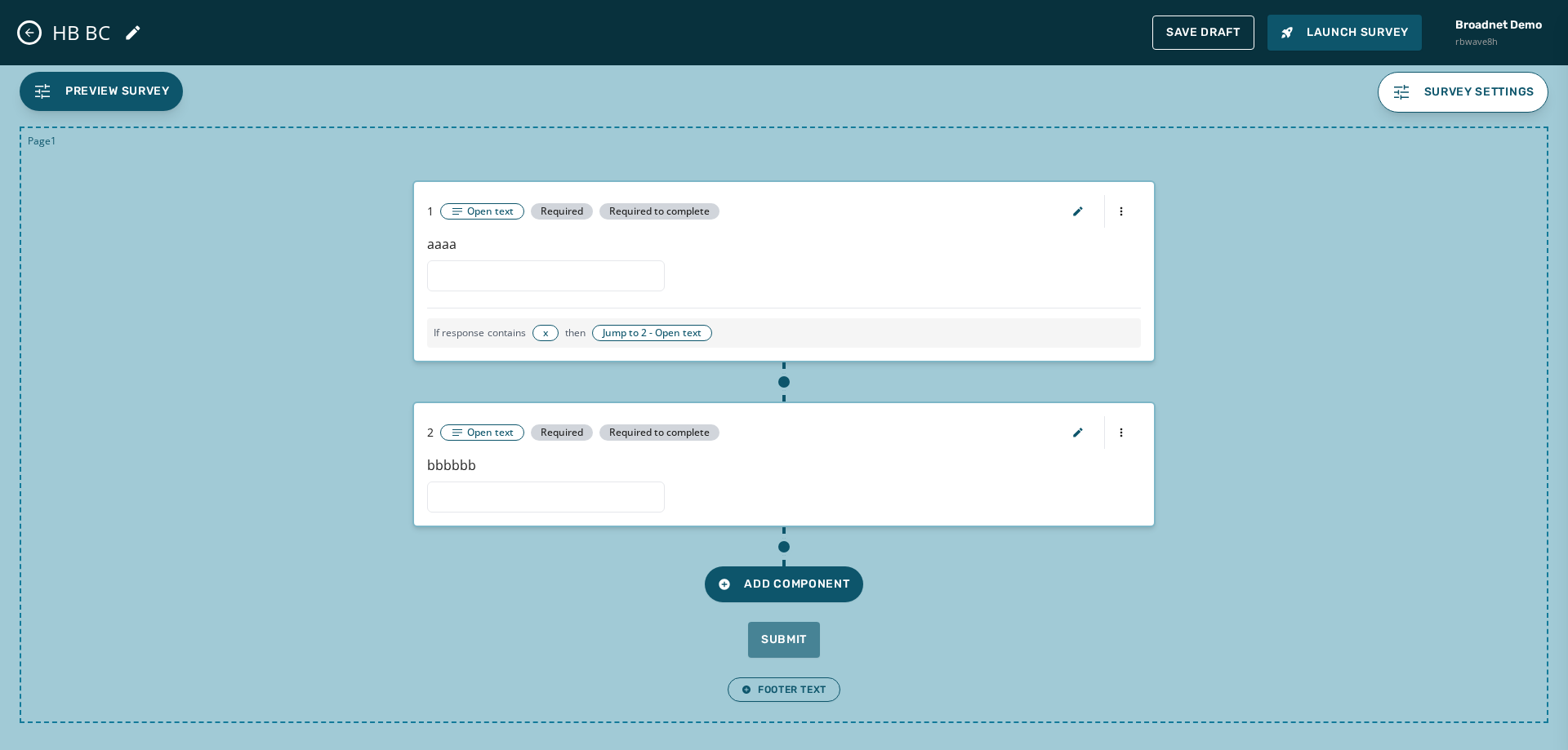
click at [288, 278] on div "Page 1 1 Open text Required Required to complete aaaa If response contains x th…" at bounding box center [784, 424] width 1529 height 596
click at [25, 24] on button "Close admin drawer" at bounding box center [29, 32] width 20 height 20
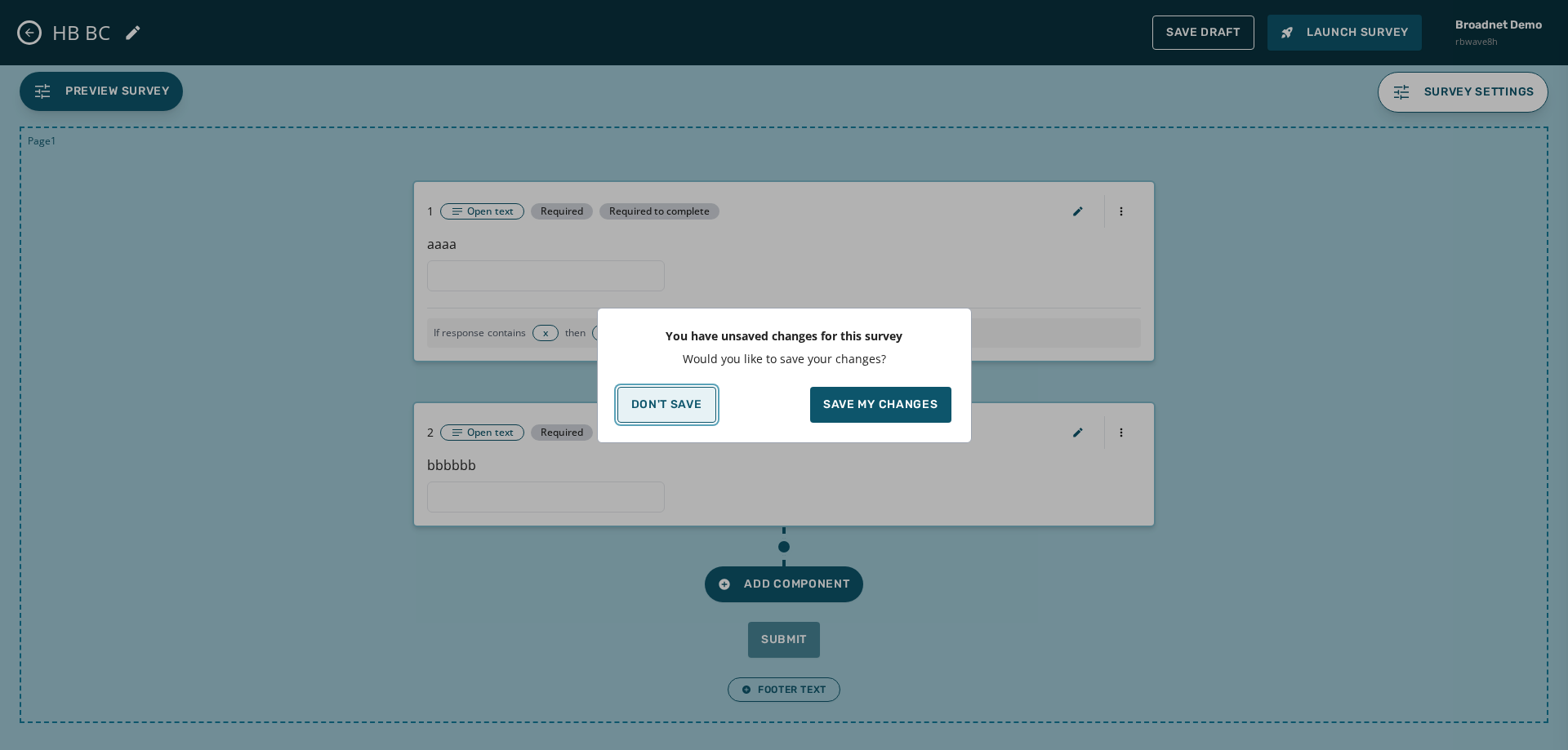
click at [650, 413] on button "Don't Save" at bounding box center [667, 405] width 98 height 36
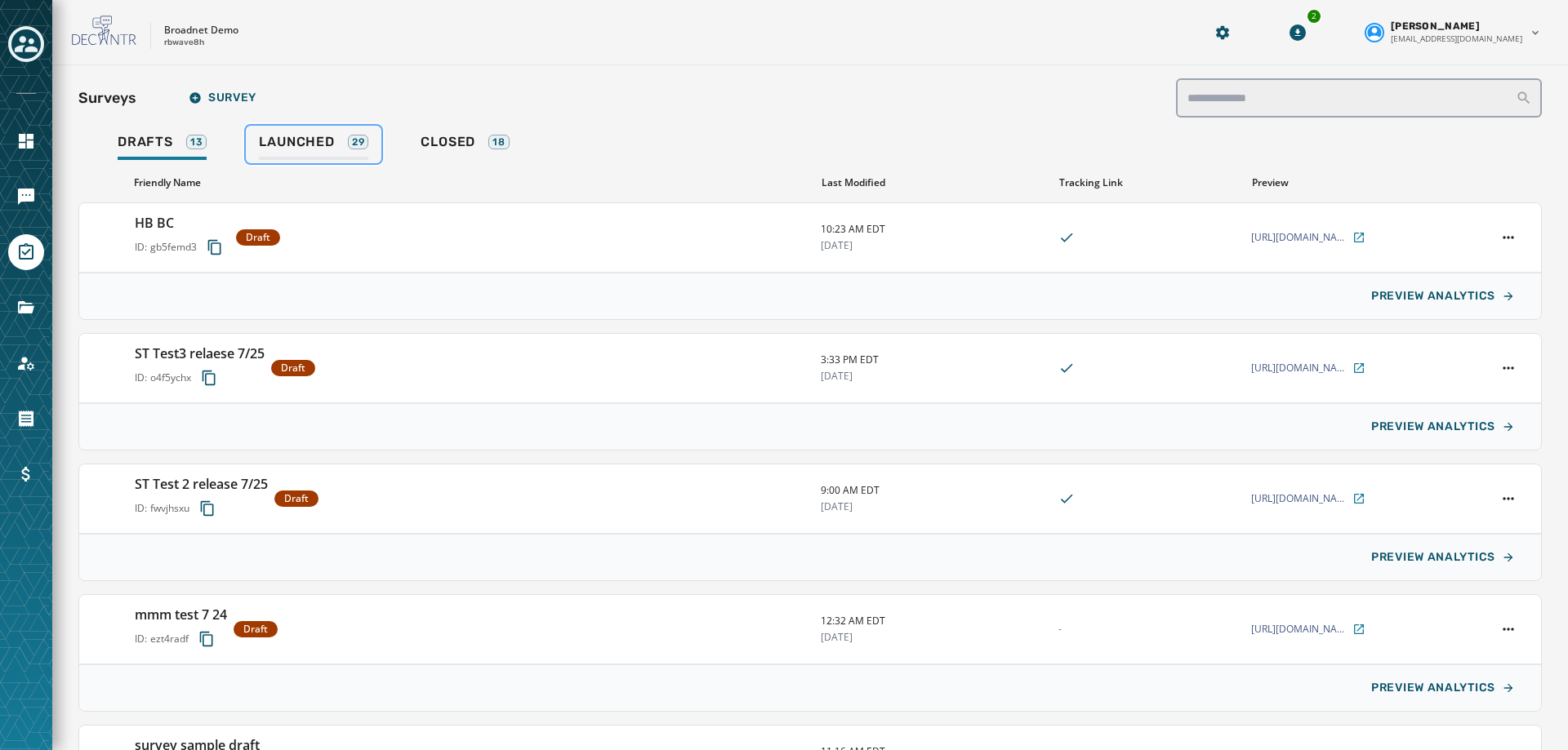
click at [290, 148] on span "Launched" at bounding box center [296, 142] width 76 height 16
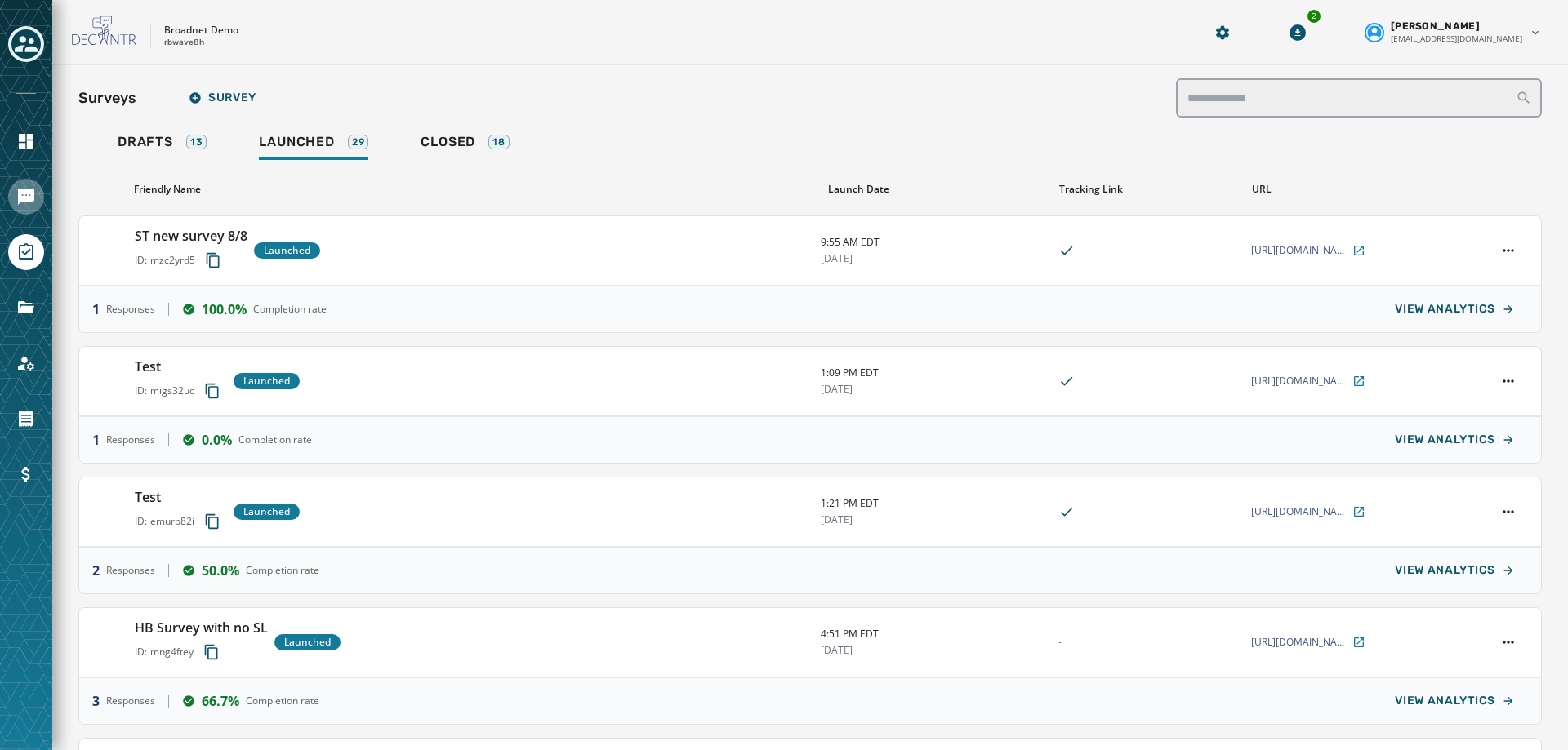
click at [33, 203] on icon "Navigate to Messaging" at bounding box center [25, 196] width 20 height 20
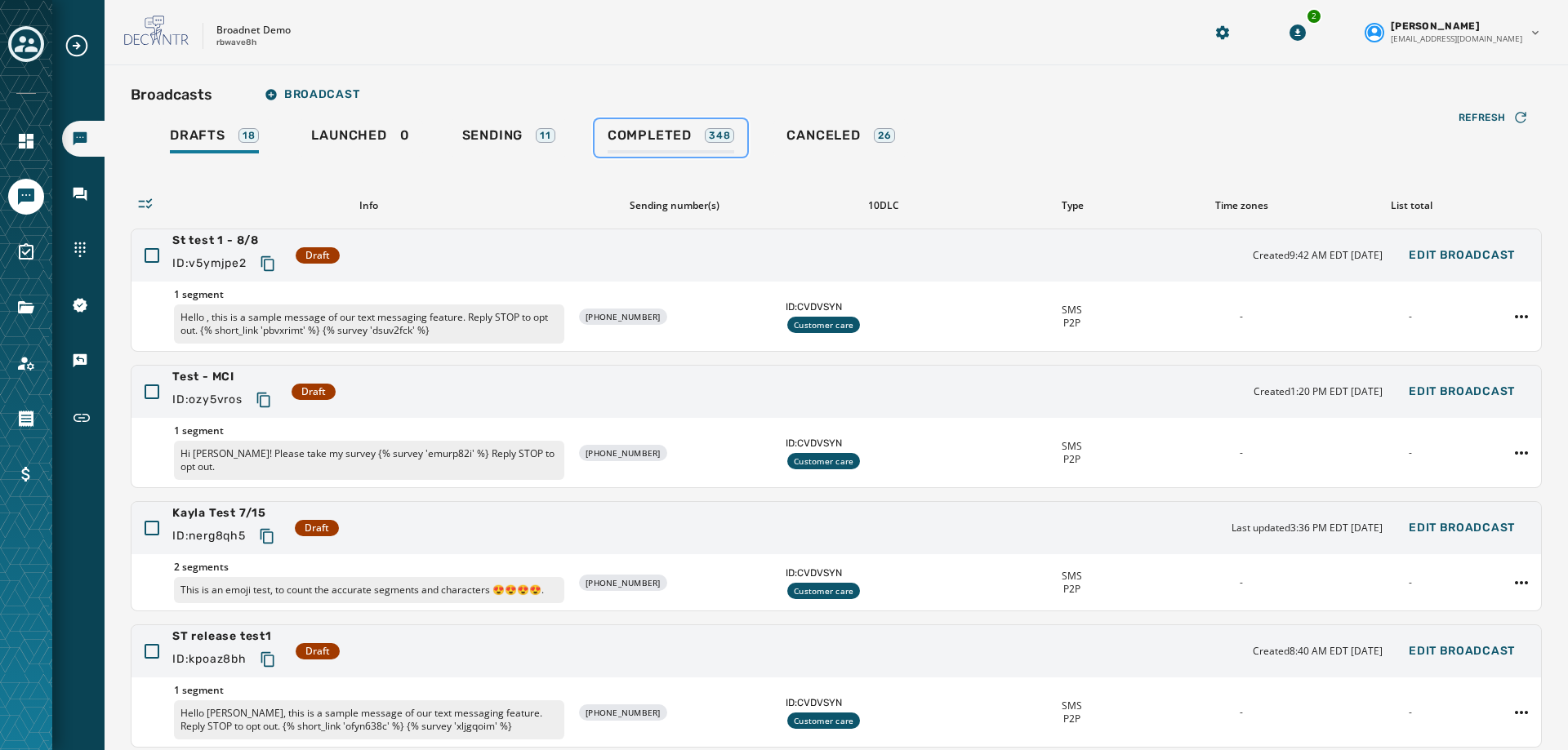
click at [654, 136] on span "Completed" at bounding box center [649, 135] width 84 height 16
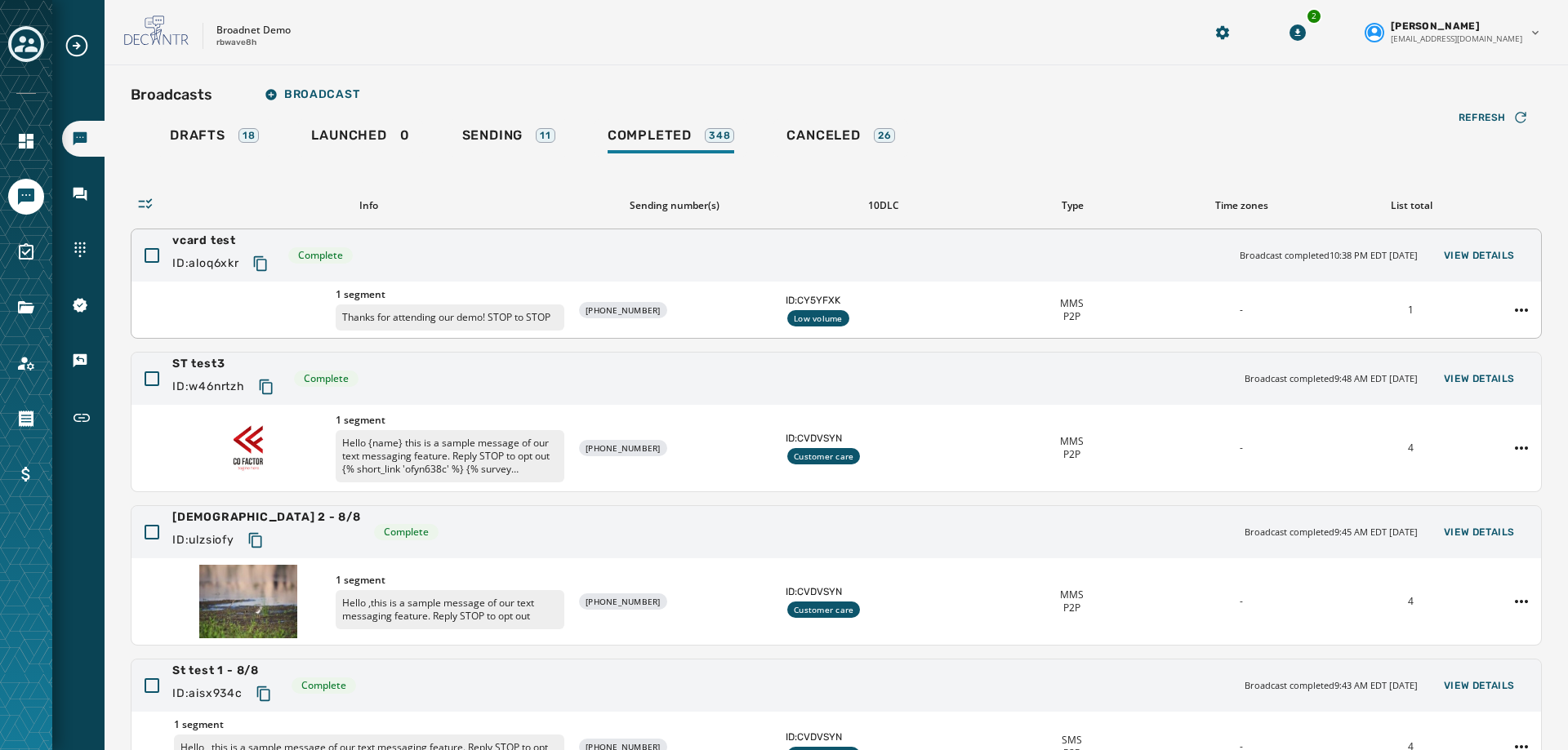
click at [408, 249] on div "vcard test ID: aloq6xkr Complete Broadcast completed 10:38 PM EDT [DATE] View D…" at bounding box center [836, 255] width 1409 height 53
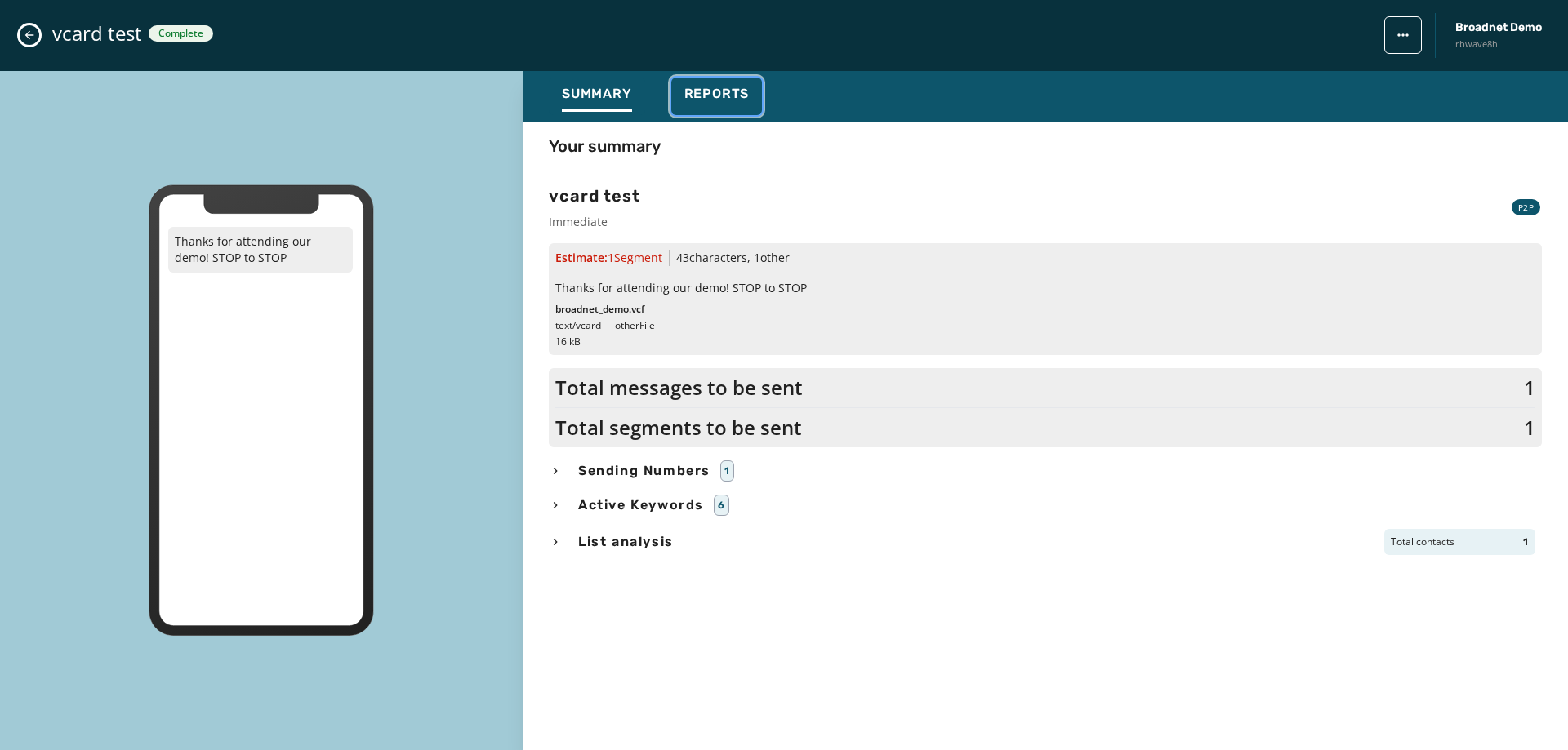
click at [725, 91] on span "Reports" at bounding box center [716, 93] width 65 height 16
